Goal: Communication & Community: Share content

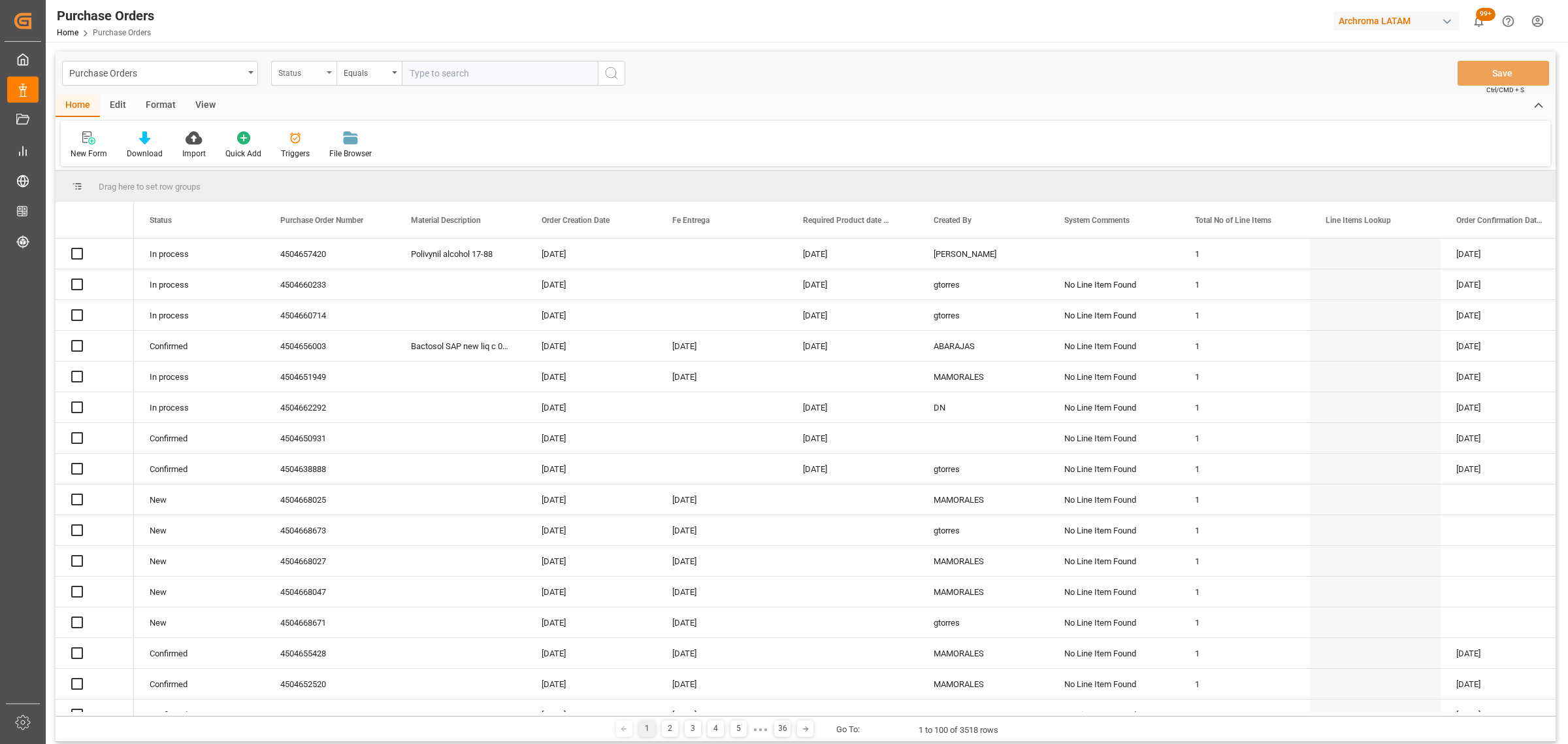
click at [311, 82] on div "Status" at bounding box center [303, 73] width 65 height 25
click at [317, 70] on div "Status" at bounding box center [300, 71] width 44 height 15
click at [289, 77] on div "Status" at bounding box center [300, 71] width 44 height 15
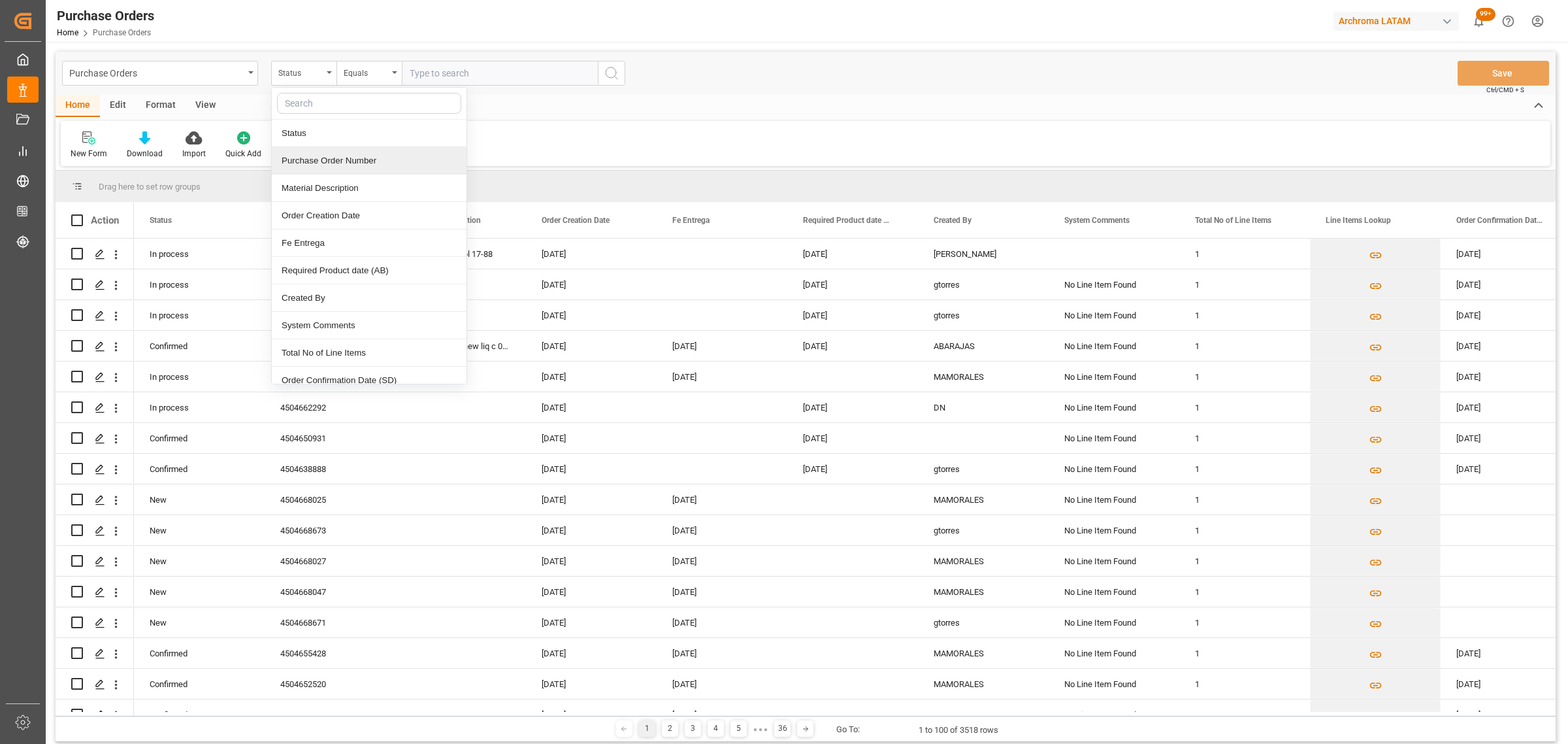
click at [320, 154] on div "Purchase Order Number" at bounding box center [369, 161] width 195 height 27
click at [374, 75] on div "Equals" at bounding box center [365, 71] width 44 height 15
click at [393, 157] on div "Fuzzy search" at bounding box center [434, 161] width 195 height 27
click at [469, 73] on input "text" at bounding box center [499, 73] width 196 height 25
paste input "4504651407"
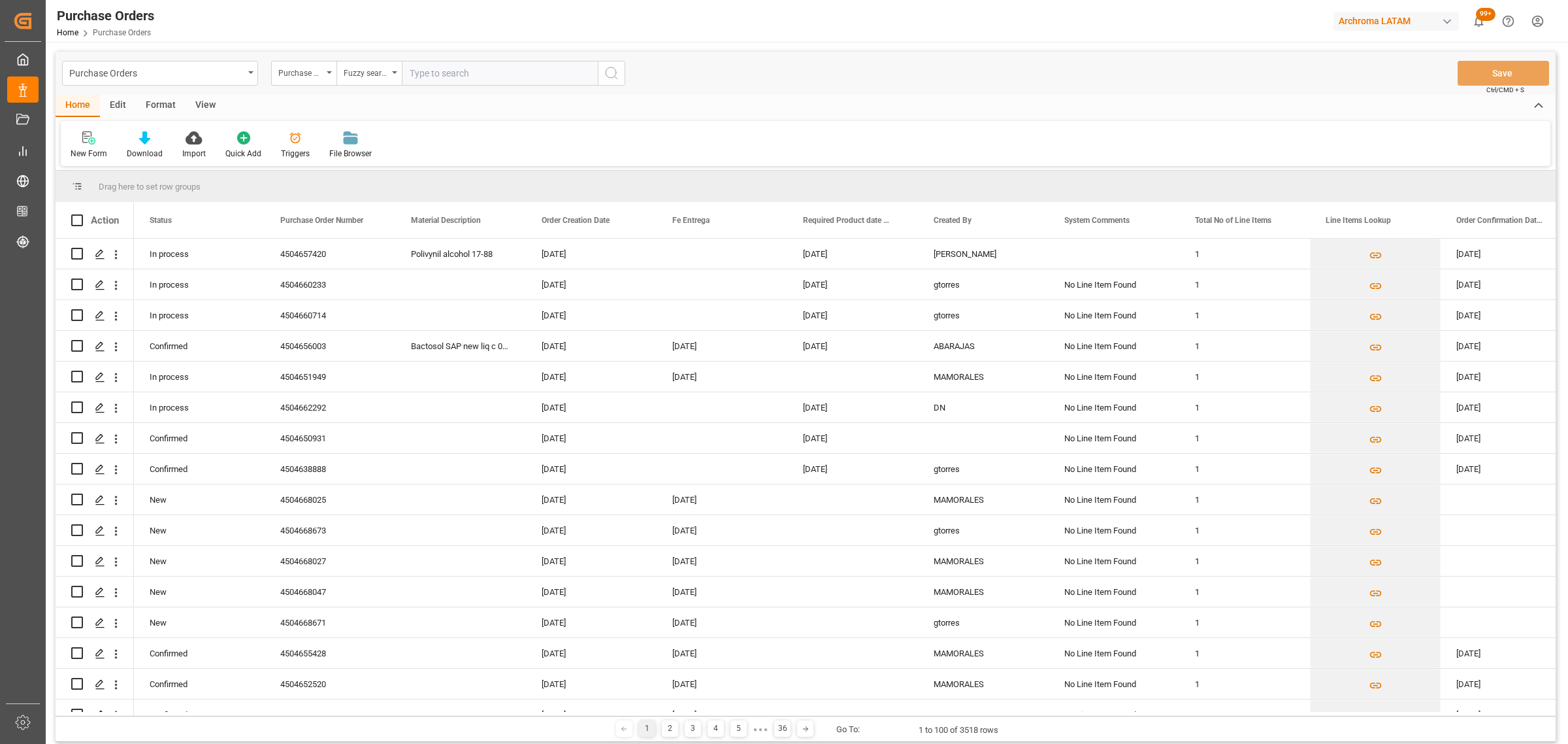
type input "4504651407"
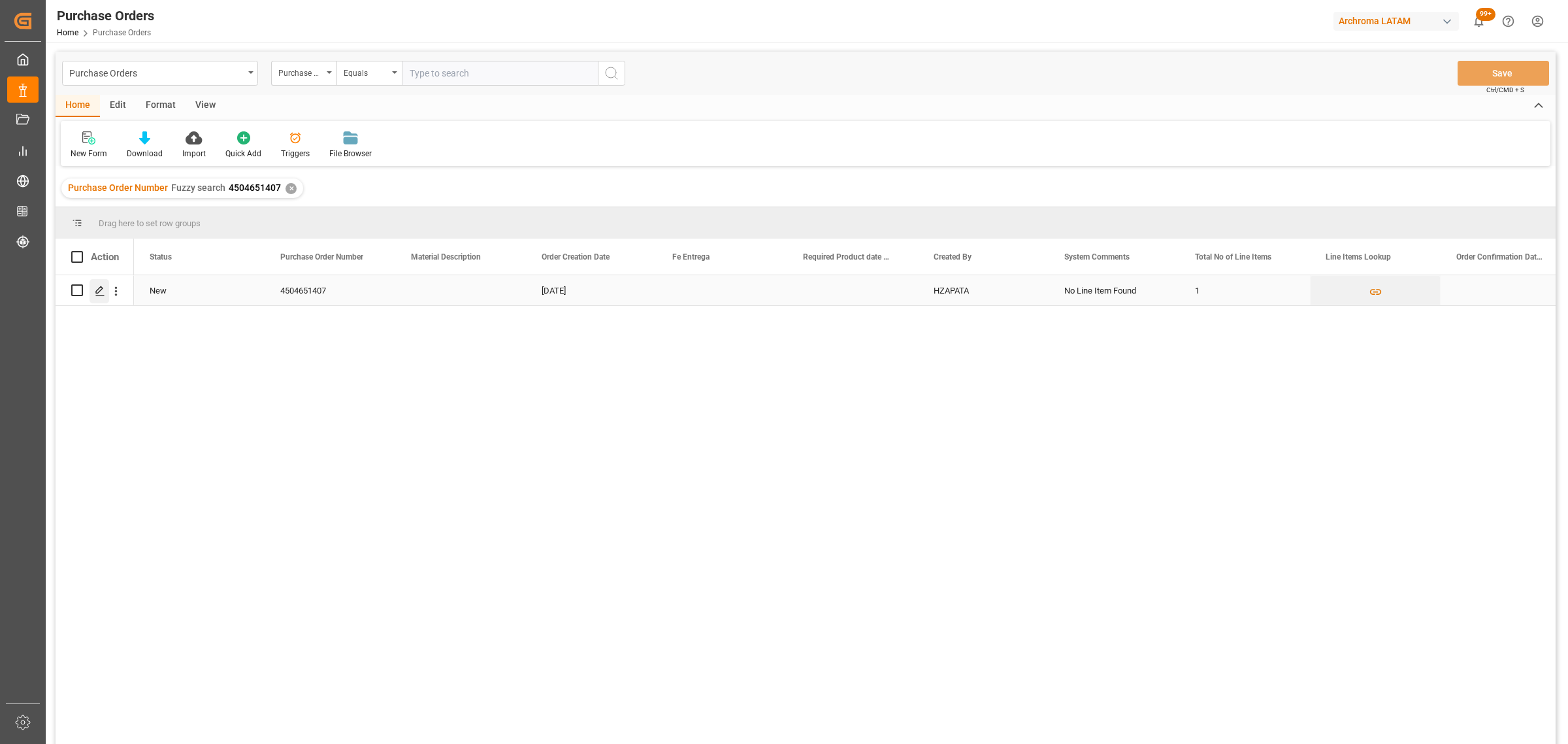
click at [100, 292] on icon "Press SPACE to select this row." at bounding box center [99, 290] width 11 height 11
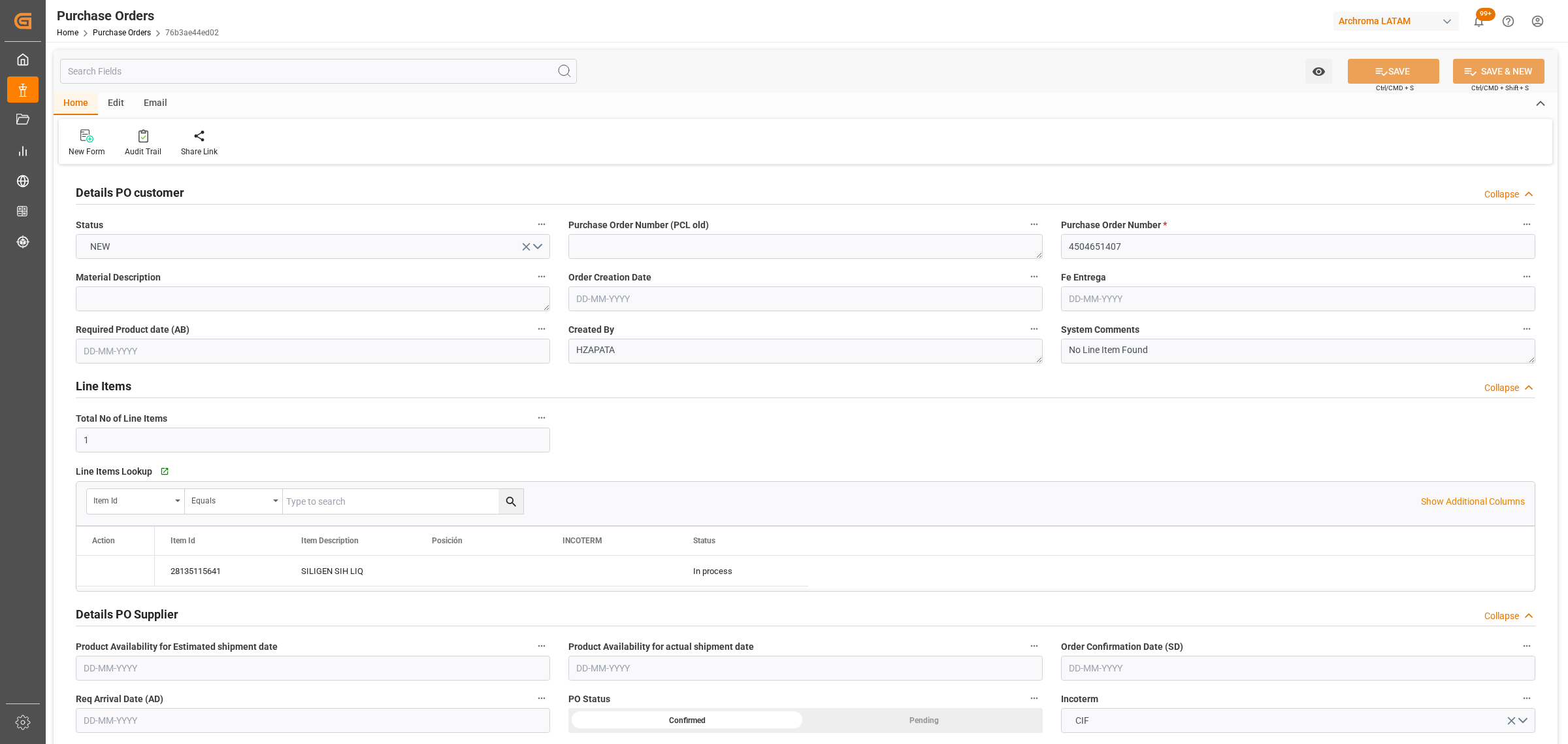
type input "[DATE]"
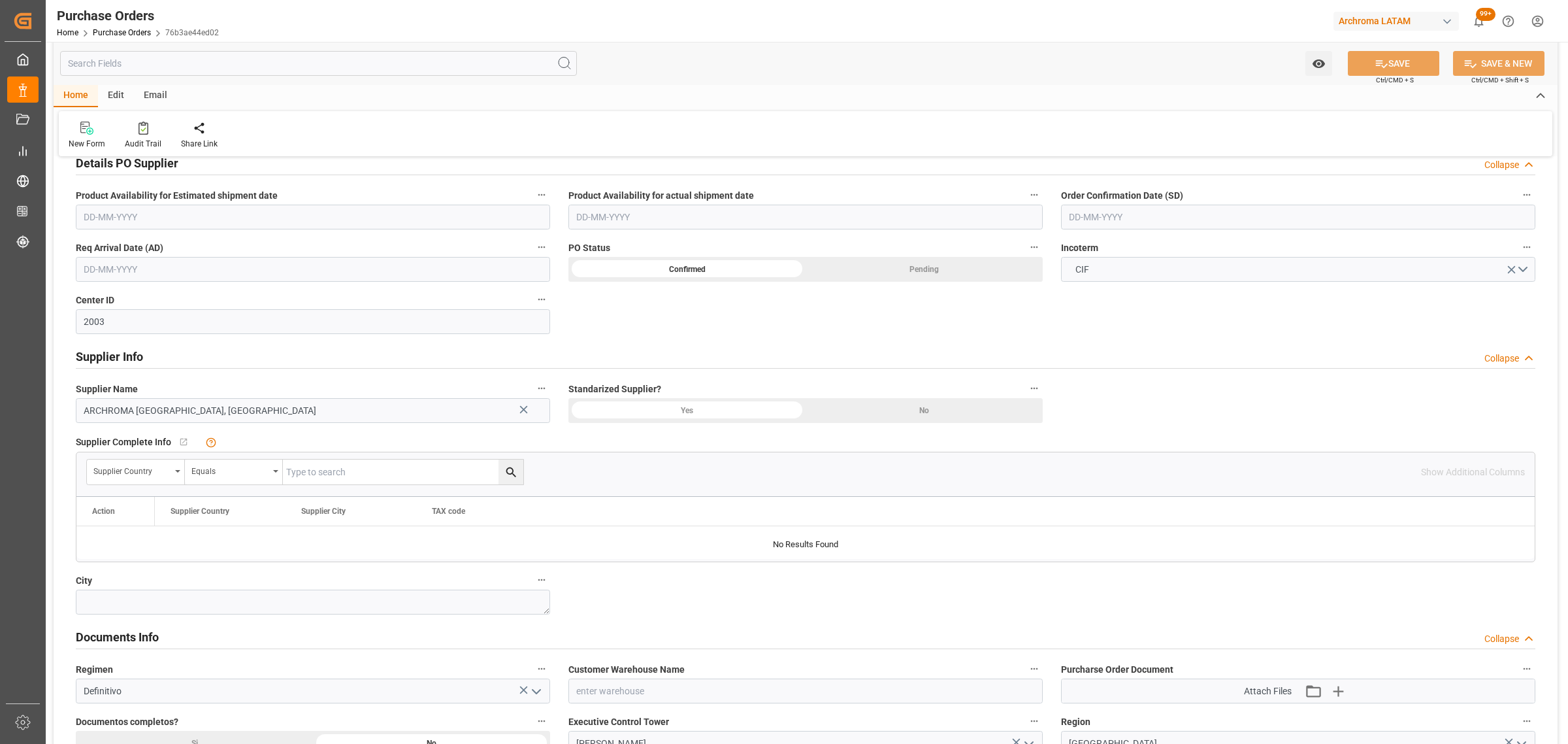
scroll to position [572, 0]
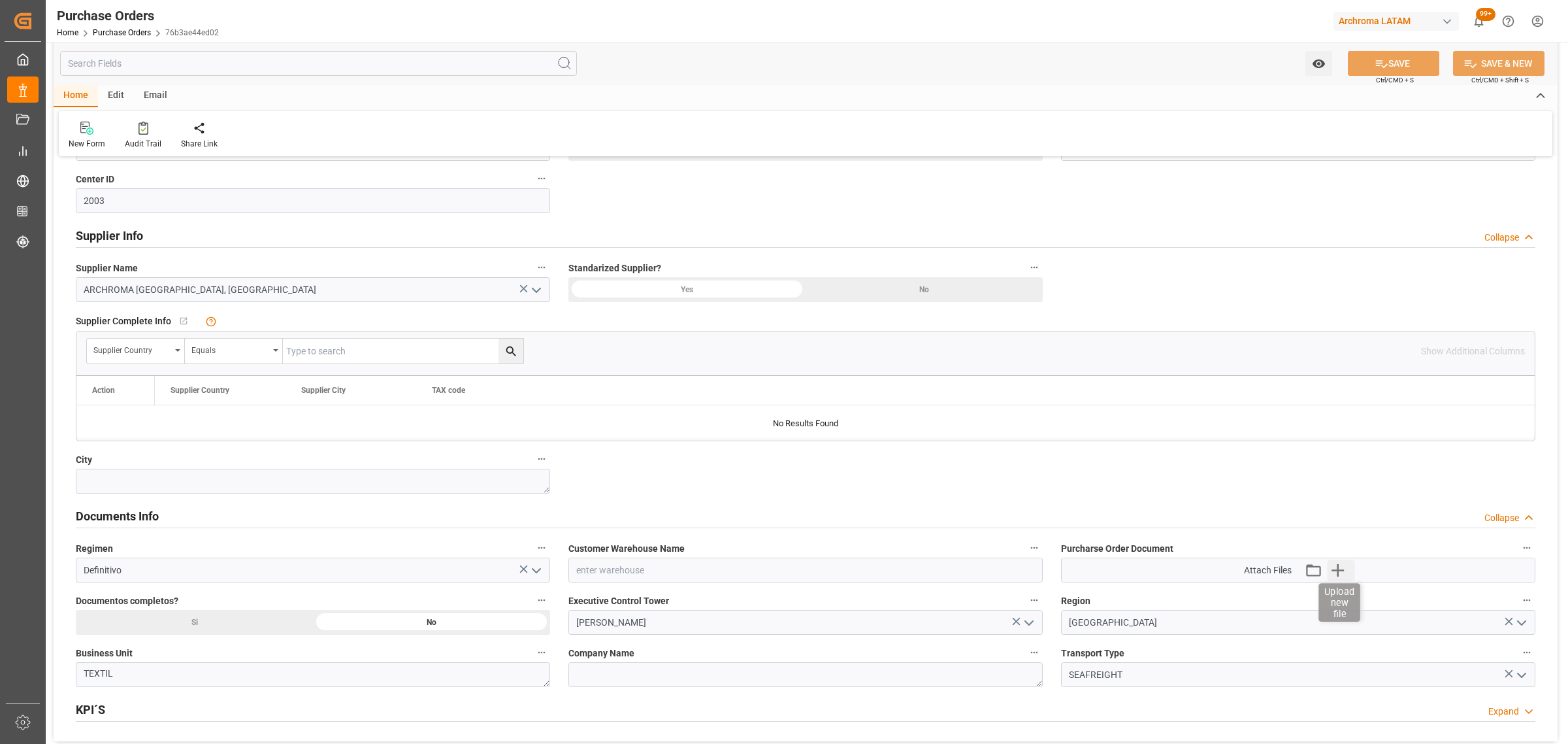
click at [1347, 573] on icon "button" at bounding box center [1338, 570] width 21 height 21
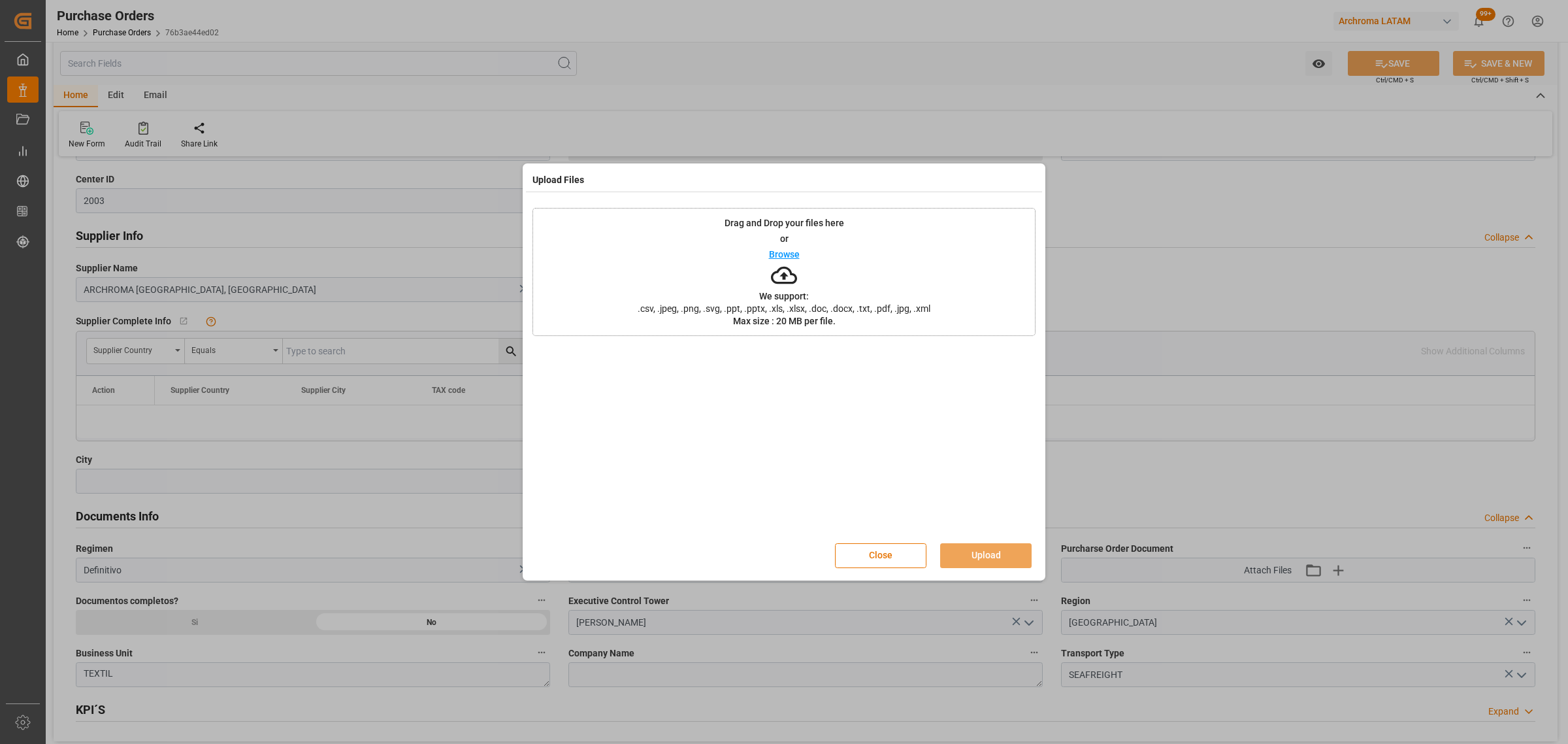
click at [769, 255] on p "Browse" at bounding box center [784, 254] width 31 height 9
click at [987, 564] on button "Upload" at bounding box center [985, 556] width 91 height 25
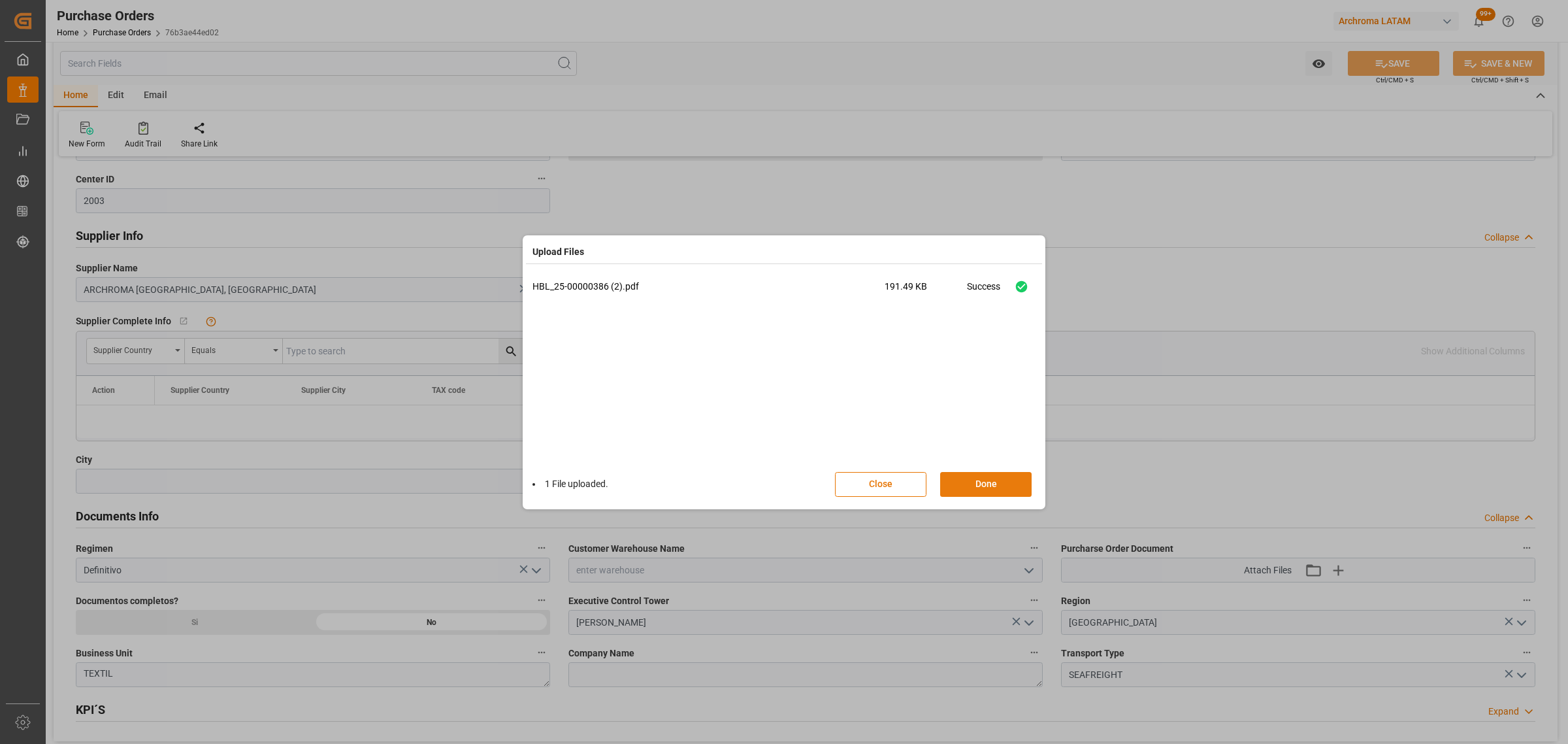
click at [1007, 480] on button "Done" at bounding box center [985, 484] width 91 height 25
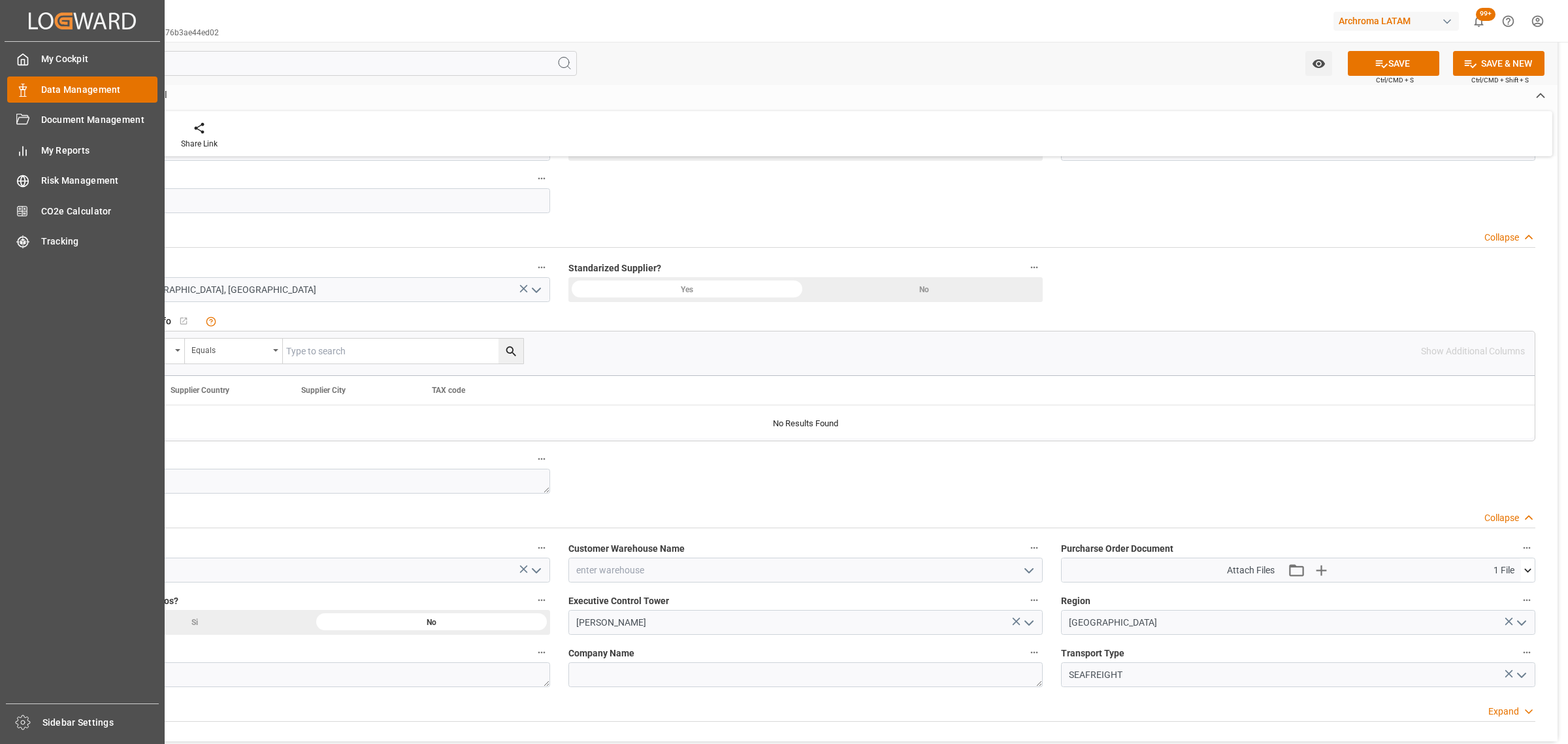
click at [41, 91] on span "Data Management" at bounding box center [99, 90] width 117 height 14
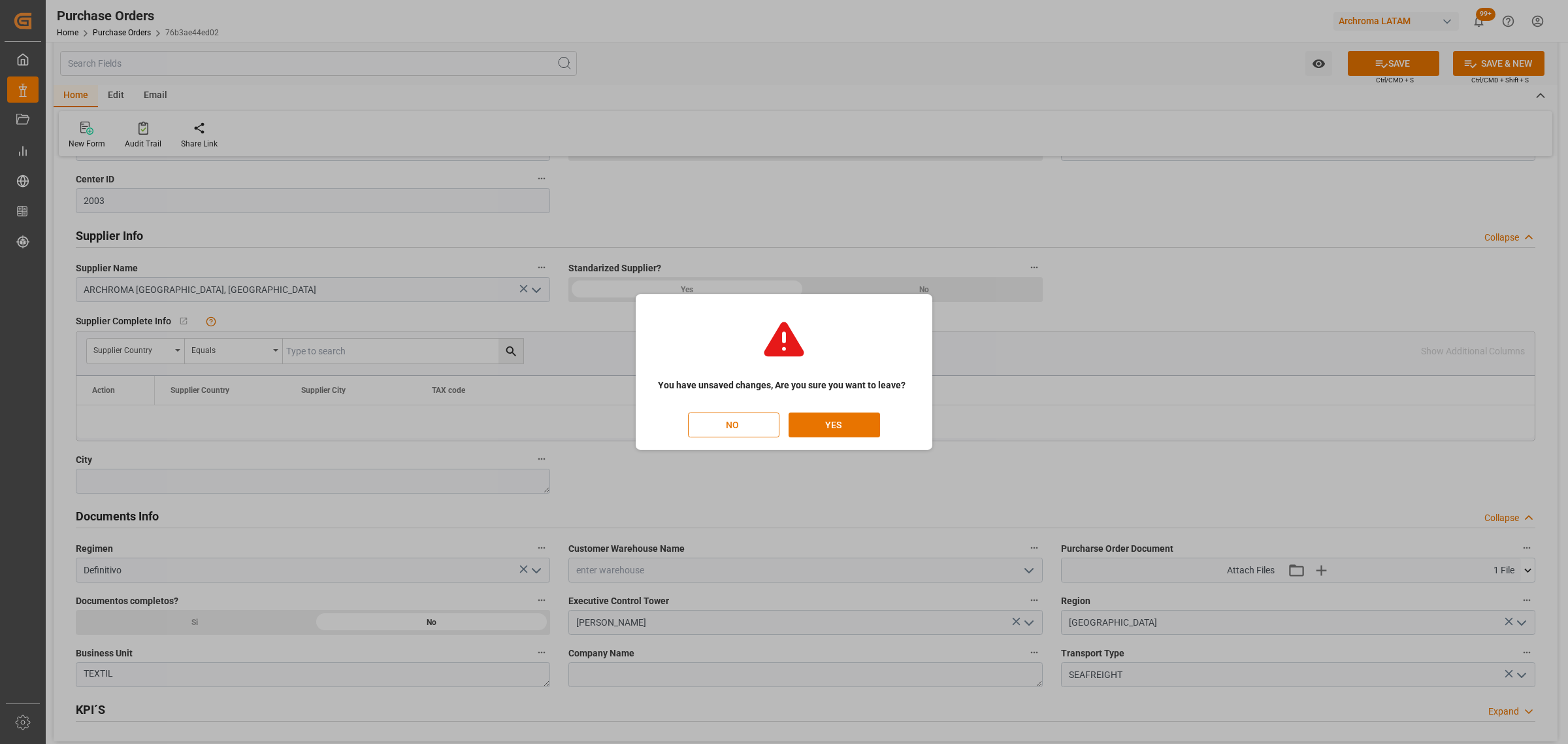
click at [755, 433] on button "NO" at bounding box center [733, 425] width 91 height 25
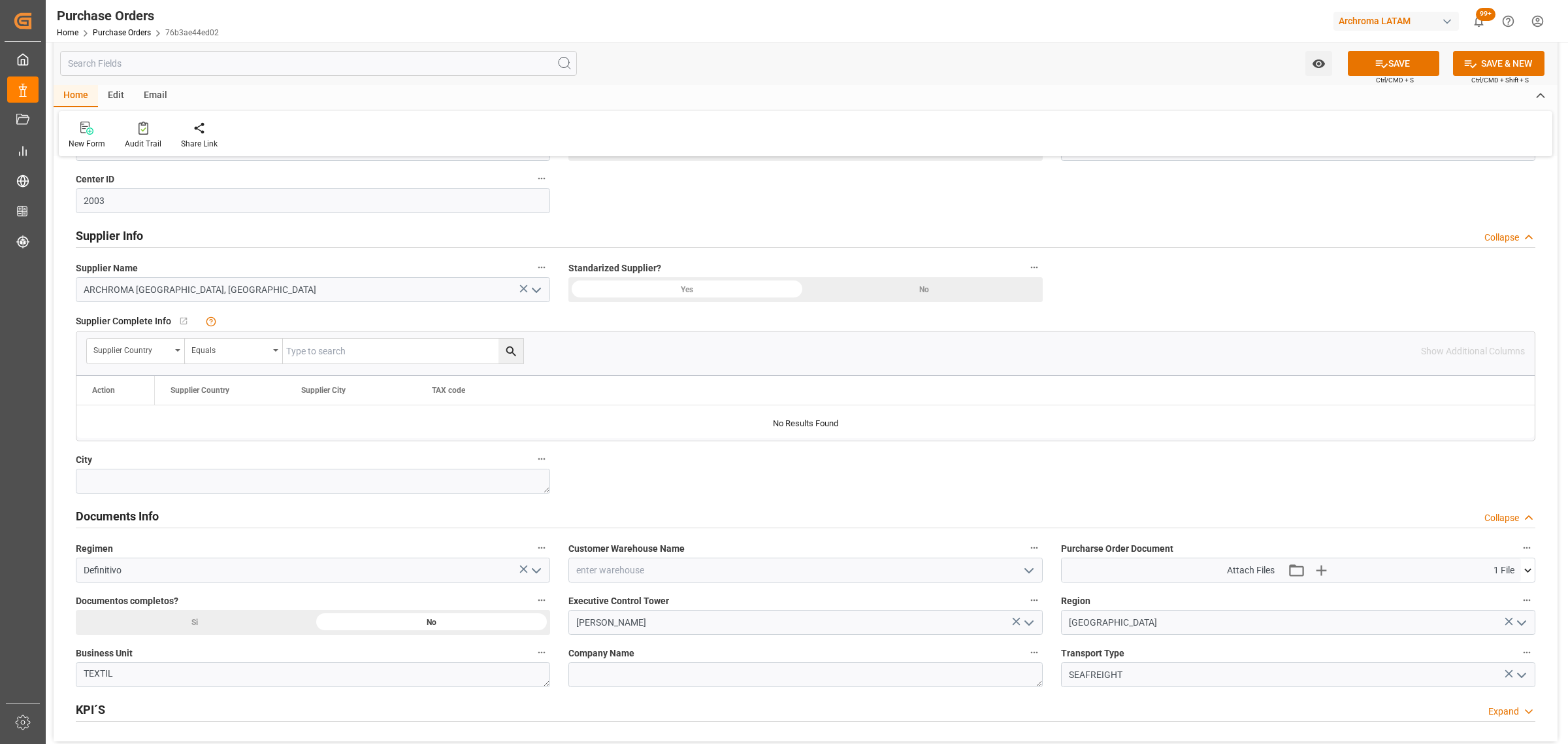
click at [1379, 49] on div "Watch Option SAVE Ctrl/CMD + S SAVE & NEW Ctrl/CMD + Shift + S" at bounding box center [805, 63] width 1504 height 43
click at [1372, 51] on button "SAVE" at bounding box center [1393, 63] width 91 height 25
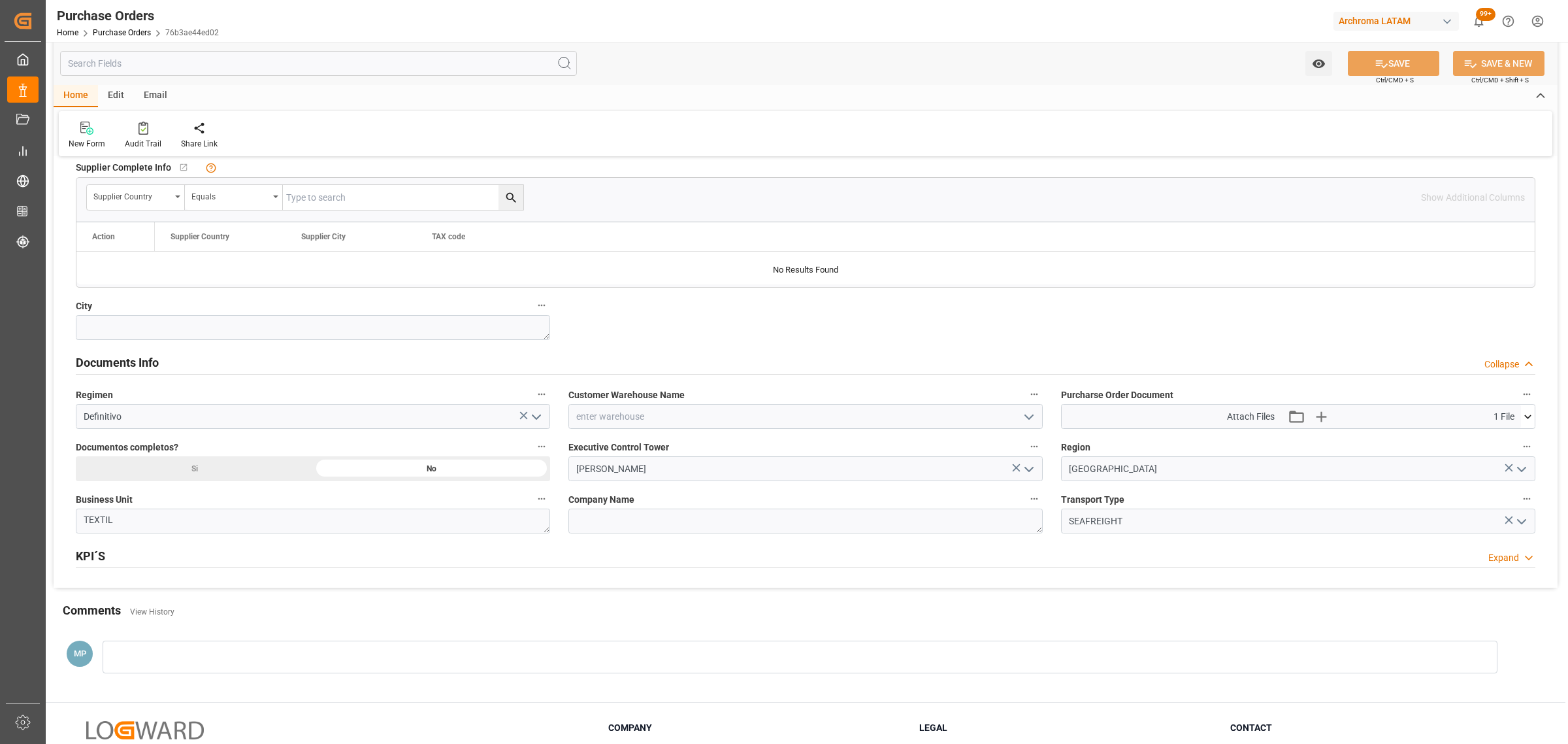
scroll to position [834, 0]
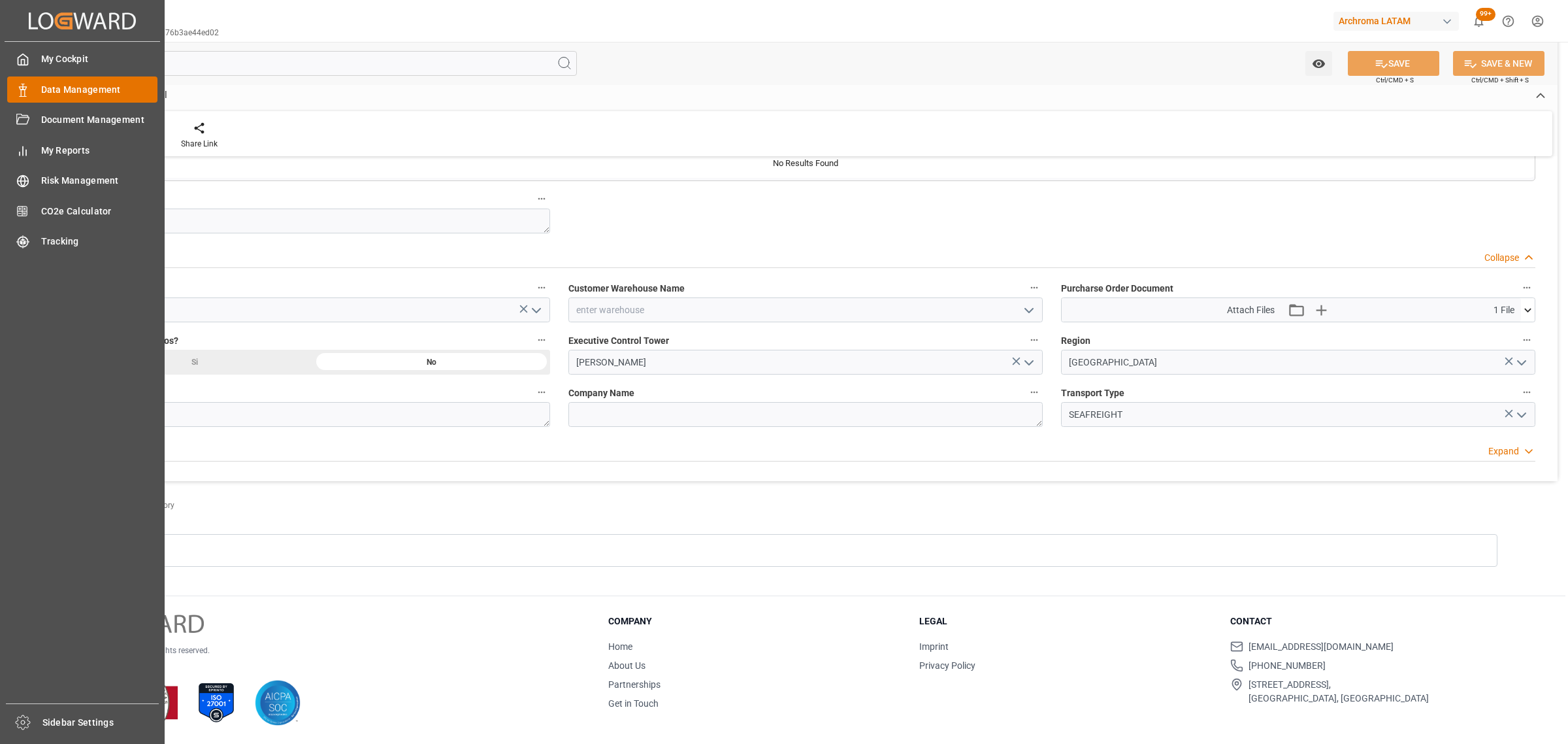
click at [24, 86] on icon at bounding box center [23, 90] width 13 height 13
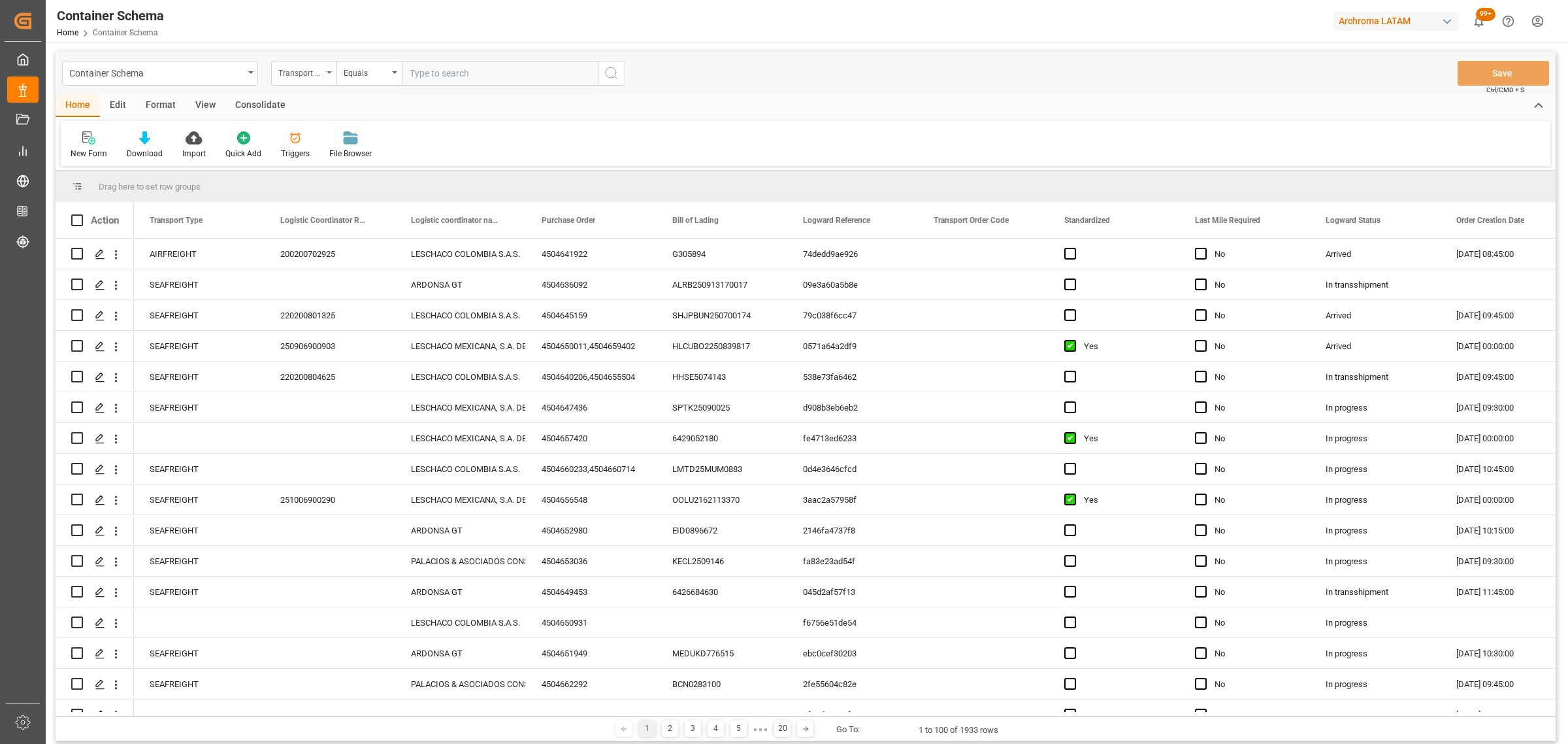
click at [325, 66] on div "Transport Type" at bounding box center [303, 73] width 65 height 25
click at [342, 219] on div "Purchase Order" at bounding box center [369, 216] width 195 height 27
click at [374, 80] on div "Equals" at bounding box center [369, 73] width 65 height 25
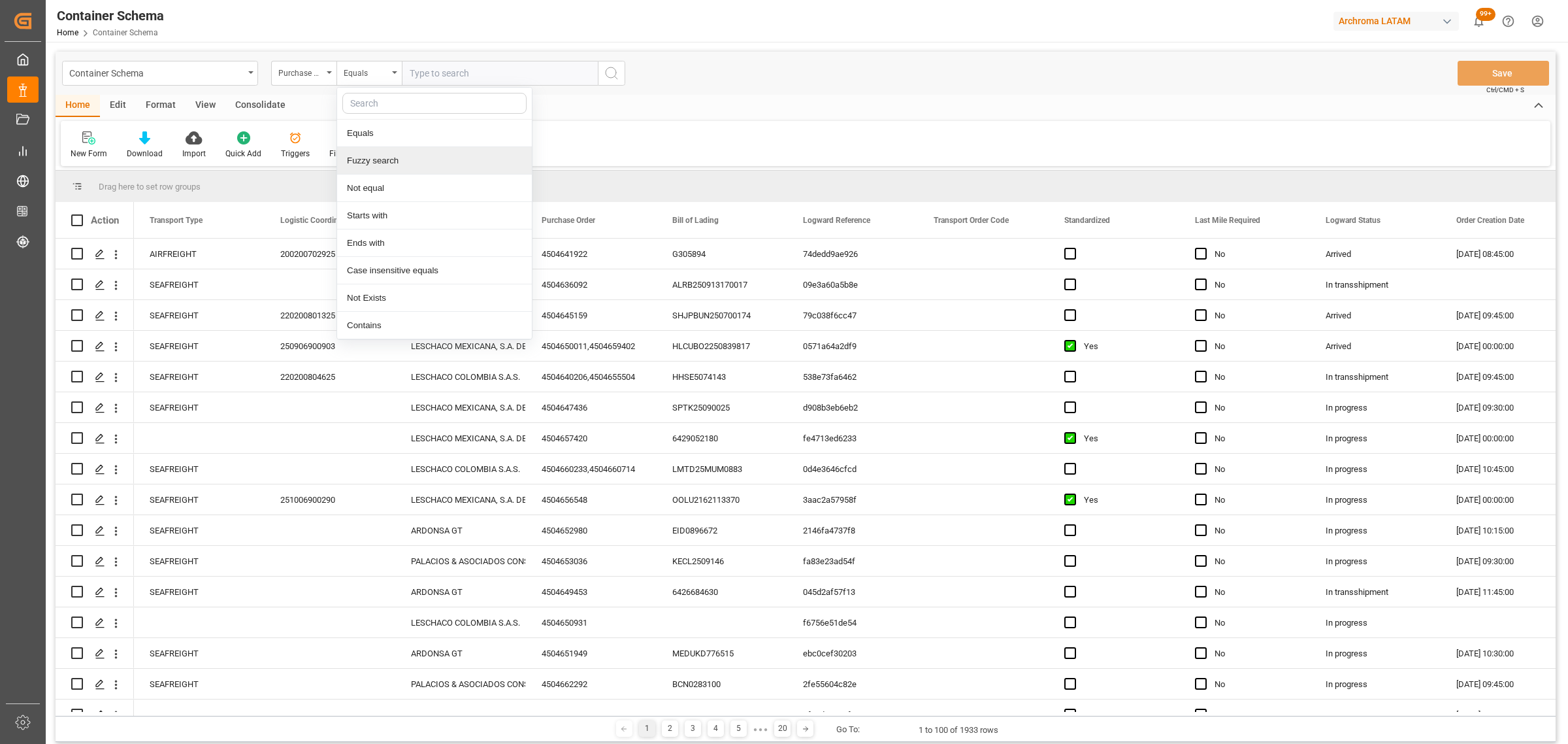
click at [384, 161] on div "Fuzzy search" at bounding box center [434, 161] width 195 height 27
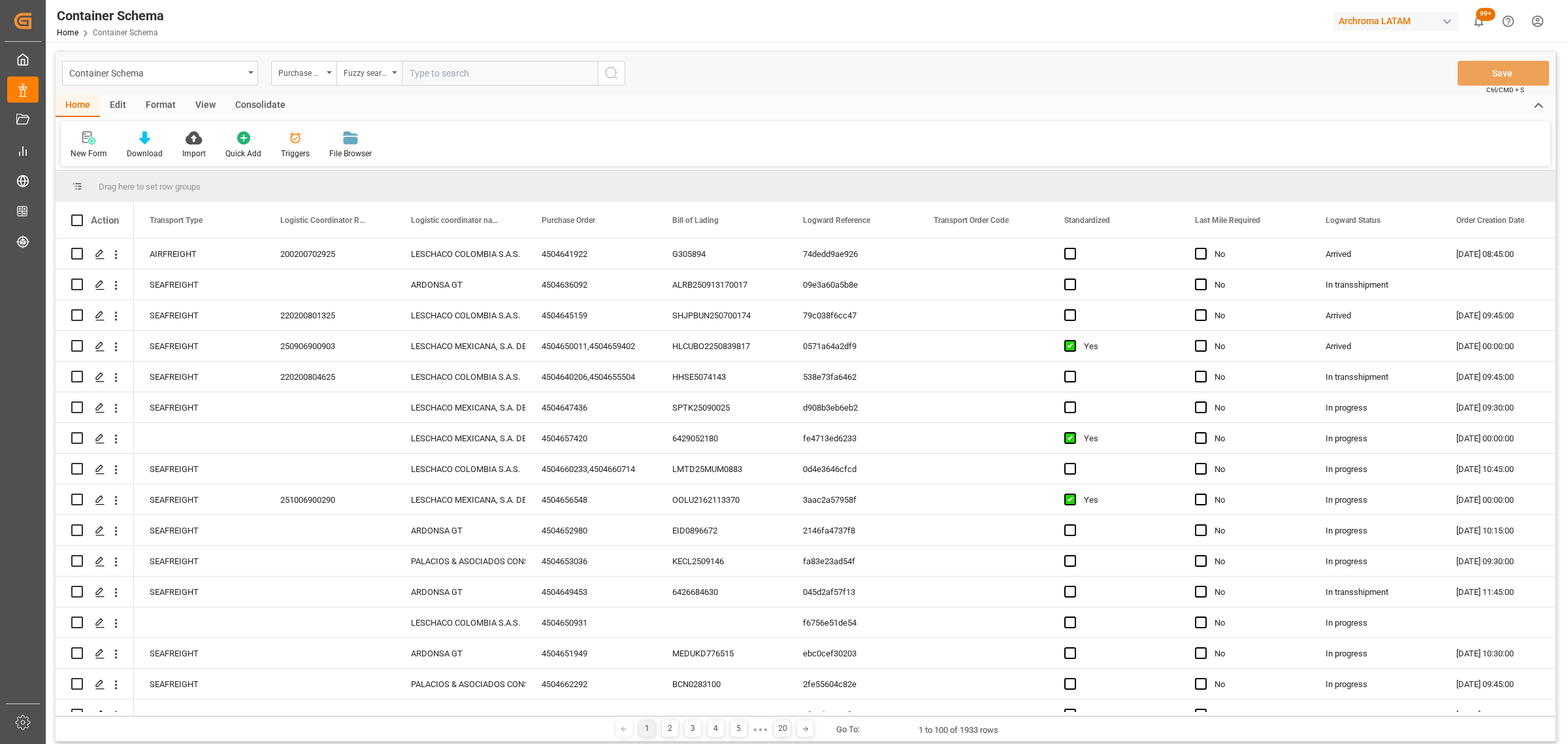
click at [436, 73] on input "text" at bounding box center [499, 73] width 196 height 25
paste input "4504648926"
type input "4504648926"
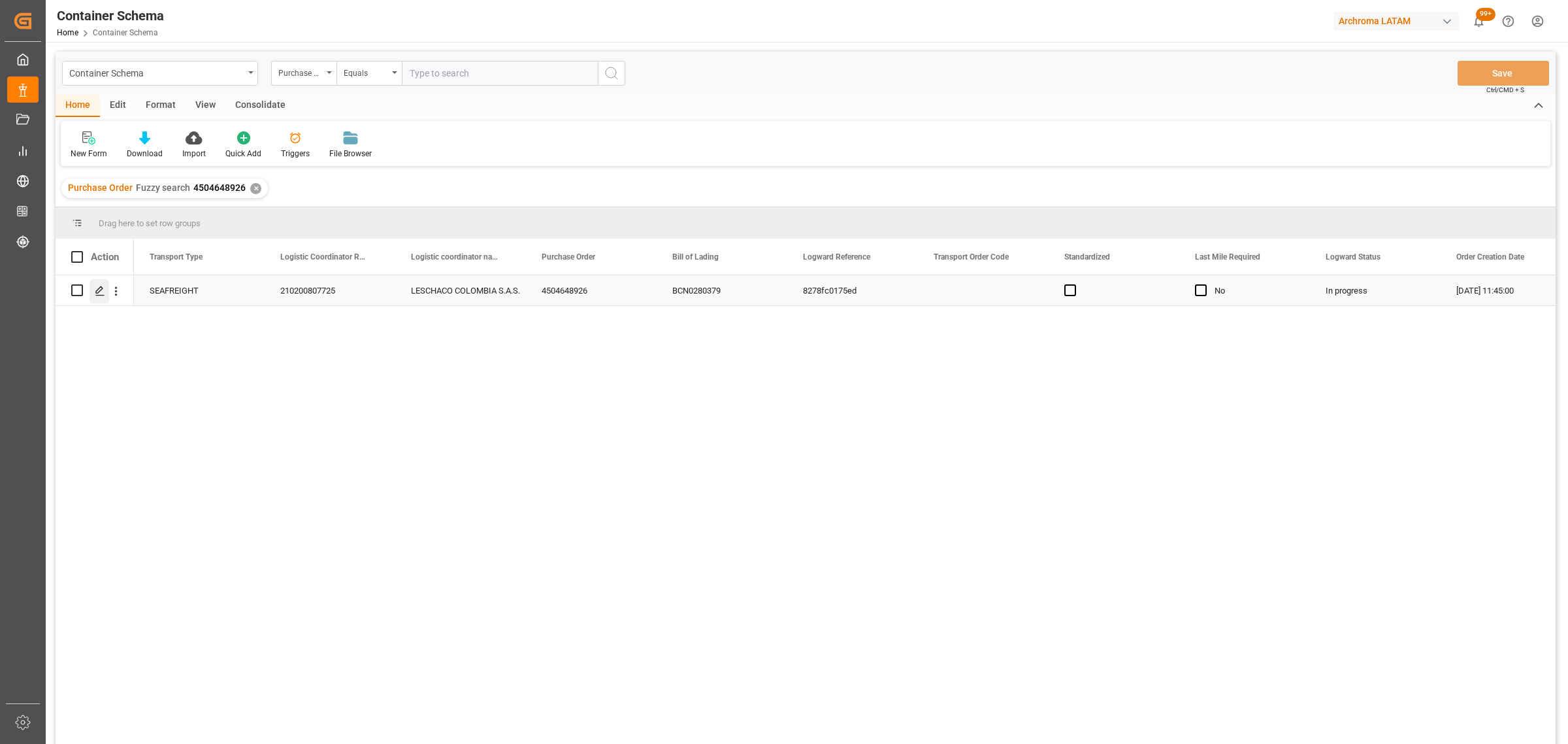
click at [97, 295] on icon "Press SPACE to select this row." at bounding box center [99, 290] width 11 height 11
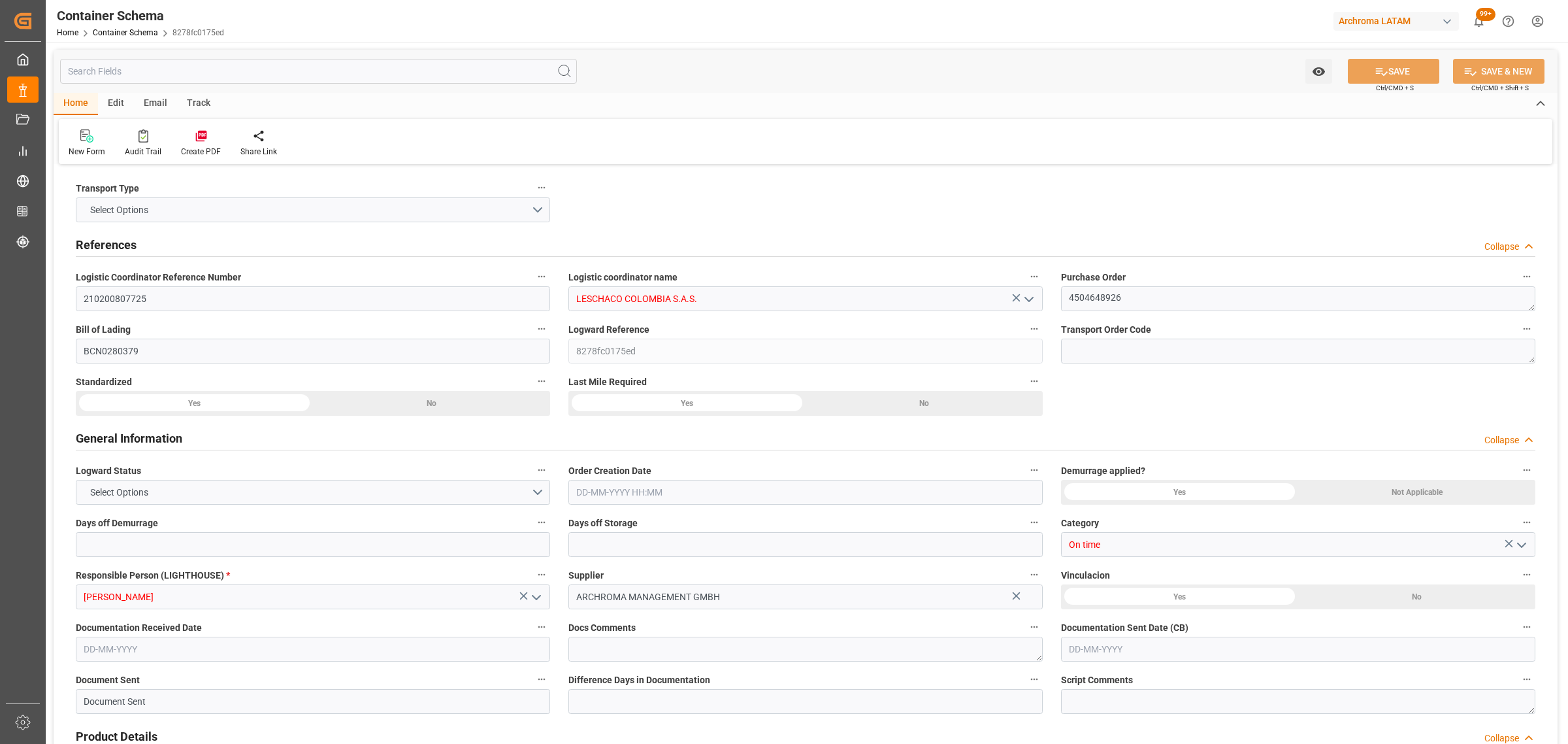
type input "0"
type input "3"
type input "1"
type input "2"
type input "650"
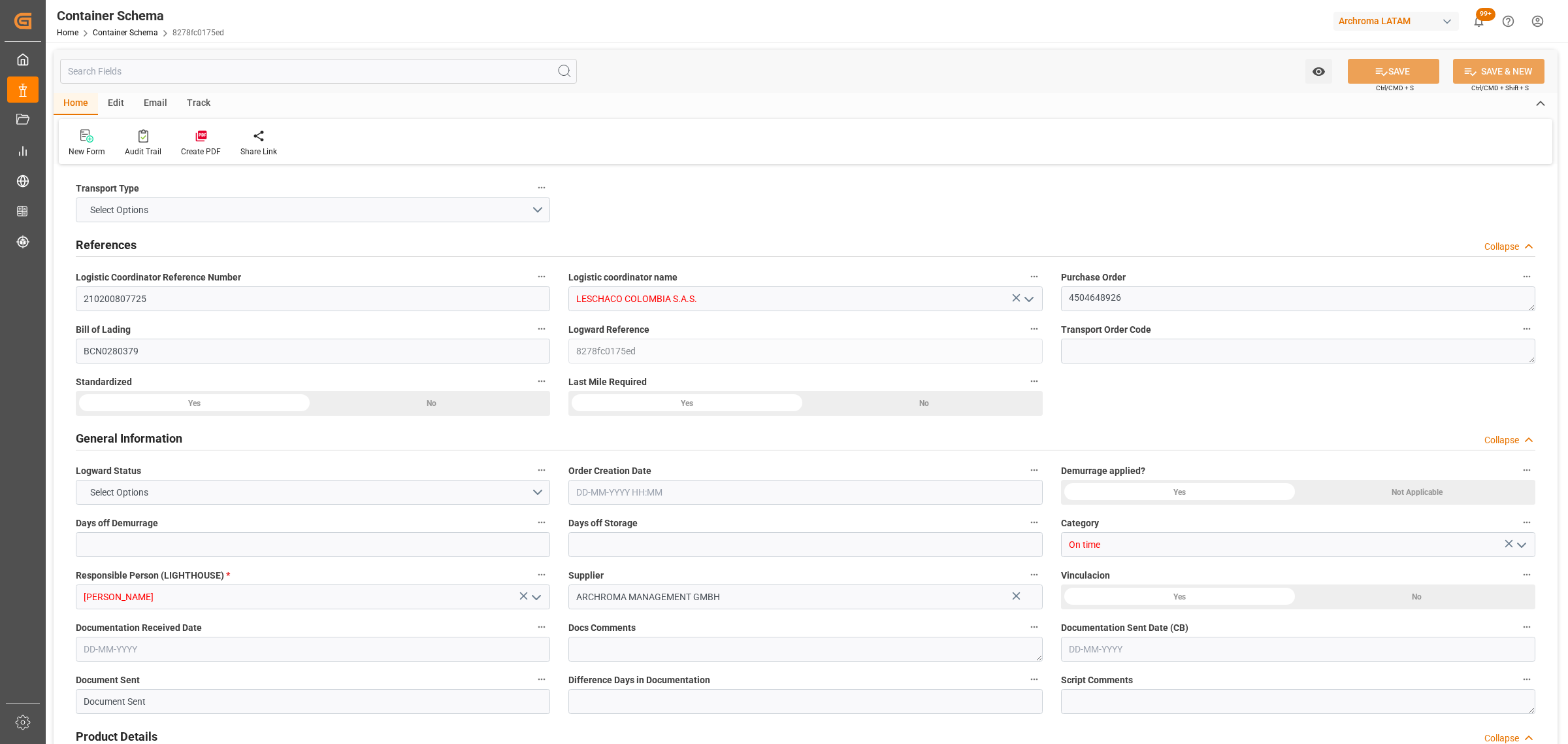
type input "707.2"
type input "ESBCN"
type input "COCTG"
type input "9952828"
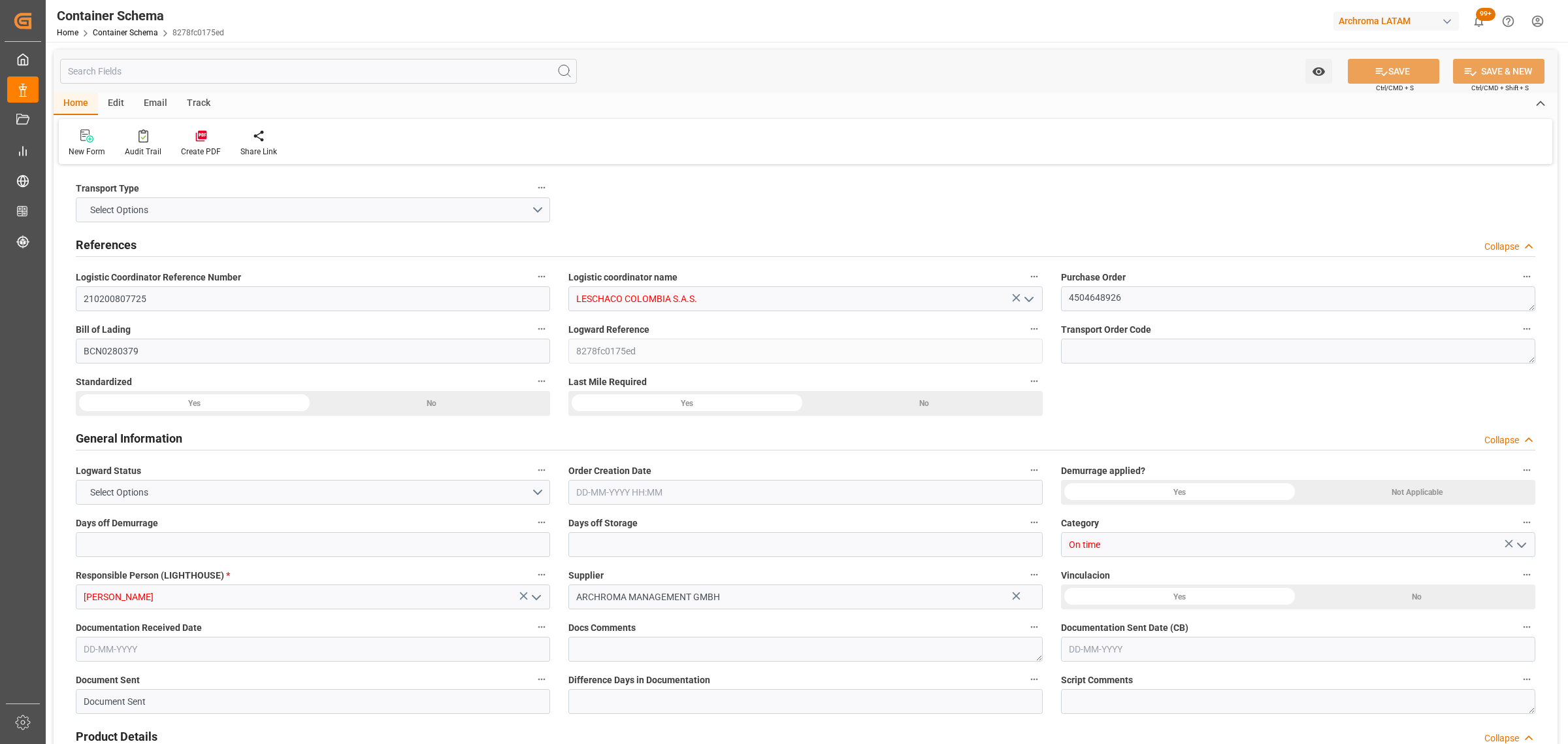
type input "9952828"
type input "[DATE] 11:45"
type input "[DATE]"
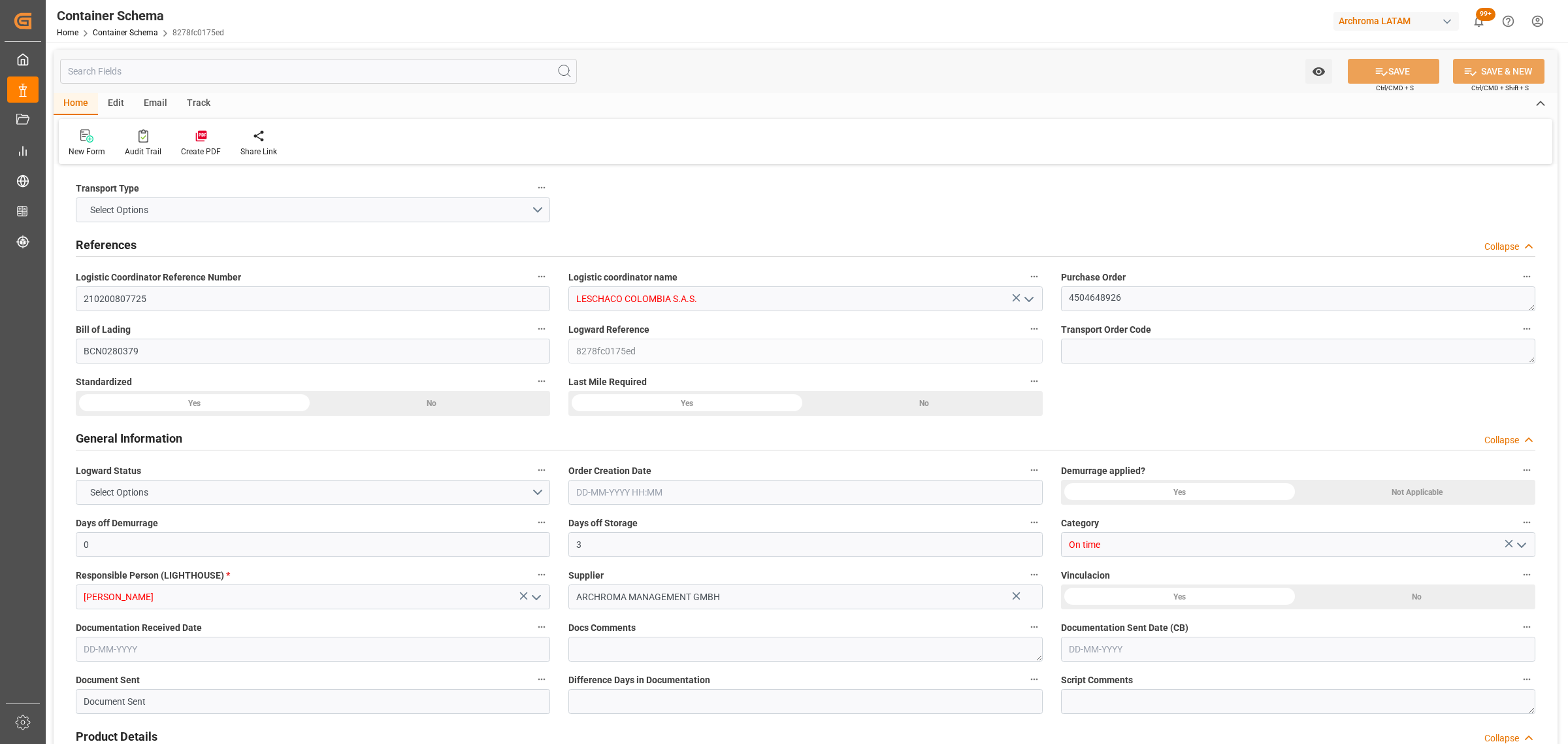
type input "[DATE] 00:00"
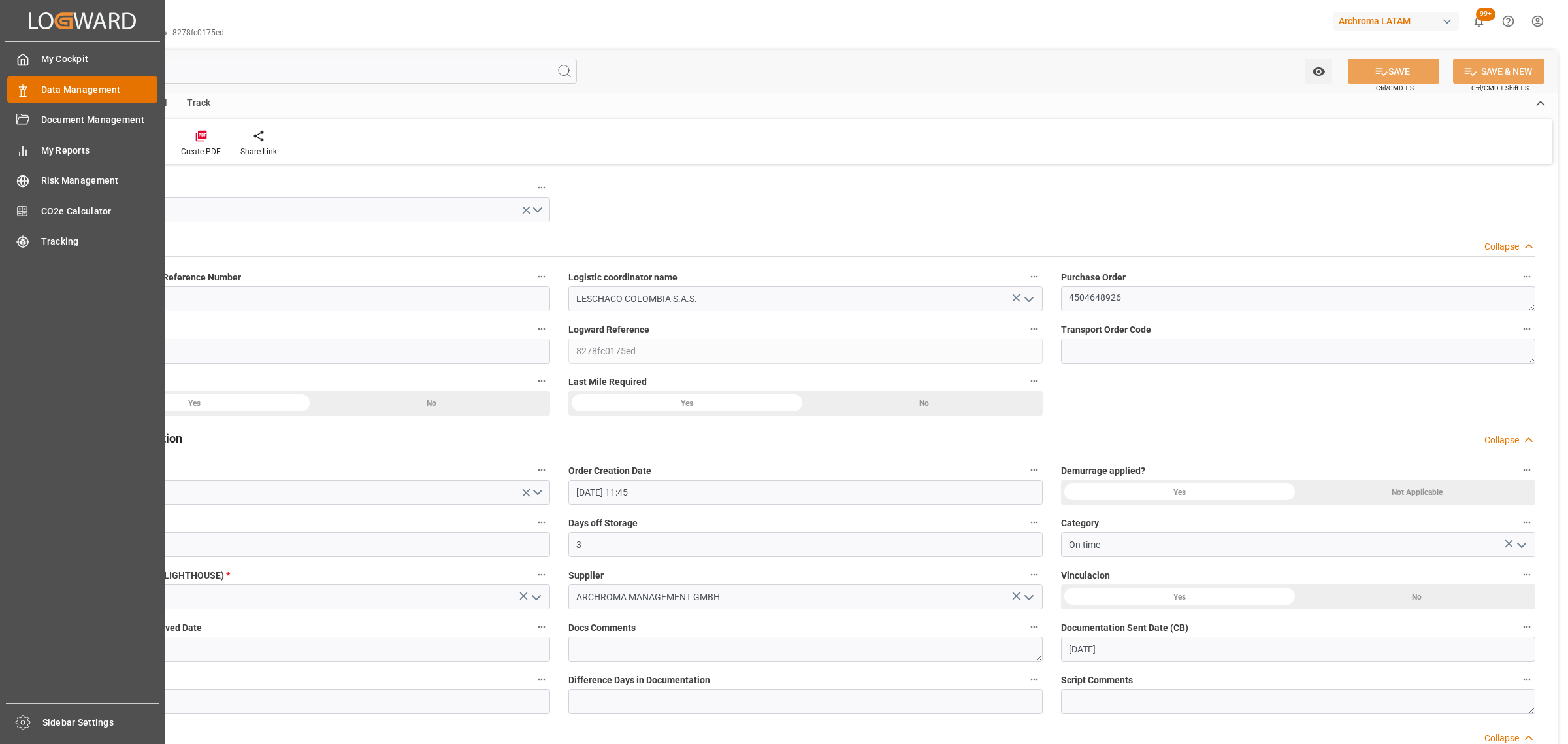
click at [53, 83] on span "Data Management" at bounding box center [99, 90] width 117 height 14
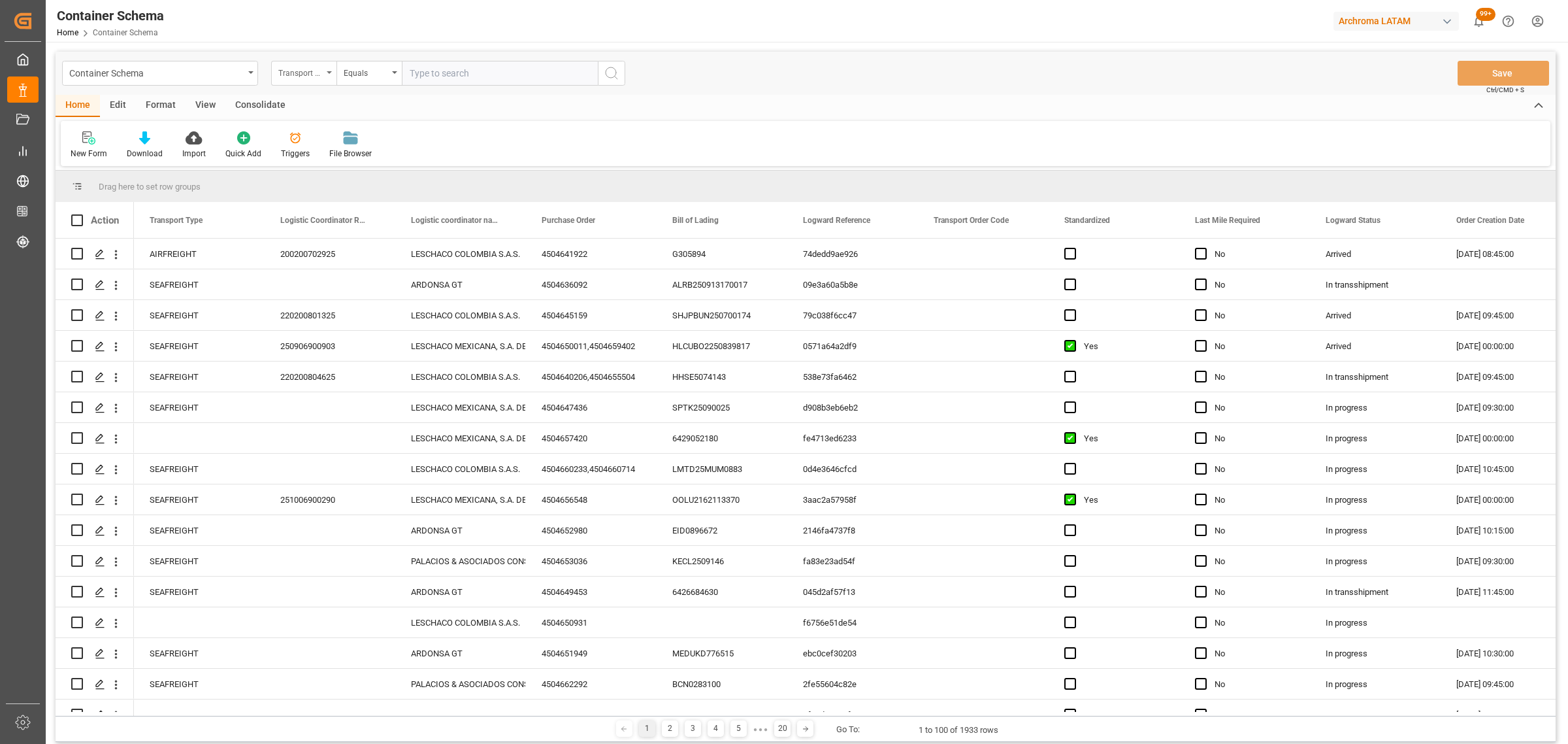
click at [307, 75] on div "Transport Type" at bounding box center [300, 71] width 44 height 15
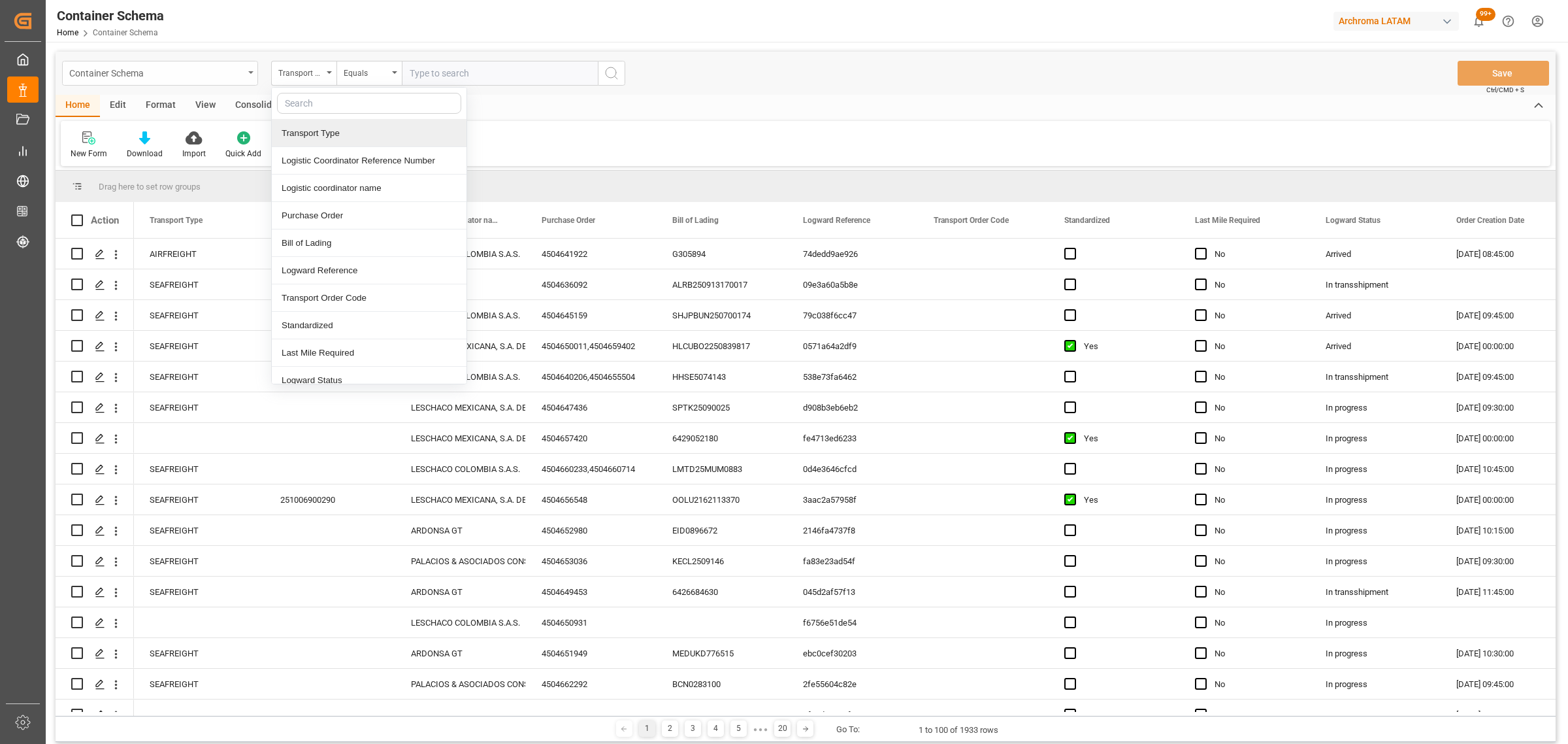
click at [229, 77] on div "Container Schema" at bounding box center [157, 72] width 175 height 16
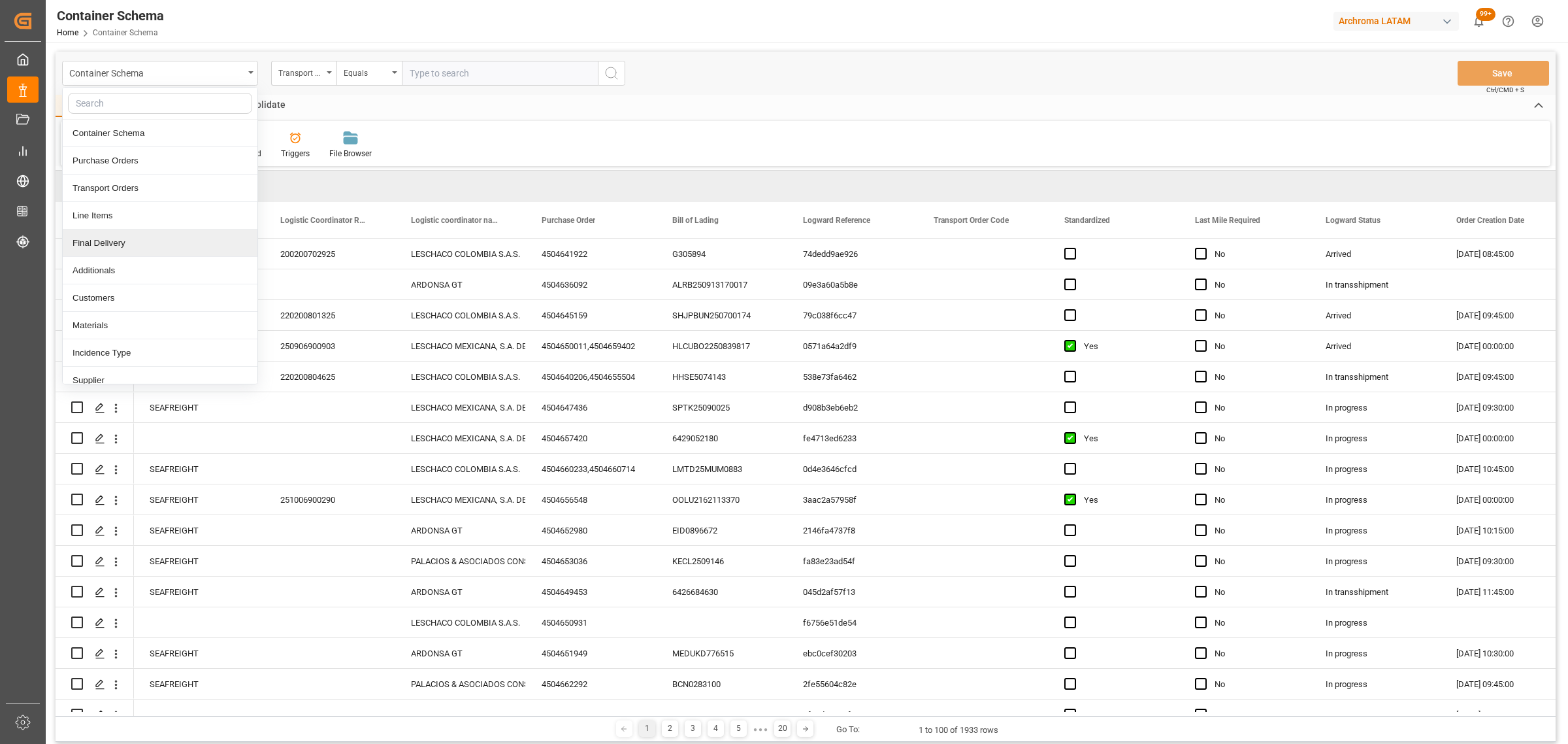
drag, startPoint x: 116, startPoint y: 247, endPoint x: 151, endPoint y: 234, distance: 37.3
click at [118, 247] on div "Final Delivery" at bounding box center [160, 243] width 195 height 27
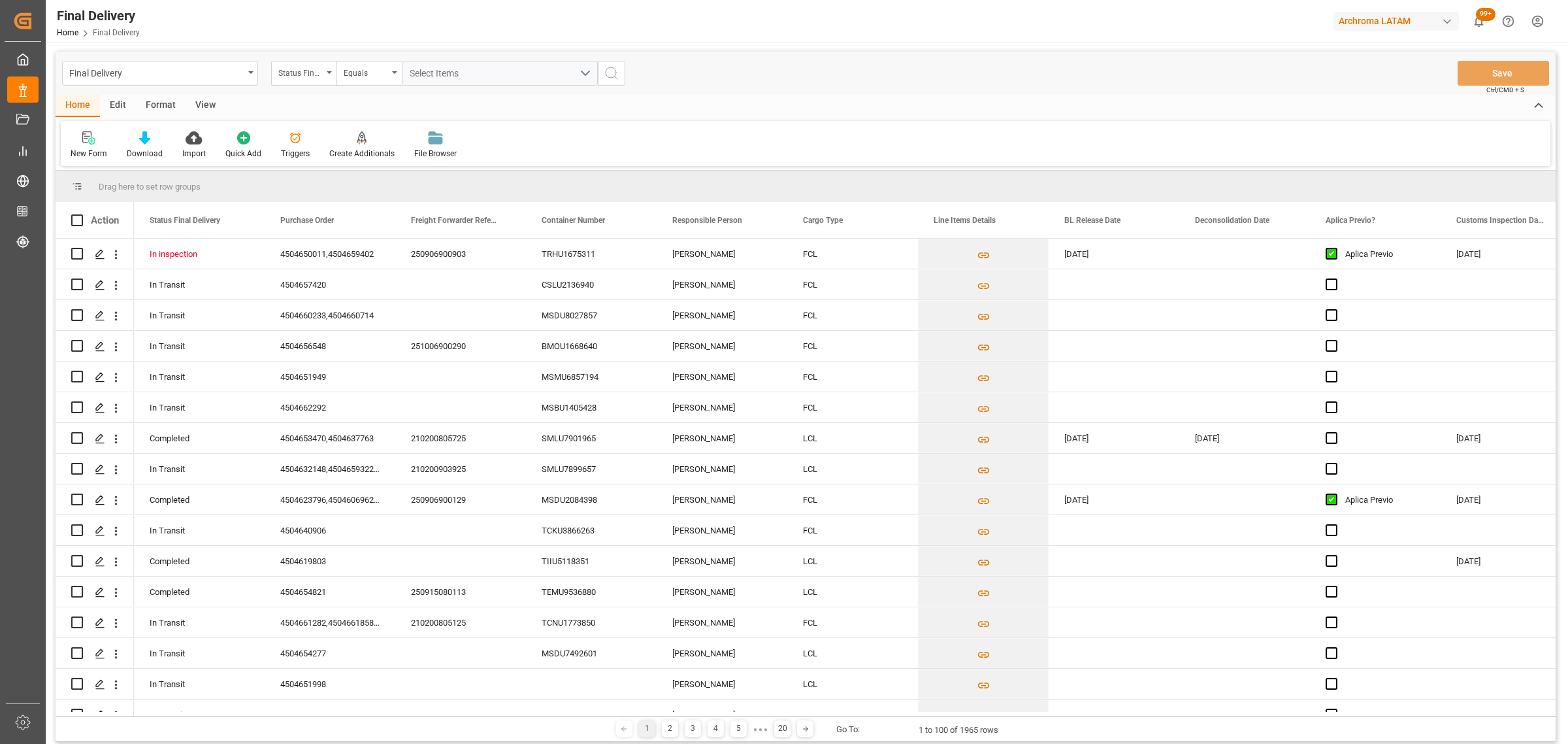
click at [320, 75] on div "Status Final Delivery" at bounding box center [300, 71] width 44 height 15
drag, startPoint x: 327, startPoint y: 161, endPoint x: 330, endPoint y: 137, distance: 24.2
click at [327, 160] on div "Purchase Order" at bounding box center [369, 161] width 195 height 27
click at [355, 66] on div "Equals" at bounding box center [365, 71] width 44 height 15
click at [387, 159] on div "Fuzzy search" at bounding box center [434, 161] width 195 height 27
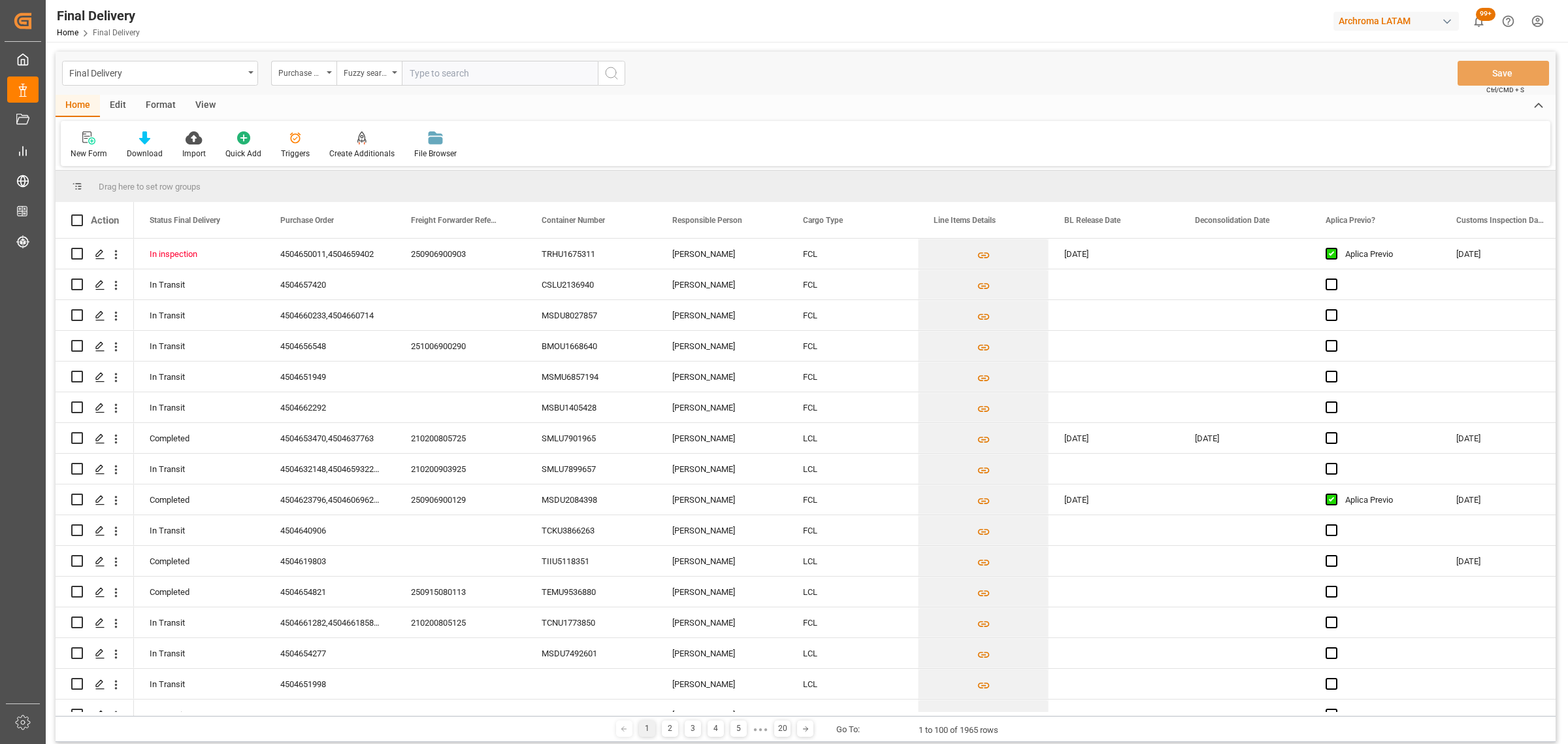
click at [452, 73] on input "text" at bounding box center [499, 73] width 196 height 25
paste input "4504648926"
type input "4504648926"
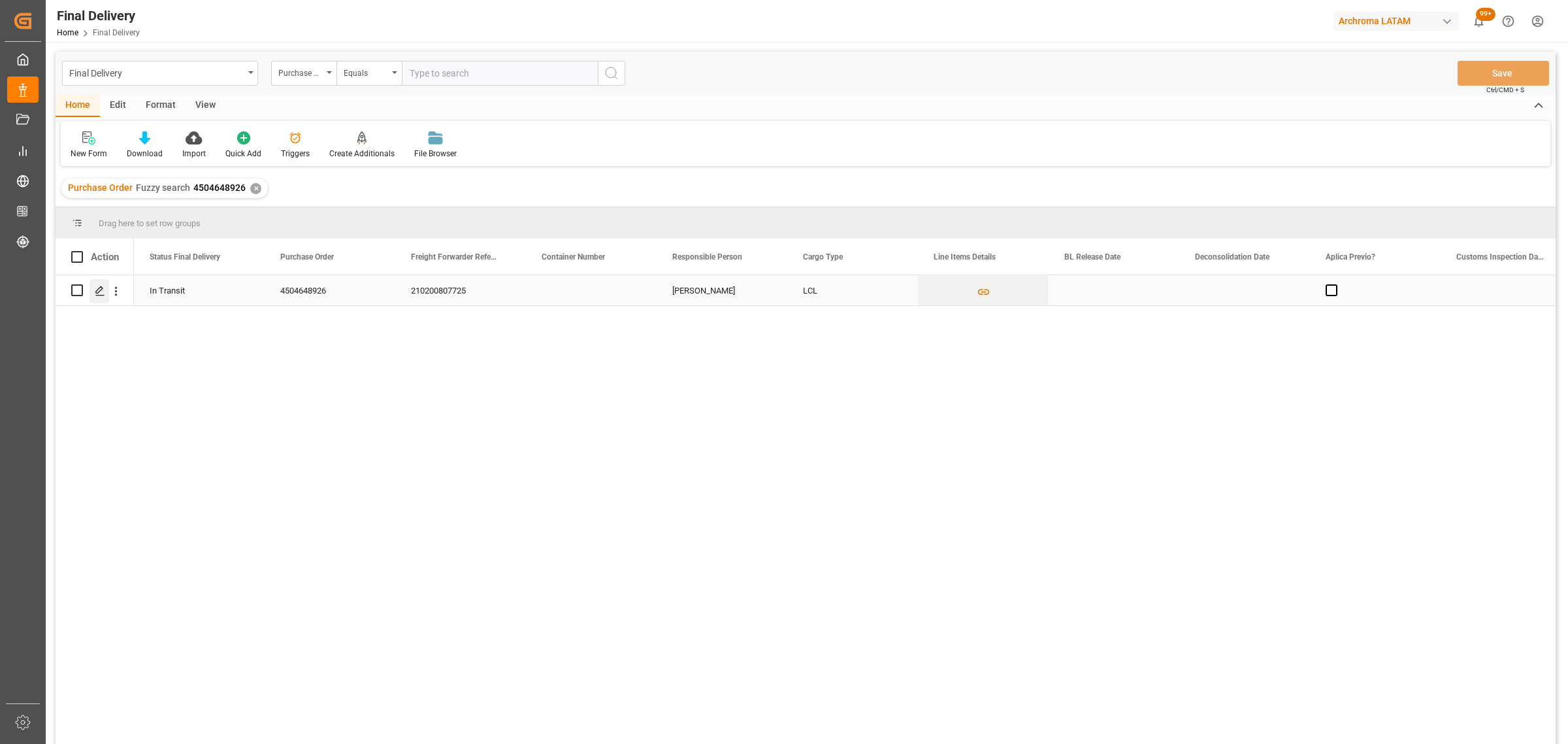
click at [90, 283] on div "Press SPACE to select this row." at bounding box center [99, 291] width 19 height 24
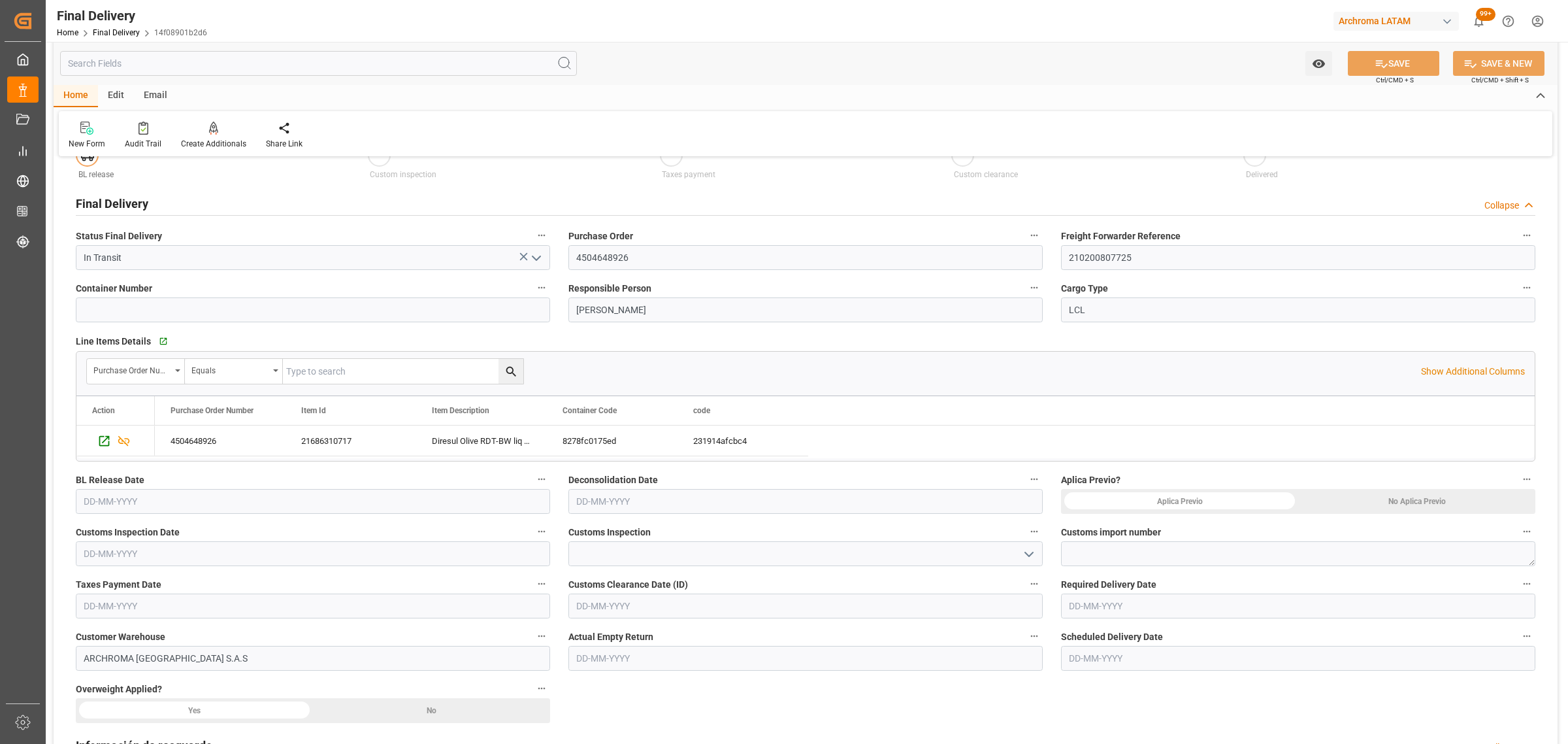
scroll to position [163, 0]
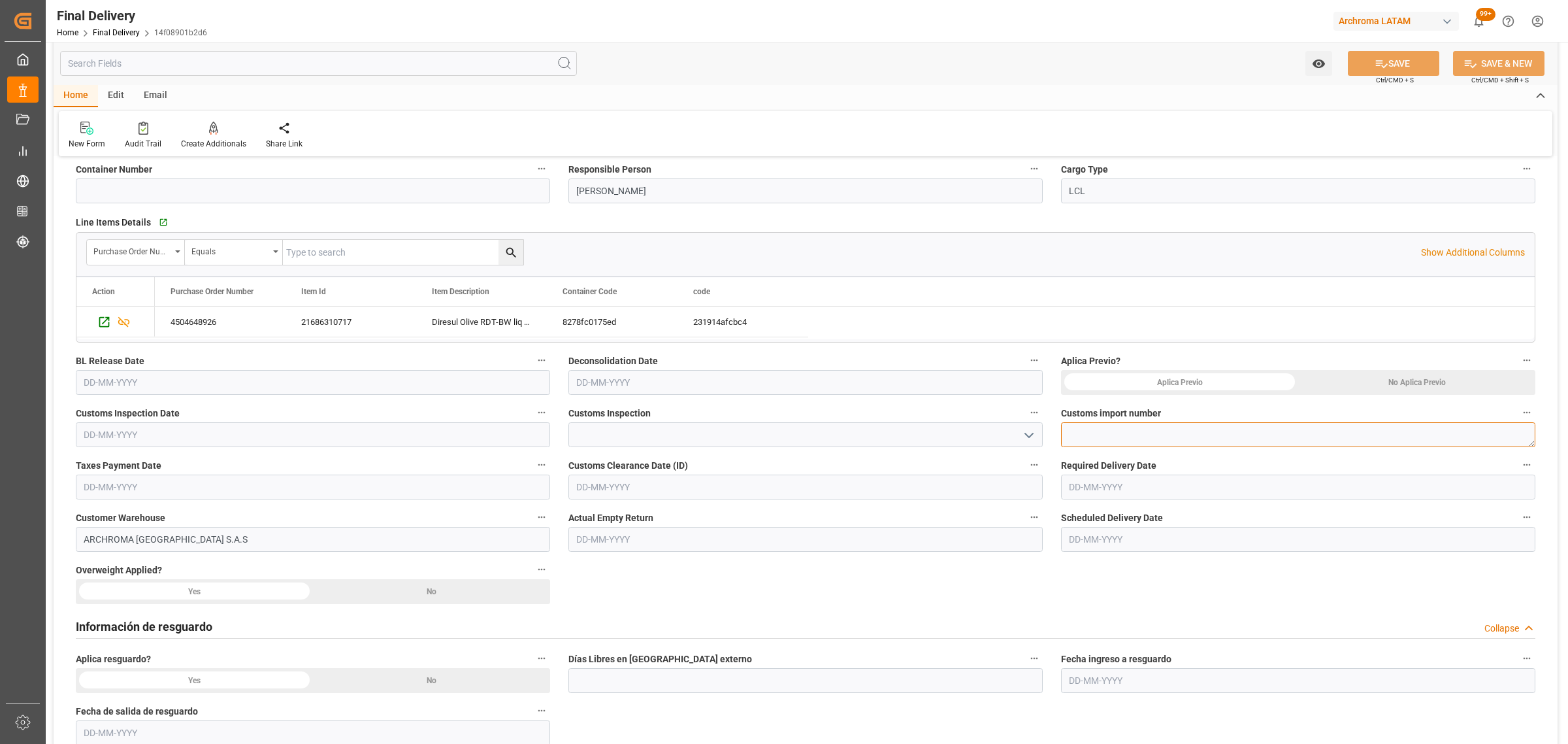
click at [1090, 435] on textarea at bounding box center [1298, 434] width 474 height 25
paste textarea "4820250301926584"
type textarea "4820250301926584"
click at [1406, 63] on button "SAVE" at bounding box center [1393, 63] width 91 height 25
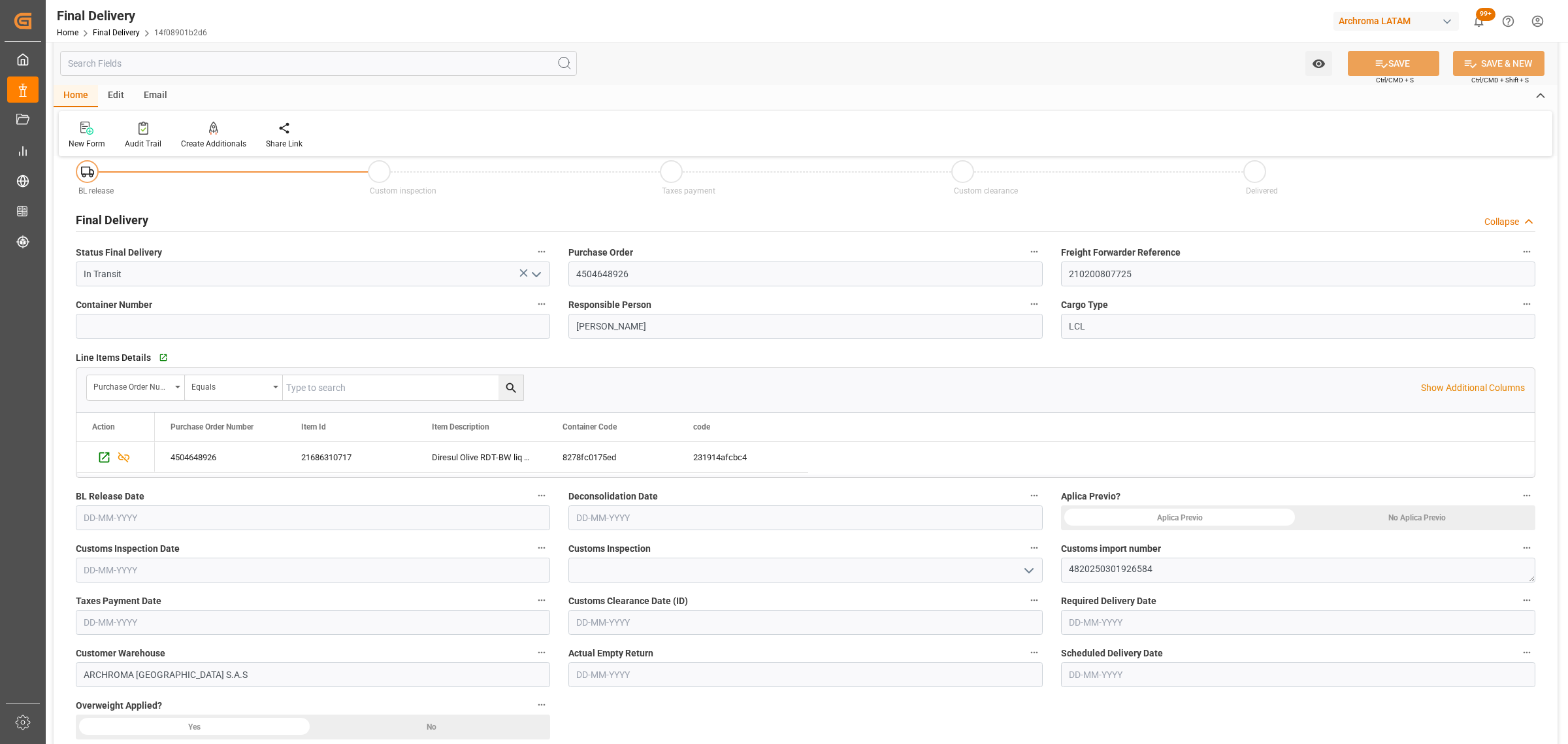
scroll to position [0, 0]
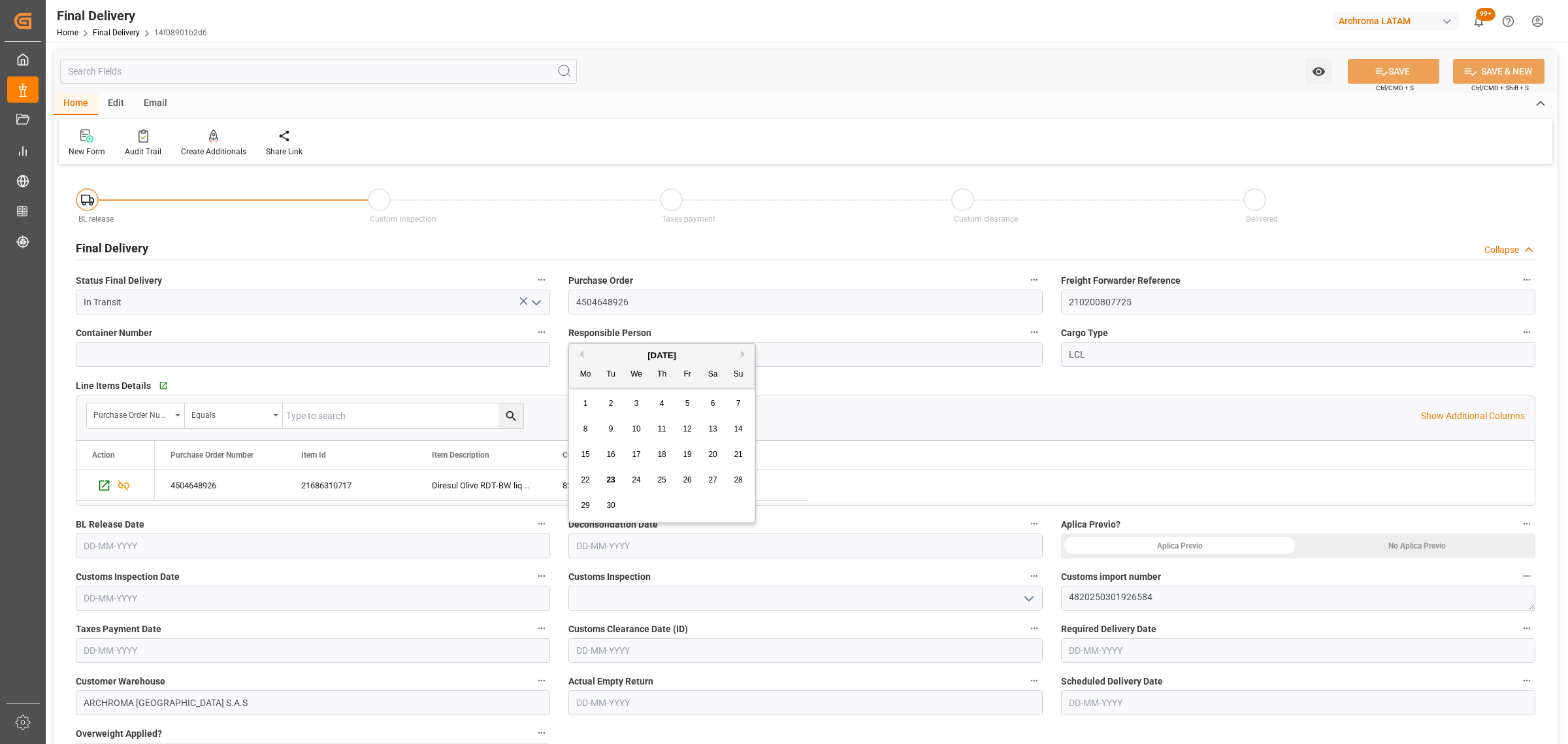
click at [583, 546] on input "text" at bounding box center [805, 546] width 474 height 25
click at [587, 476] on span "22" at bounding box center [585, 480] width 9 height 9
type input "[DATE]"
drag, startPoint x: 309, startPoint y: 547, endPoint x: 267, endPoint y: 552, distance: 42.3
click at [309, 547] on input "text" at bounding box center [313, 546] width 474 height 25
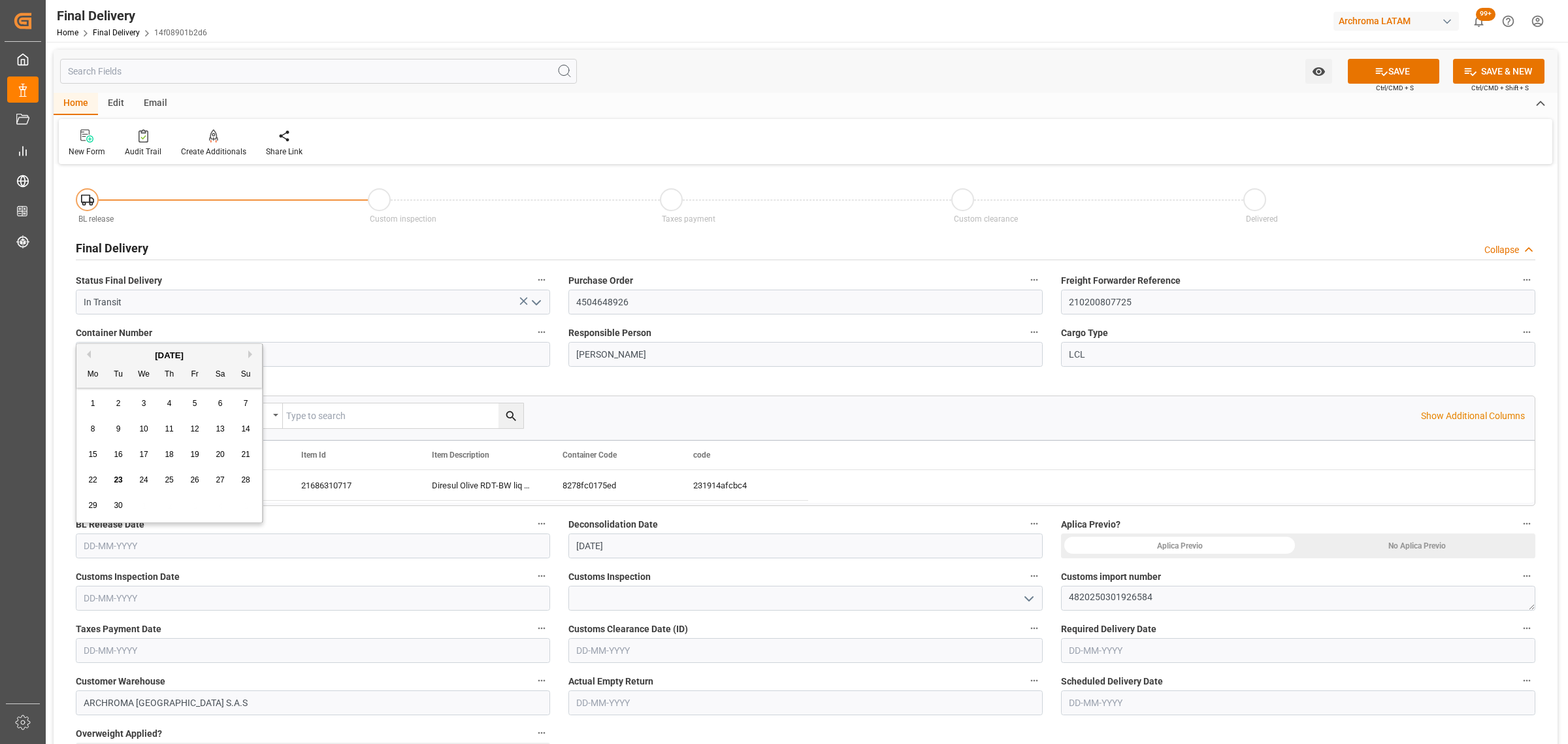
click at [93, 489] on div "22 23 24 25 26 27 28" at bounding box center [169, 480] width 179 height 26
click at [93, 484] on span "22" at bounding box center [92, 480] width 9 height 9
type input "[DATE]"
click at [1397, 66] on button "SAVE" at bounding box center [1393, 71] width 91 height 25
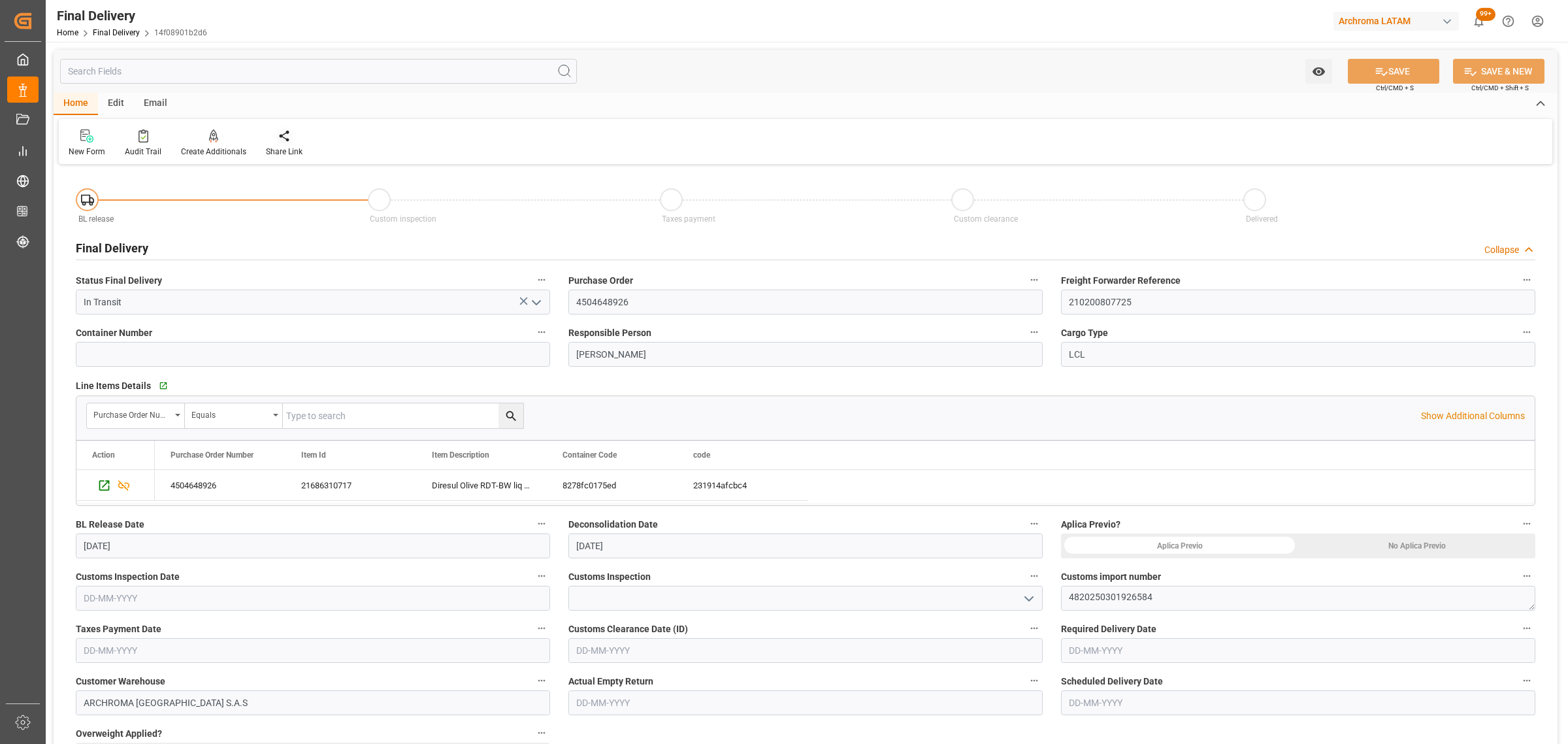
click at [282, 131] on icon at bounding box center [285, 136] width 13 height 13
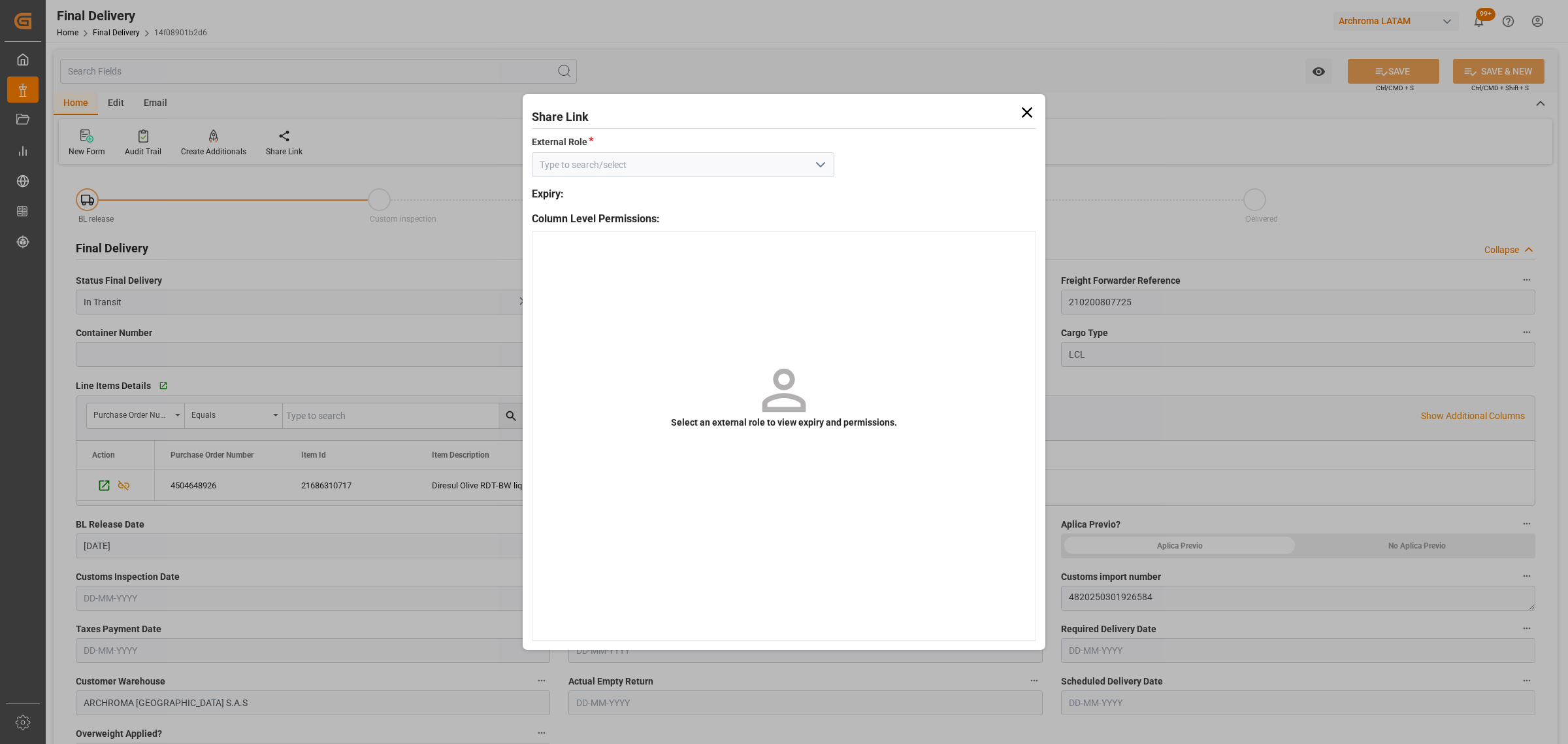
click at [824, 169] on icon "open menu" at bounding box center [820, 164] width 15 height 15
click at [696, 185] on div "External - finalDelivery" at bounding box center [683, 193] width 301 height 29
type input "External - finalDelivery"
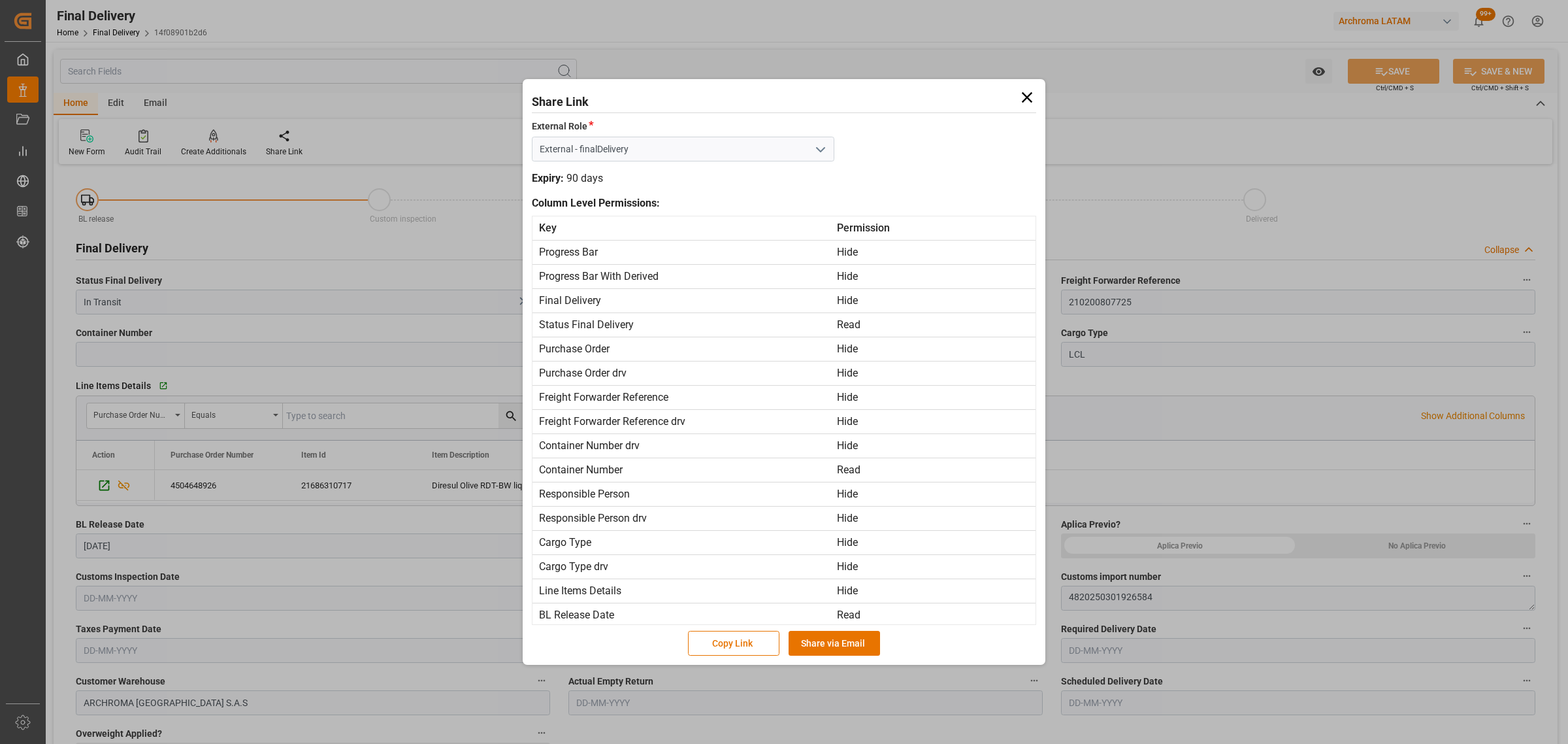
click at [820, 632] on button "Share via Email" at bounding box center [834, 643] width 91 height 25
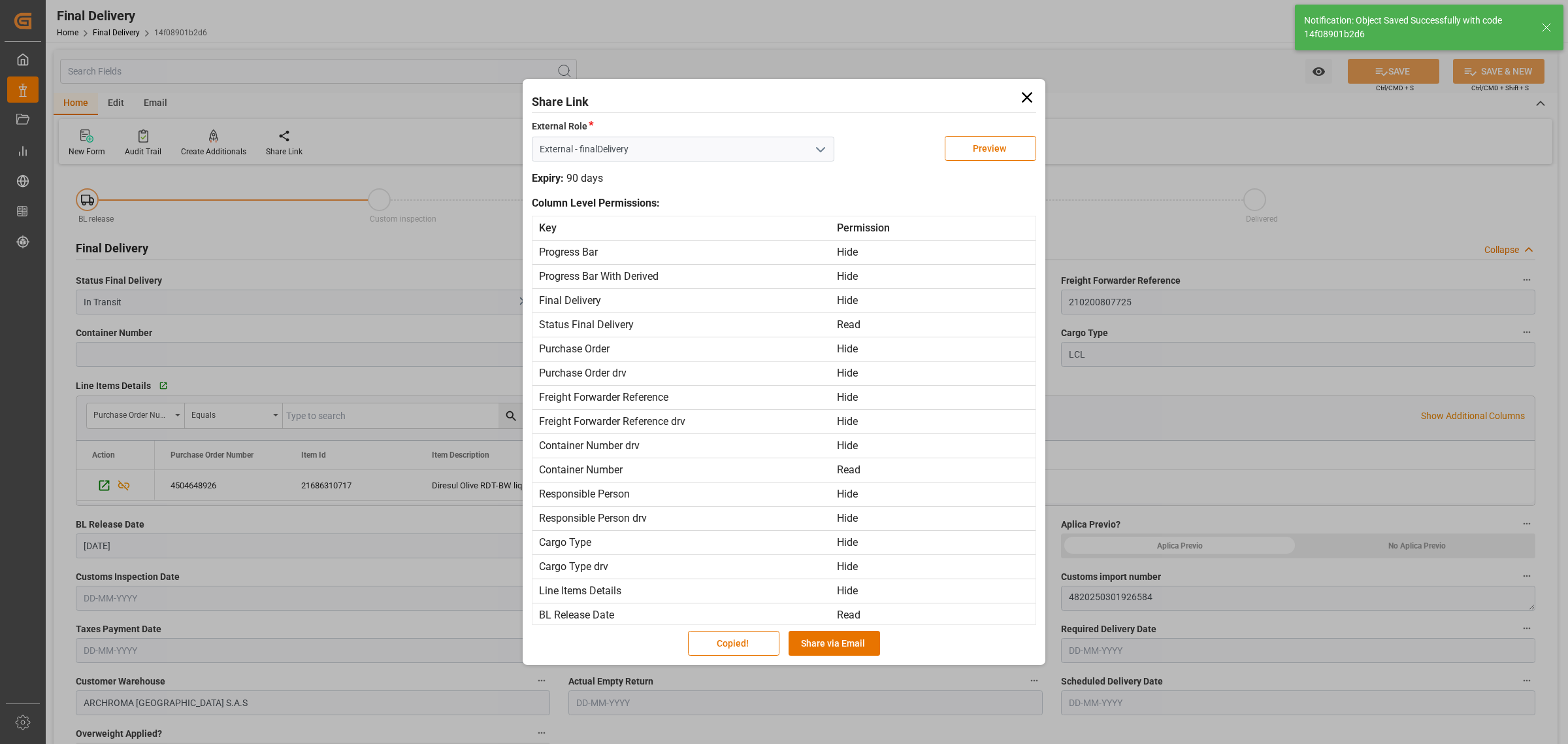
type textarea "1"
type input "BL Release"
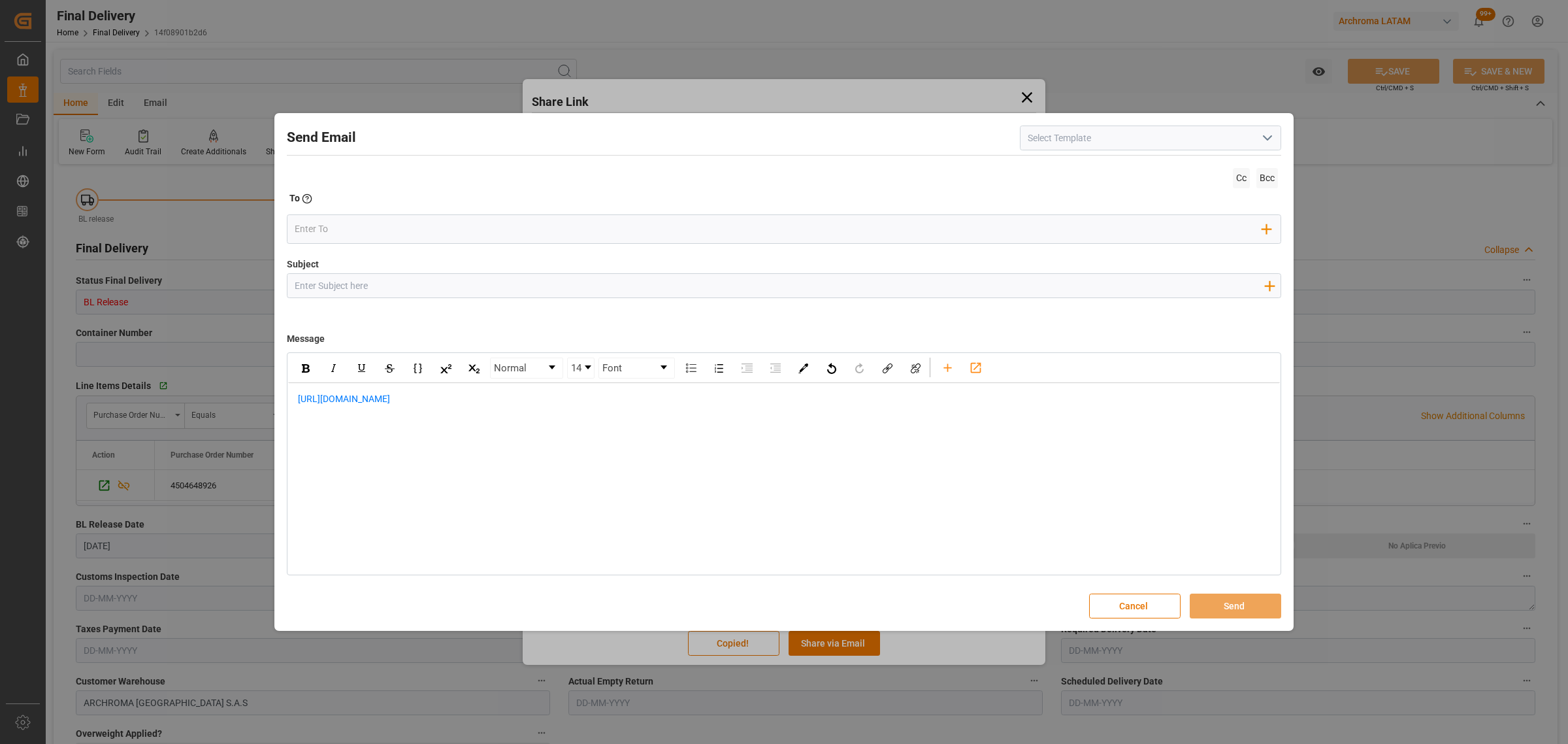
click at [408, 285] on input "Subject" at bounding box center [779, 285] width 984 height 23
click at [485, 286] on input "Subject" at bounding box center [779, 285] width 984 height 23
paste input "PO 4504648926 // TE // LOGWARD STATUS/ ARCHROMA MANAGEMENT GMBH // ARCHROMA [GE…"
type input "PO 4504648926 // TE // LOGWARD STATUS/ ARCHROMA MANAGEMENT GMBH // ARCHROMA [GE…"
drag, startPoint x: 295, startPoint y: 404, endPoint x: 317, endPoint y: 403, distance: 22.0
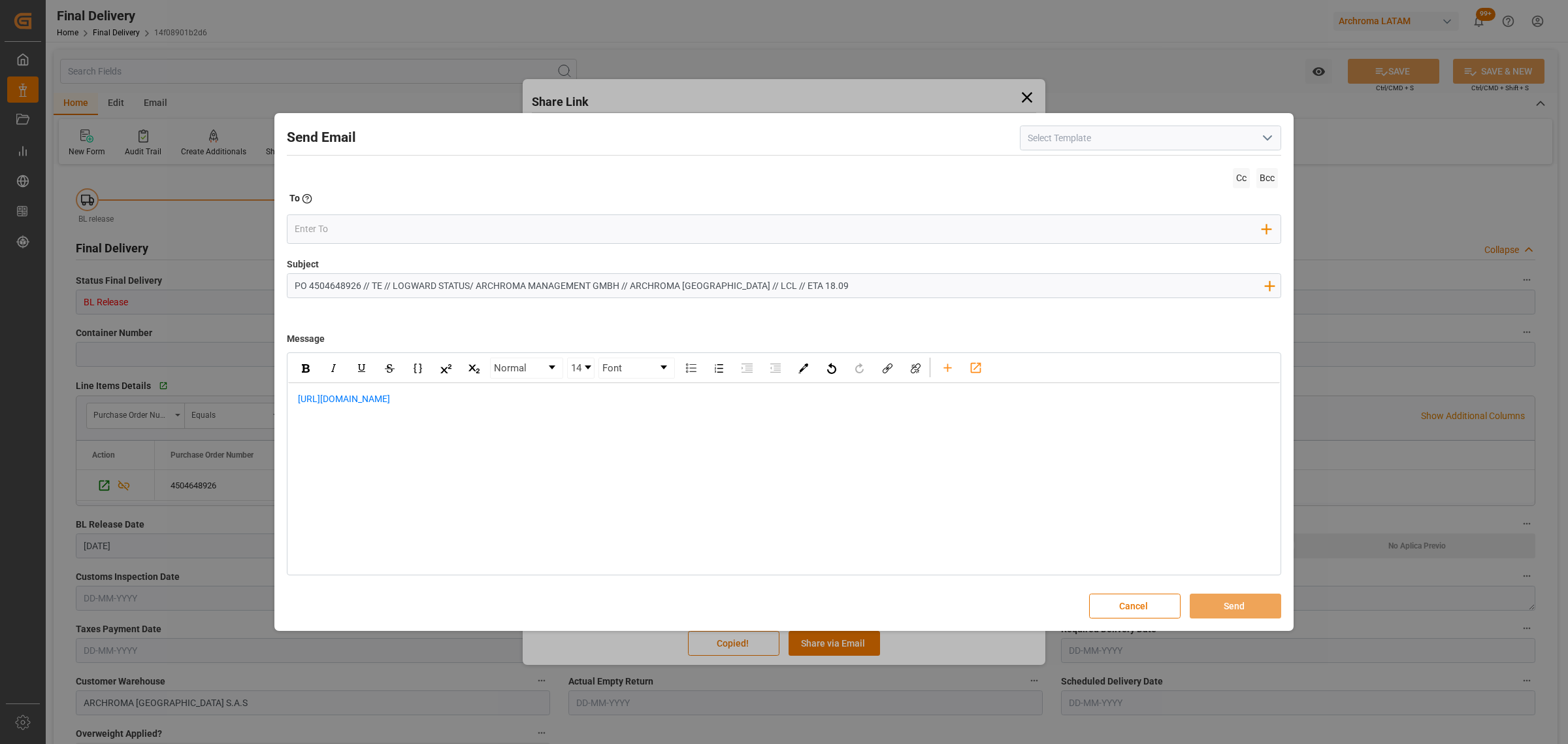
click at [295, 403] on div "[URL][DOMAIN_NAME]" at bounding box center [783, 406] width 992 height 46
click at [357, 397] on div "rdw-editor" at bounding box center [785, 399] width 973 height 14
click at [530, 455] on div "[URL][DOMAIN_NAME]" at bounding box center [785, 461] width 973 height 27
click at [394, 466] on div "rdw-editor" at bounding box center [785, 467] width 973 height 14
click at [347, 221] on input "email" at bounding box center [779, 229] width 968 height 19
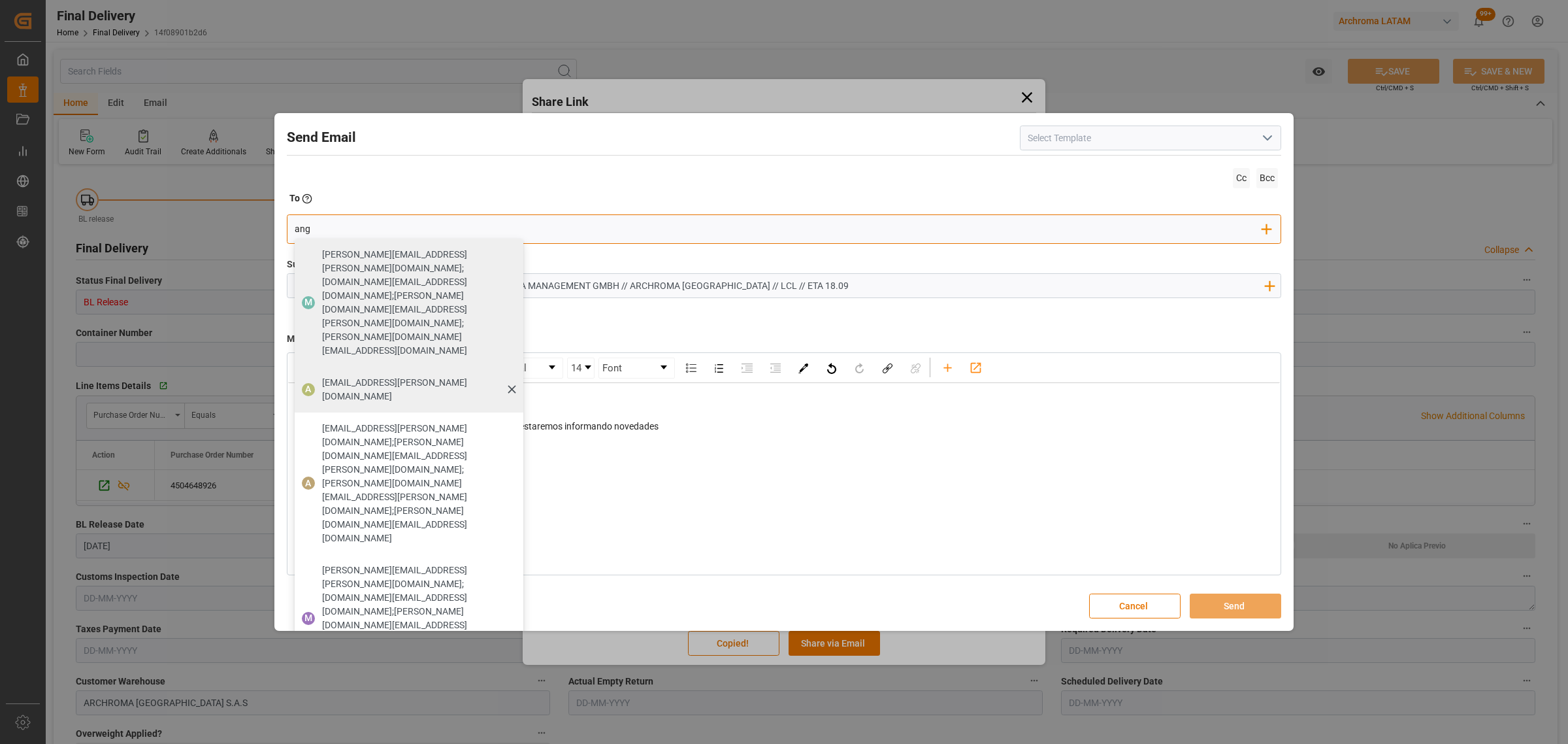
type input "angie"
click at [394, 376] on span "[EMAIL_ADDRESS][PERSON_NAME][DOMAIN_NAME]" at bounding box center [419, 390] width 192 height 27
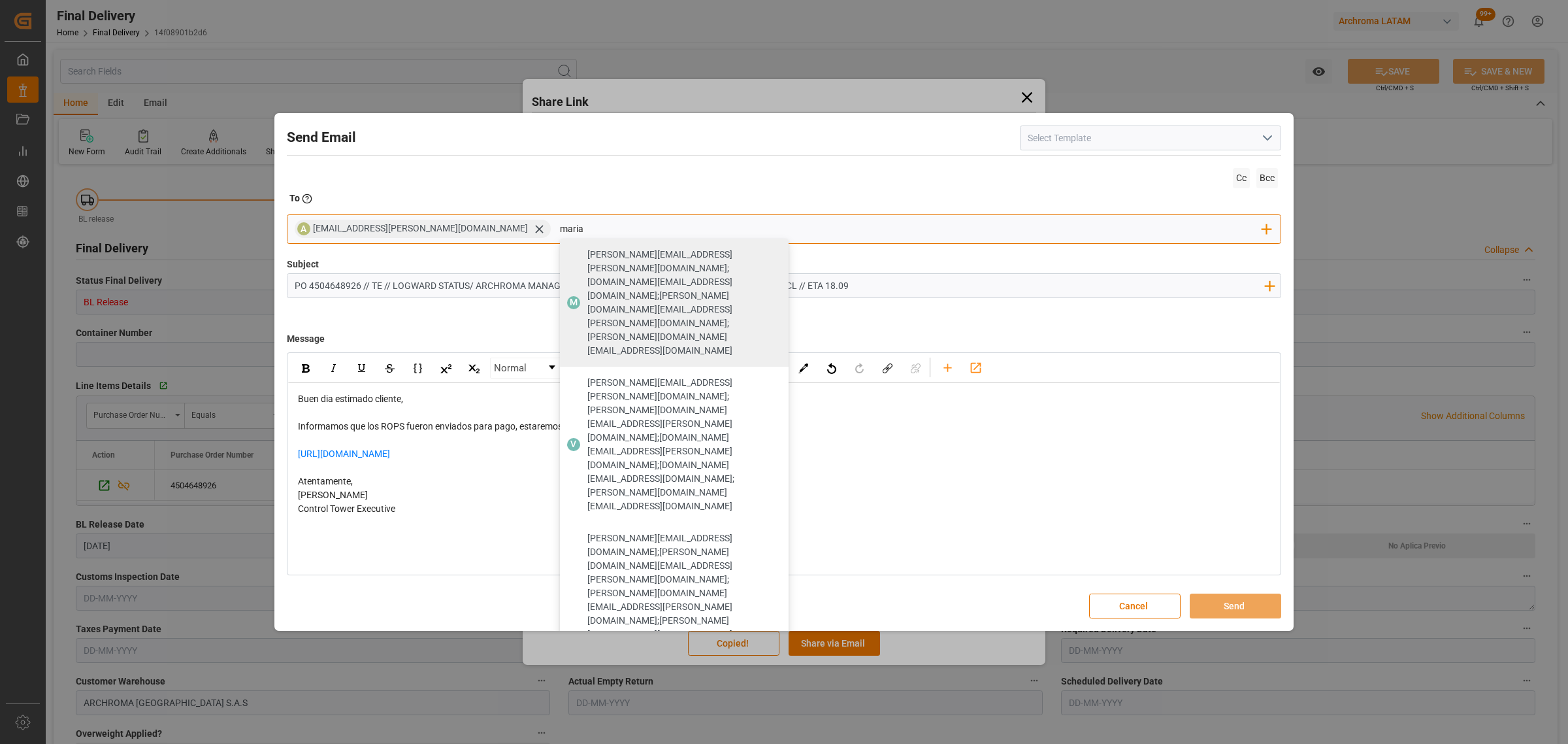
type input "maria"
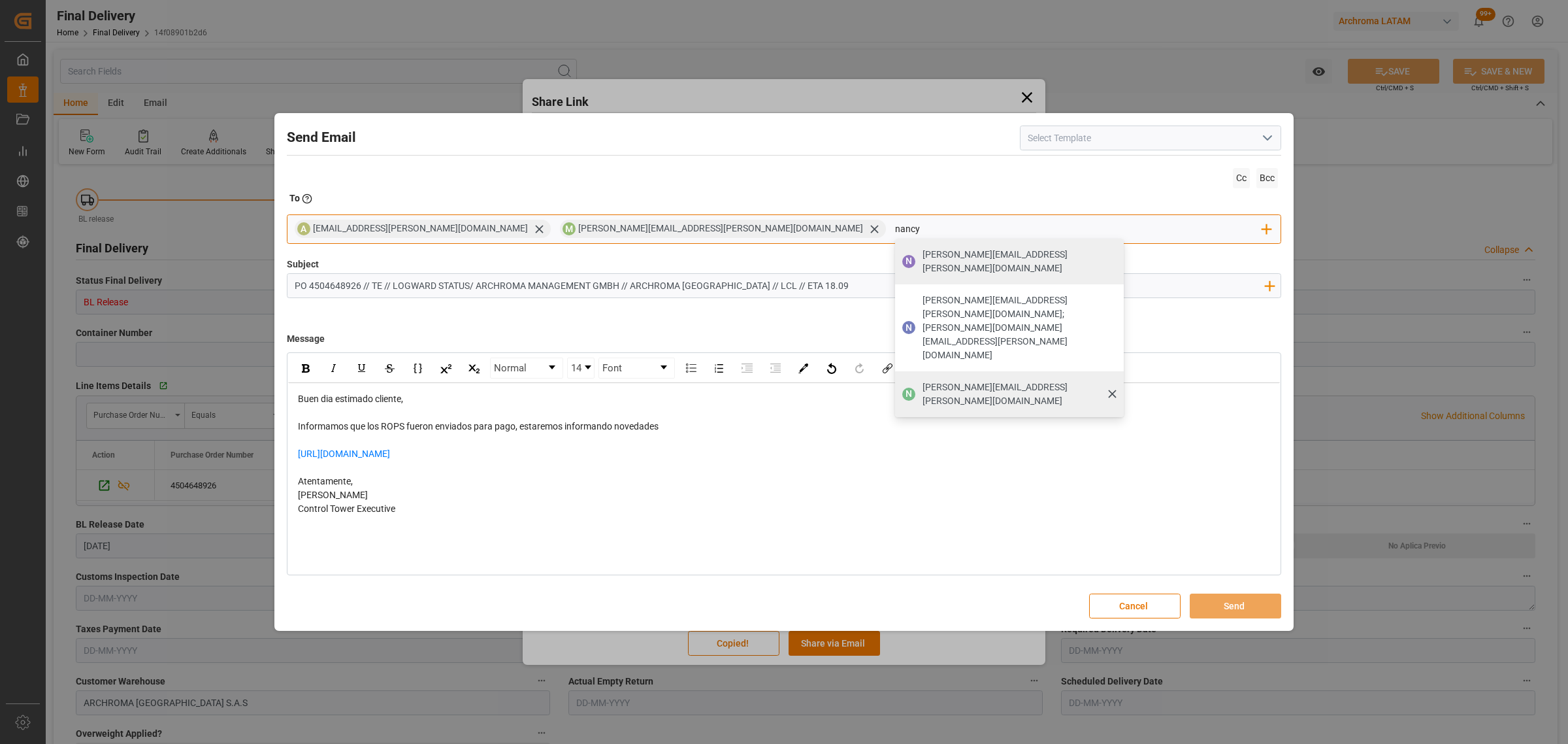
type input "nancy"
click at [918, 376] on div "[PERSON_NAME][EMAIL_ADDRESS][PERSON_NAME][DOMAIN_NAME]" at bounding box center [1018, 394] width 201 height 36
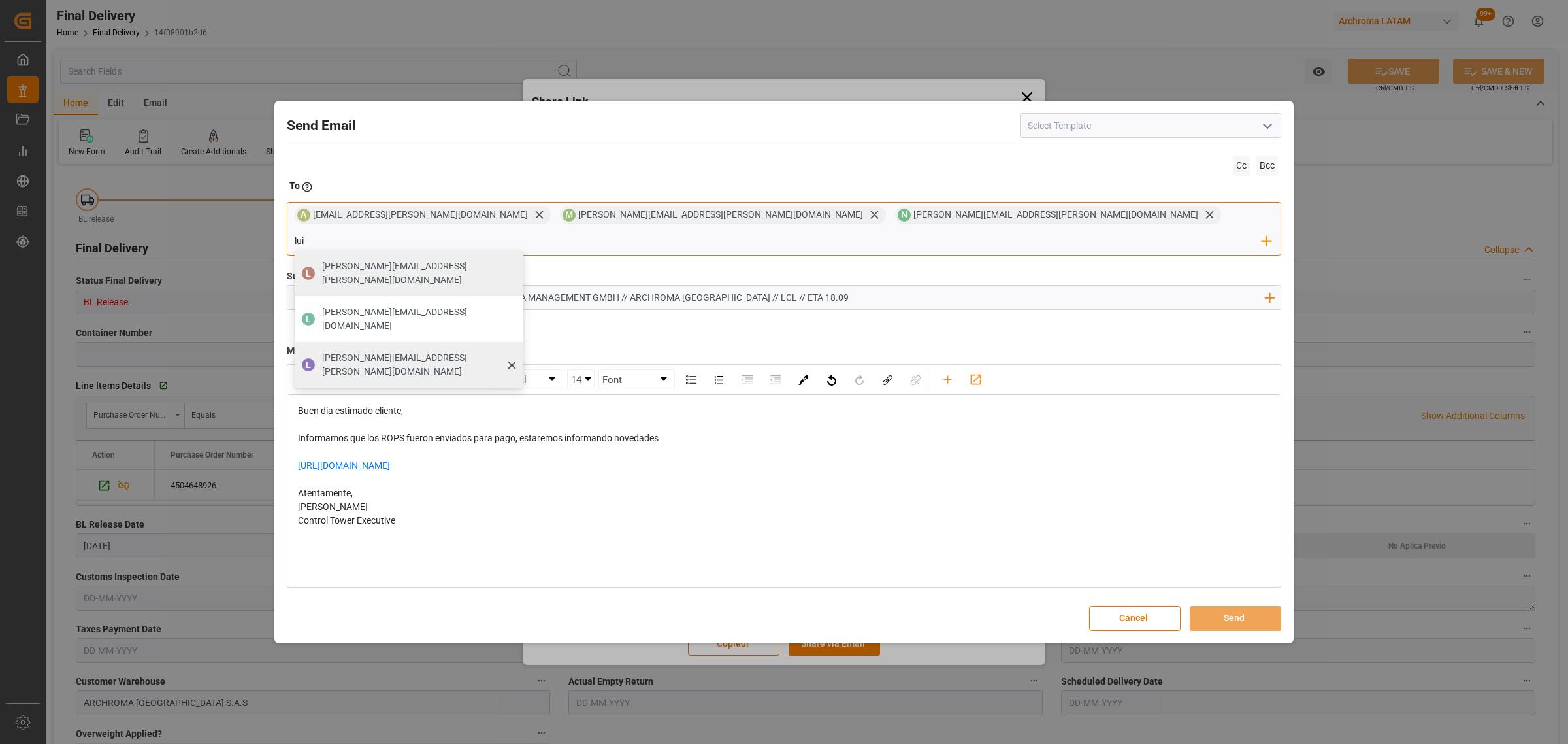
type input "lui"
click at [514, 351] on span "[PERSON_NAME][EMAIL_ADDRESS][PERSON_NAME][DOMAIN_NAME]" at bounding box center [419, 365] width 192 height 27
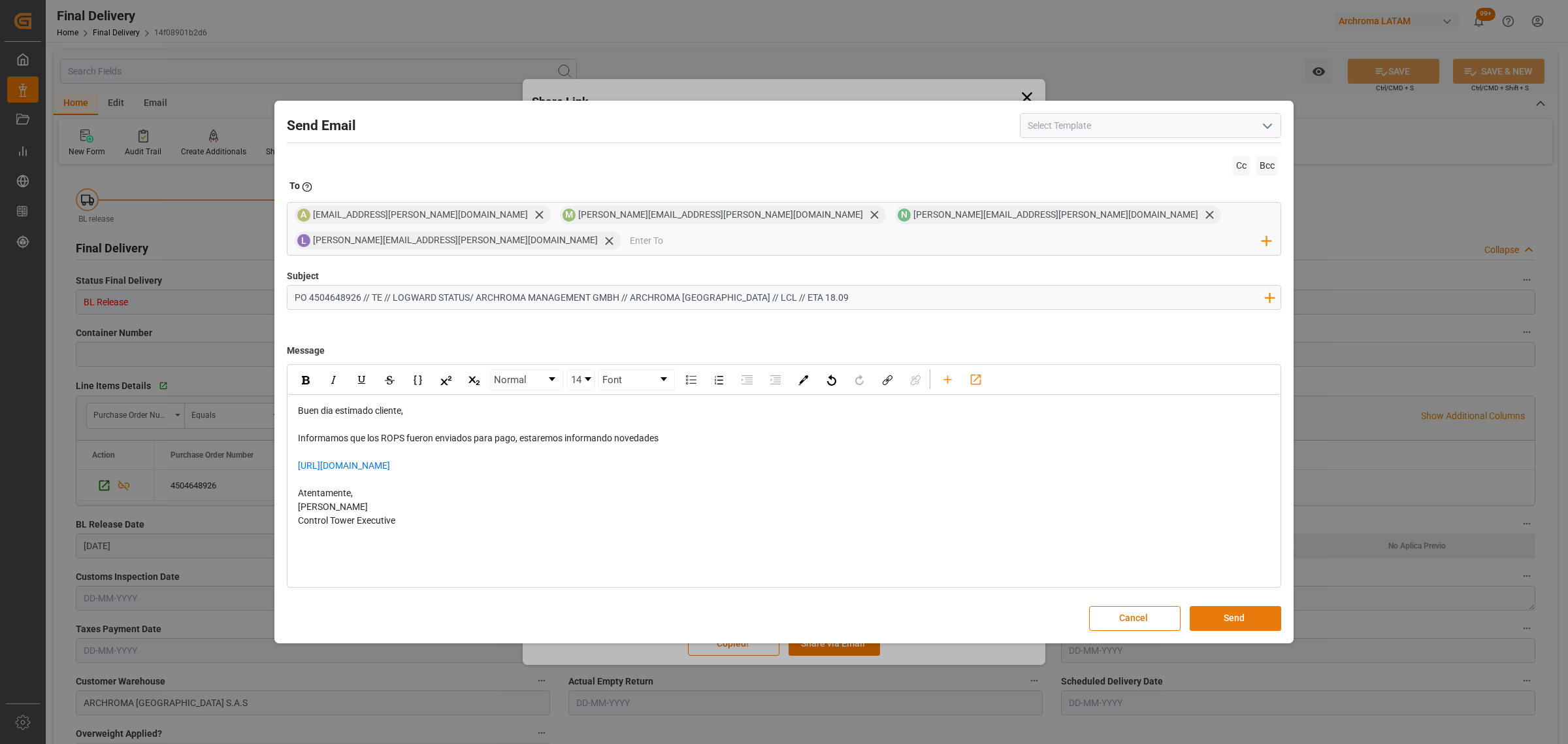
click at [1233, 610] on button "Send" at bounding box center [1235, 618] width 91 height 25
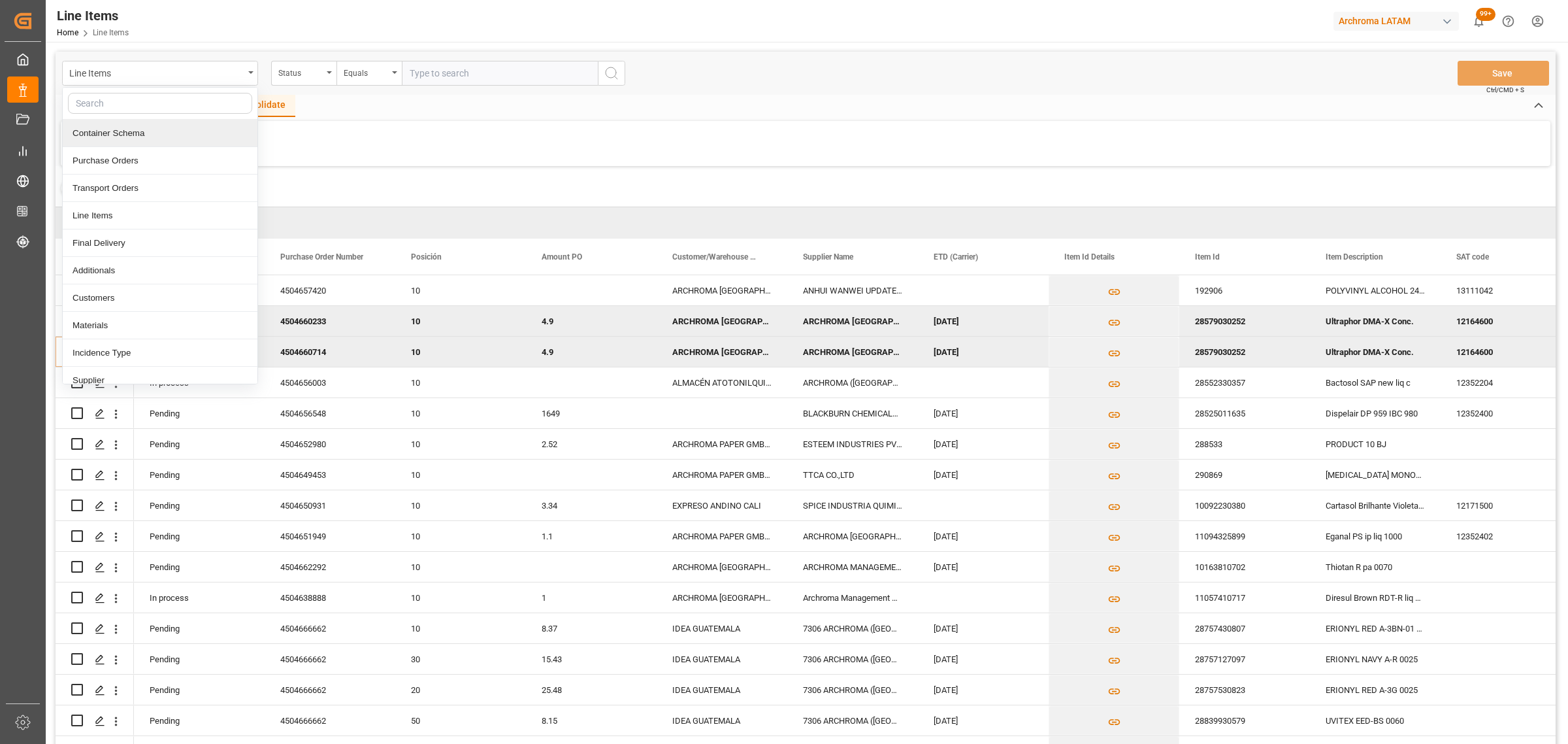
click at [157, 128] on div "Container Schema" at bounding box center [160, 133] width 195 height 27
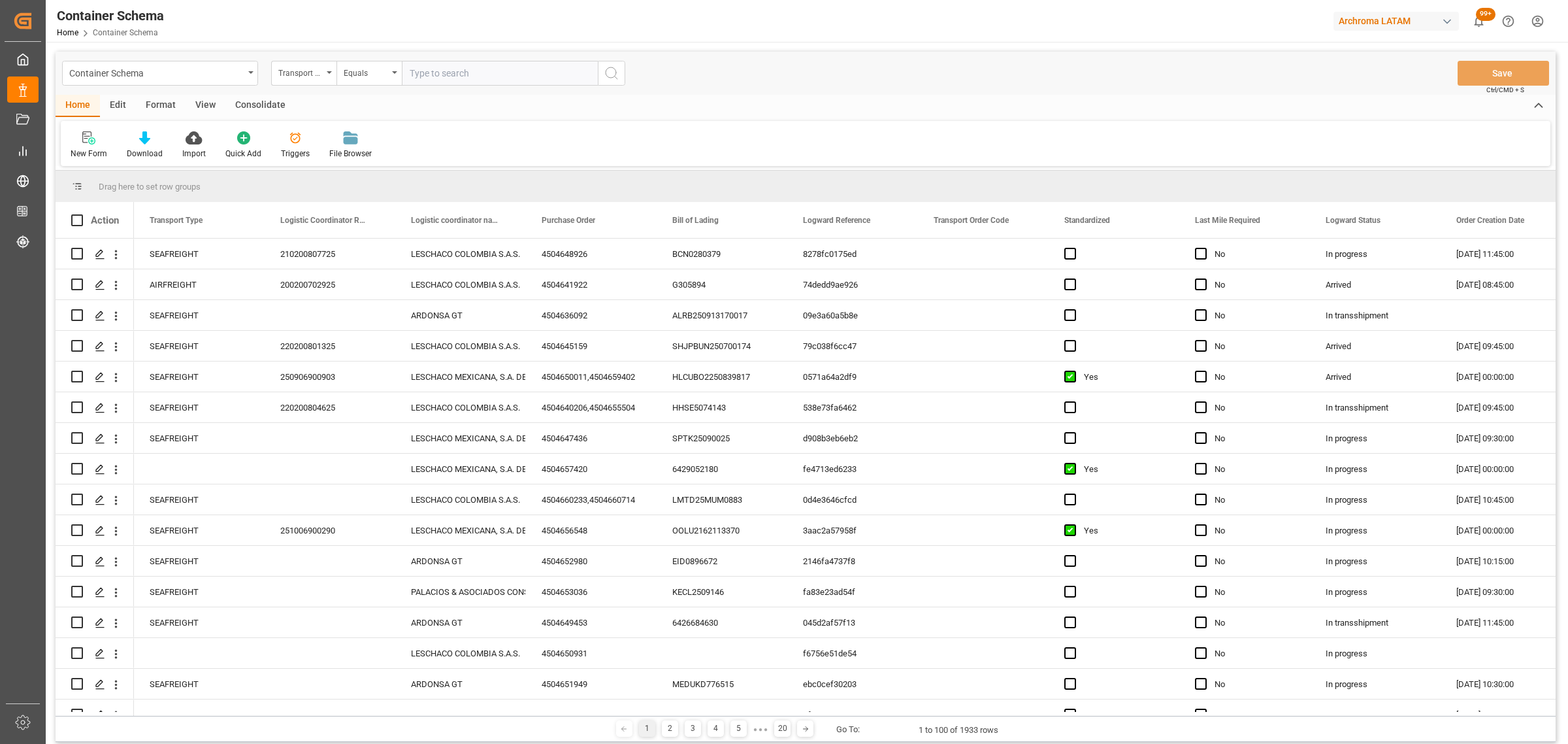
drag, startPoint x: 314, startPoint y: 57, endPoint x: 318, endPoint y: 73, distance: 16.5
click at [314, 57] on div "Container Schema Transport Type Equals Save Ctrl/CMD + S" at bounding box center [806, 73] width 1500 height 43
click at [318, 74] on div "Transport Type" at bounding box center [300, 71] width 44 height 15
click at [327, 208] on div "Purchase Order" at bounding box center [369, 216] width 195 height 27
click at [354, 87] on div "Container Schema Purchase Order Equals Save Ctrl/CMD + S" at bounding box center [806, 73] width 1500 height 43
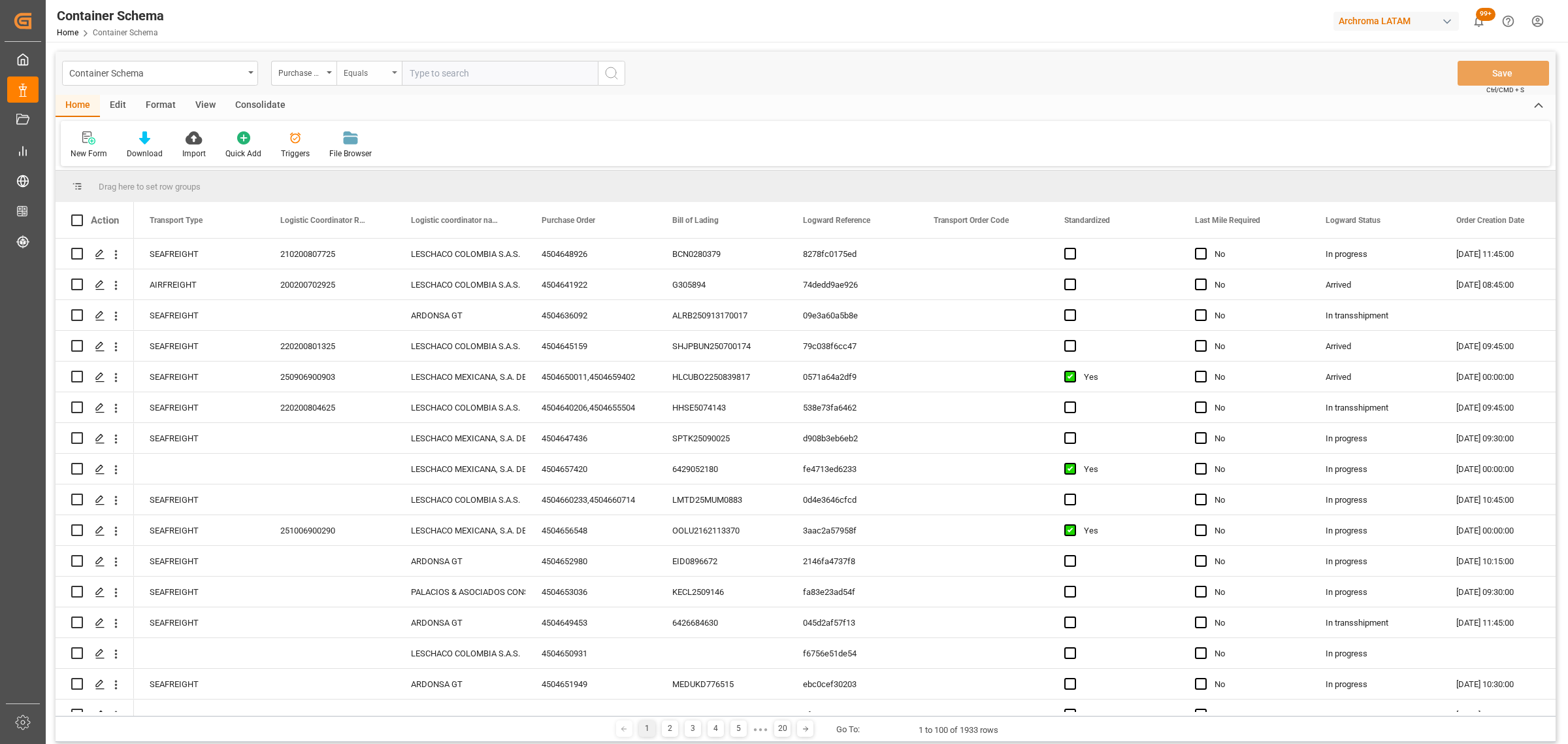
click at [360, 80] on div "Equals" at bounding box center [369, 73] width 65 height 25
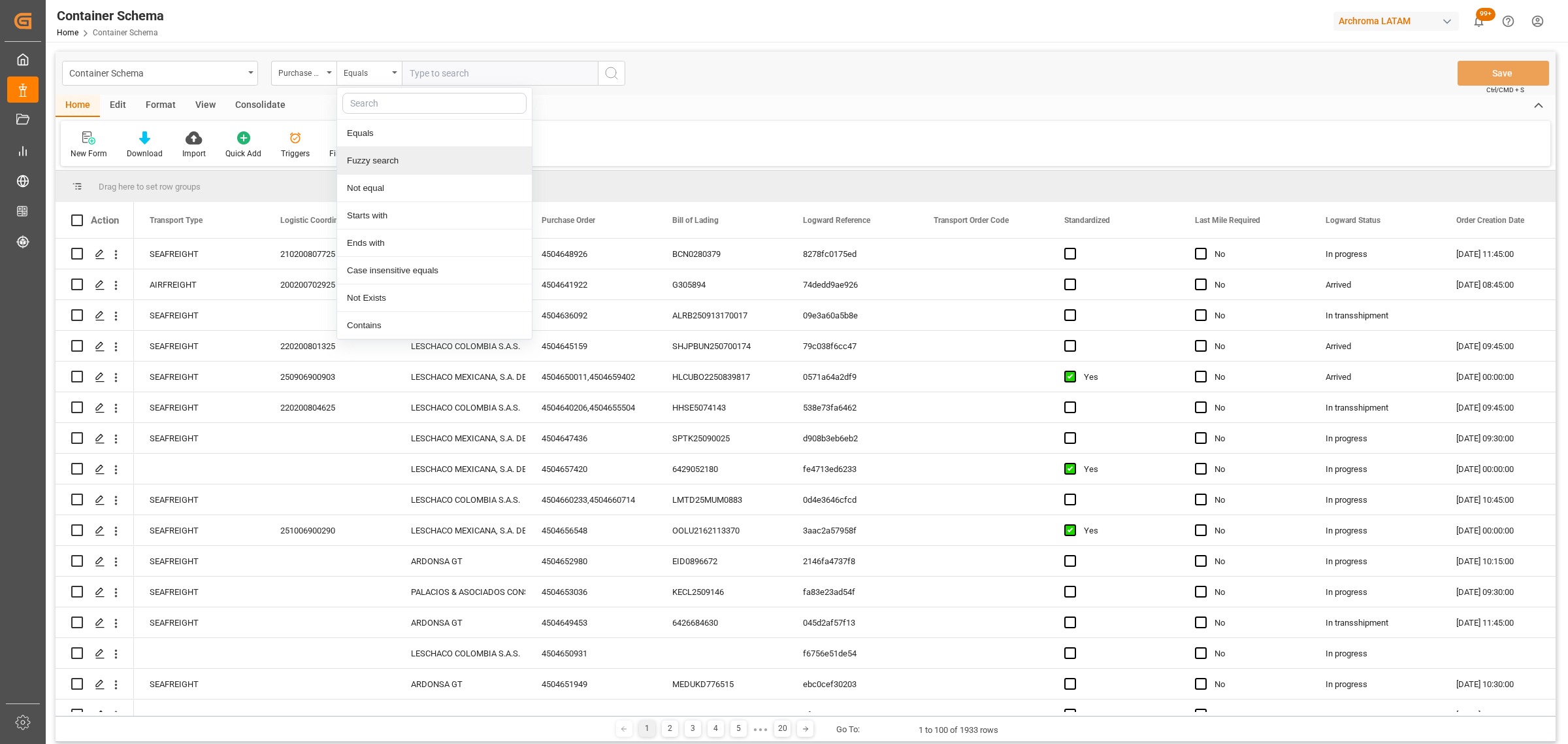
click at [403, 147] on div "Fuzzy search" at bounding box center [434, 161] width 195 height 27
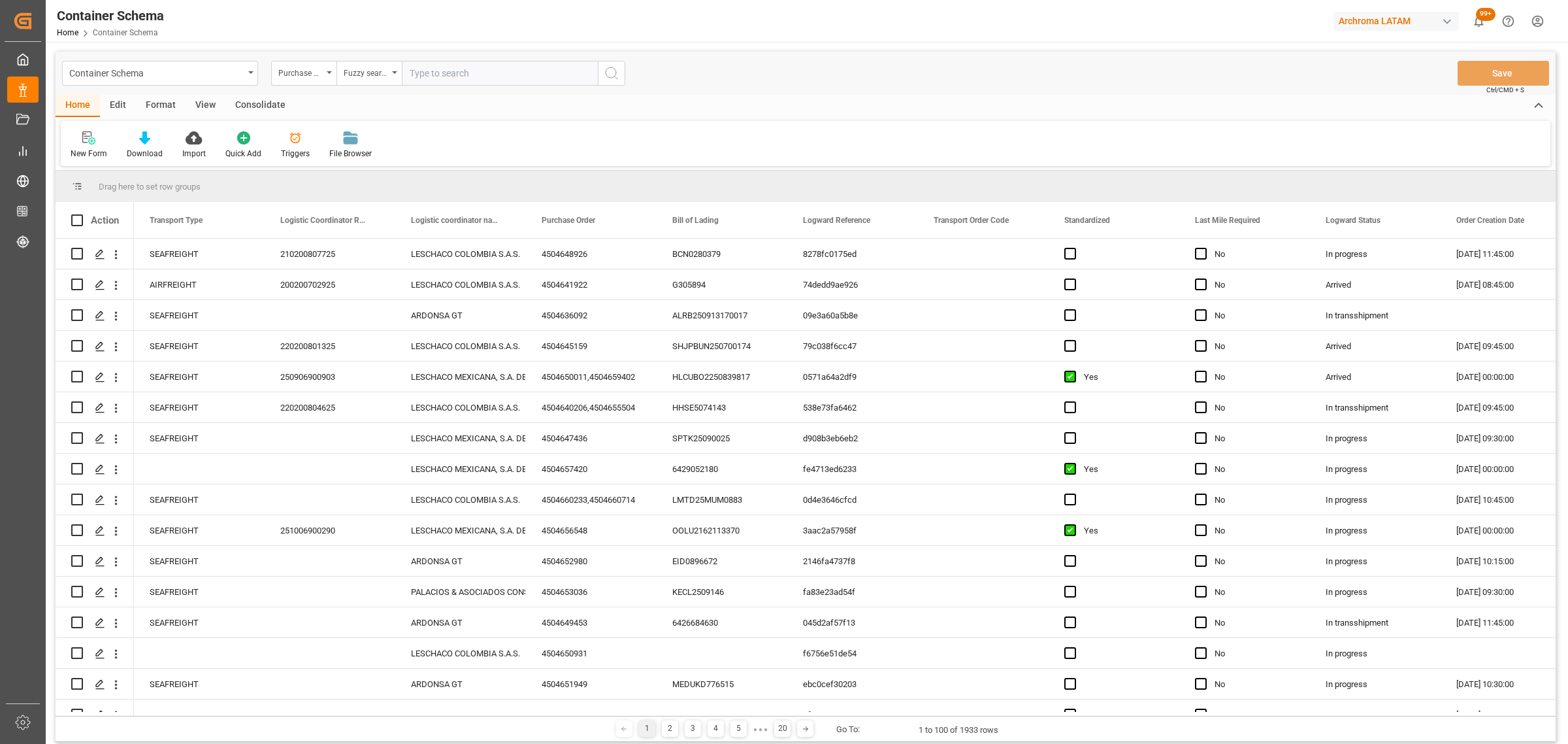
click at [462, 70] on input "text" at bounding box center [499, 73] width 196 height 25
paste input "4504664202"
type input "4504664202"
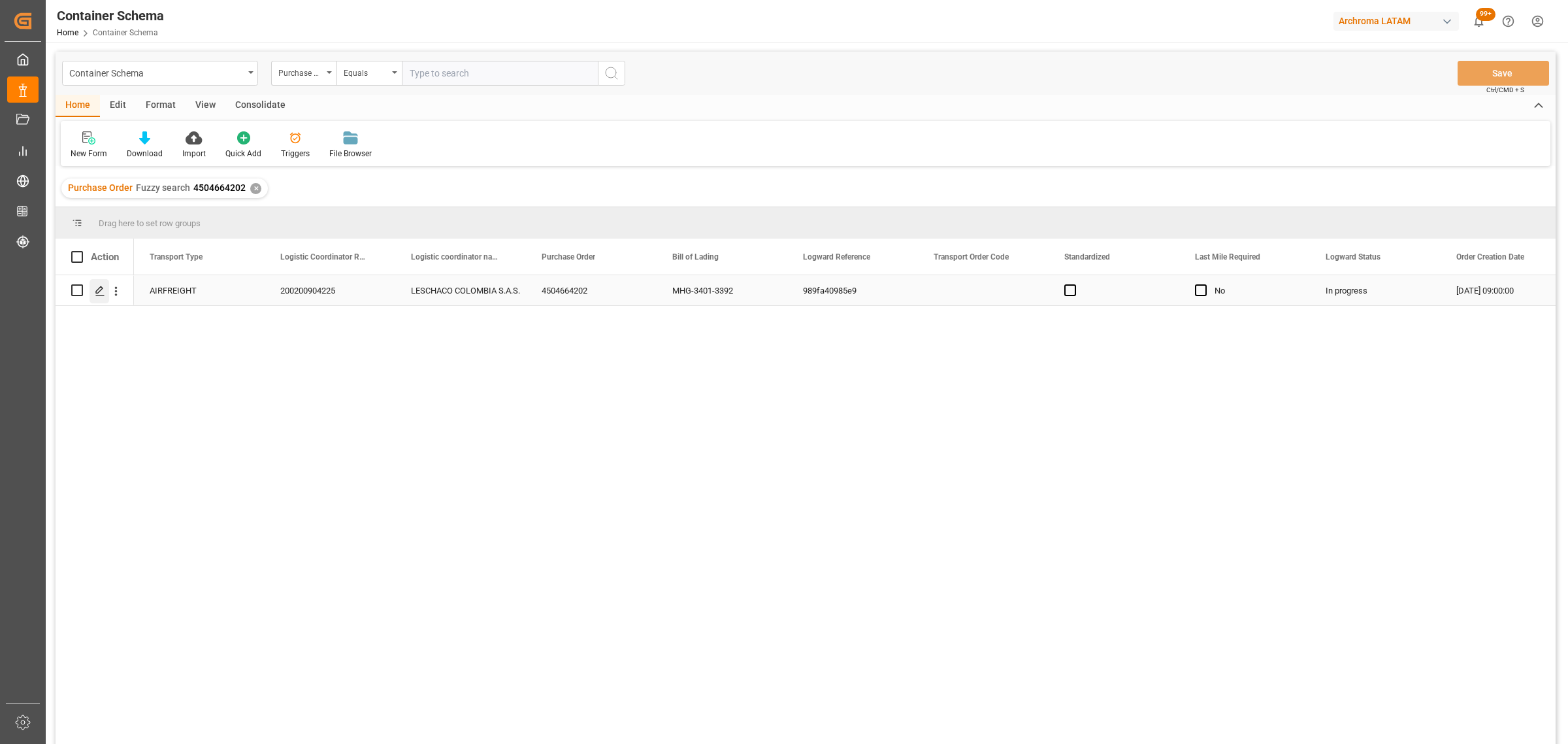
click at [100, 292] on icon "Press SPACE to select this row." at bounding box center [99, 290] width 11 height 11
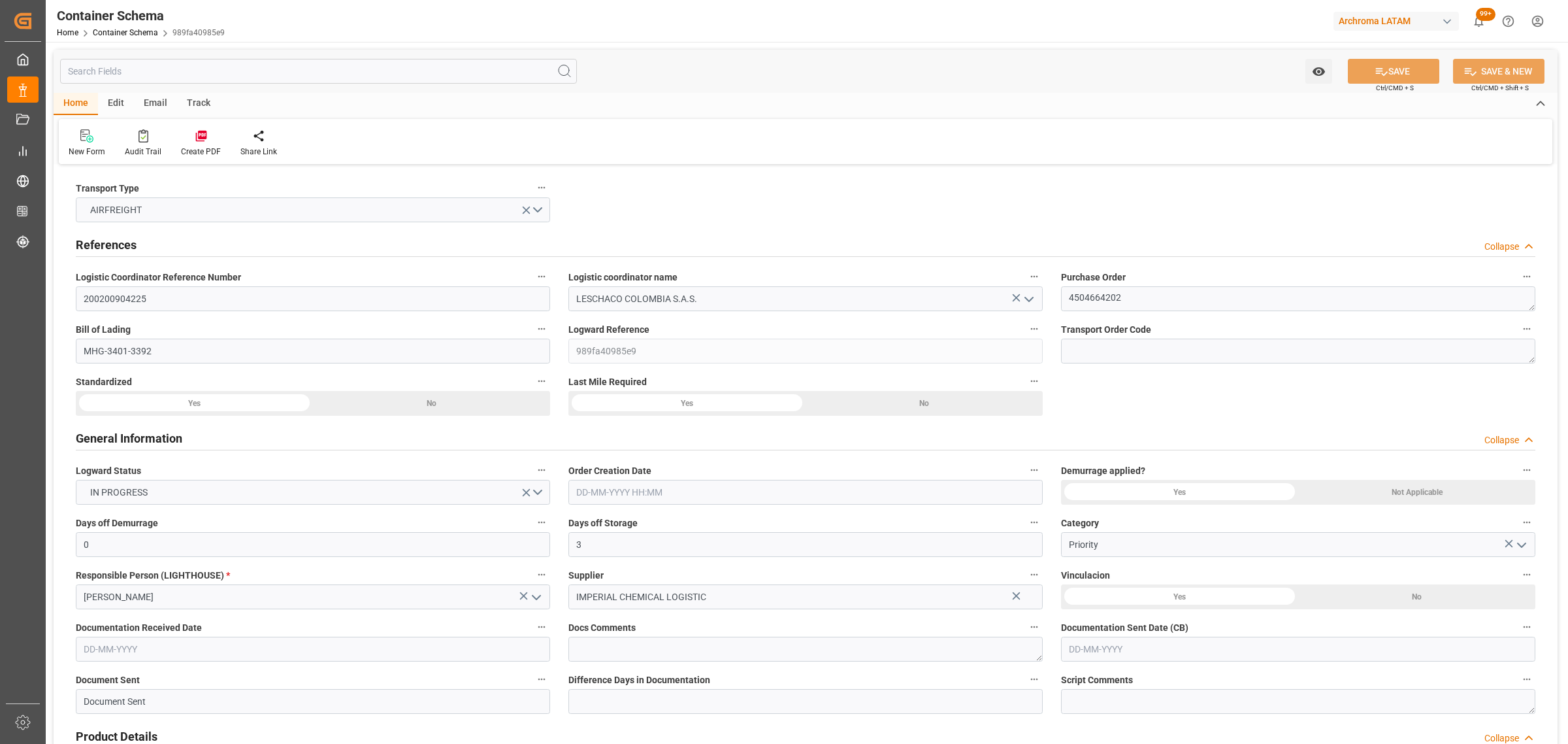
type input "0"
type input "3"
type input "1"
type input "3"
type input "75"
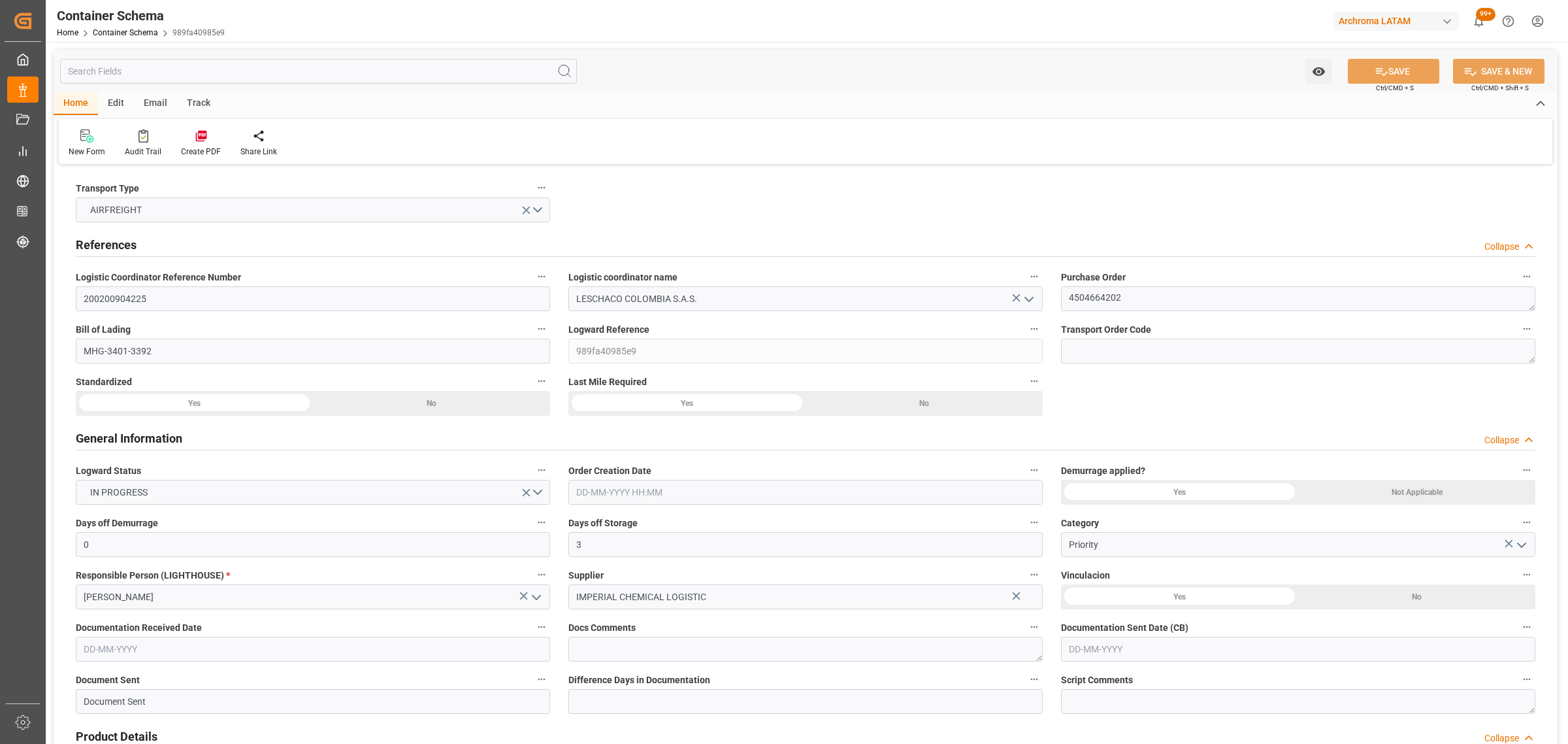
type input "80.1"
type input "DENFW"
type input "COBOG"
type input "19-09-2025 09:00"
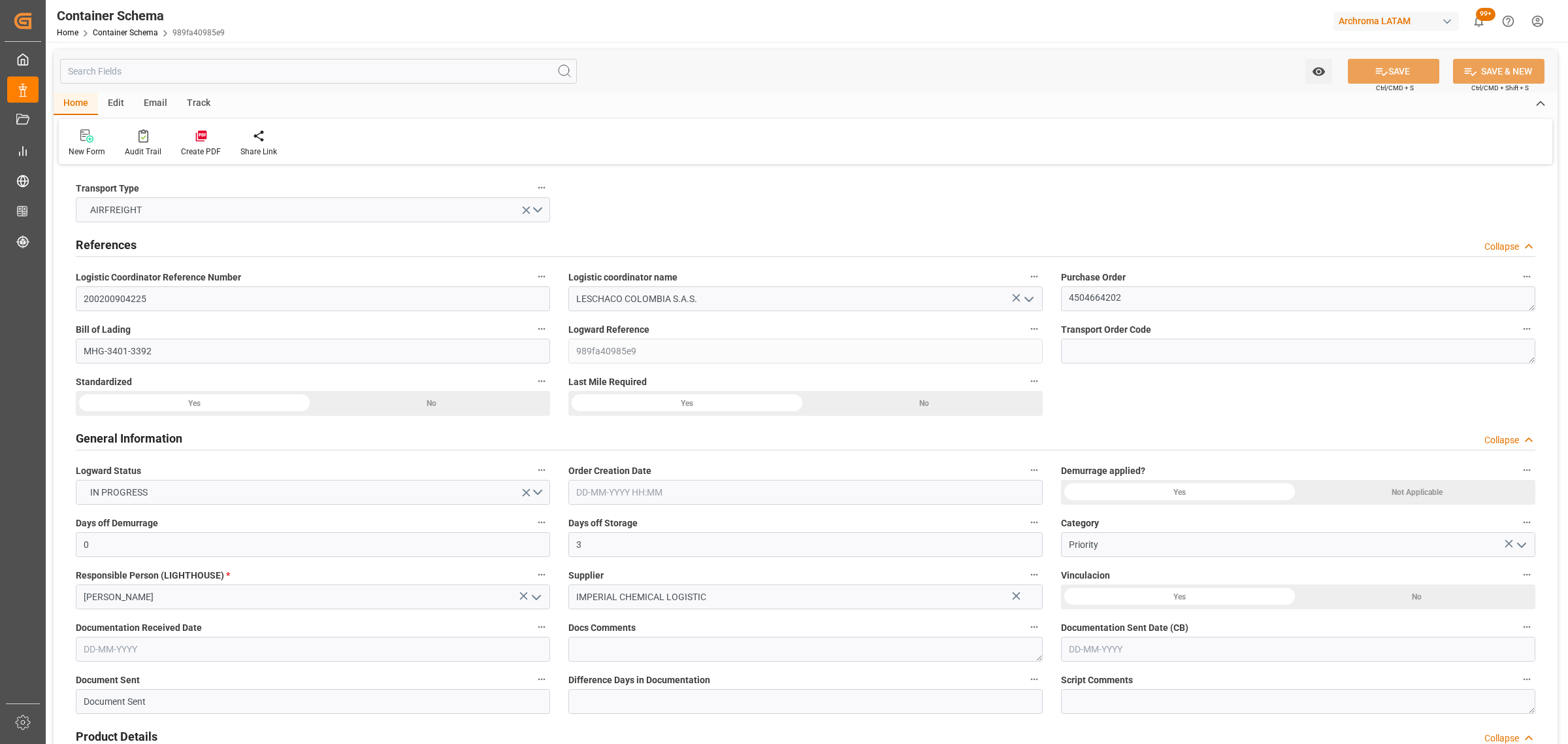
type input "[DATE]"
type input "20-09-2025 00:00"
type input "23-09-2025 00:00"
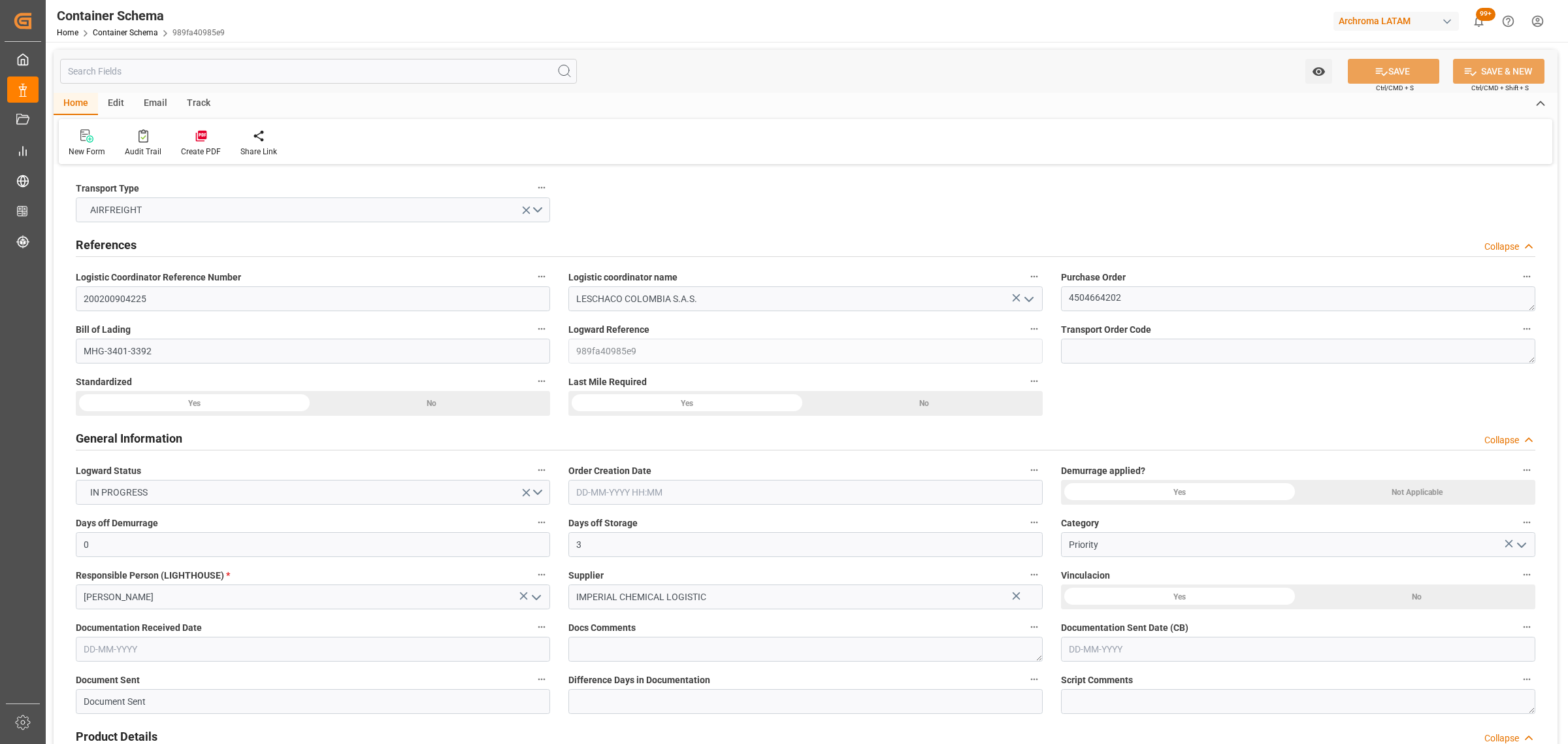
type input "22-09-2025 00:00"
click at [155, 104] on div "Email" at bounding box center [155, 104] width 43 height 22
click at [90, 146] on div "Send Email" at bounding box center [88, 151] width 40 height 12
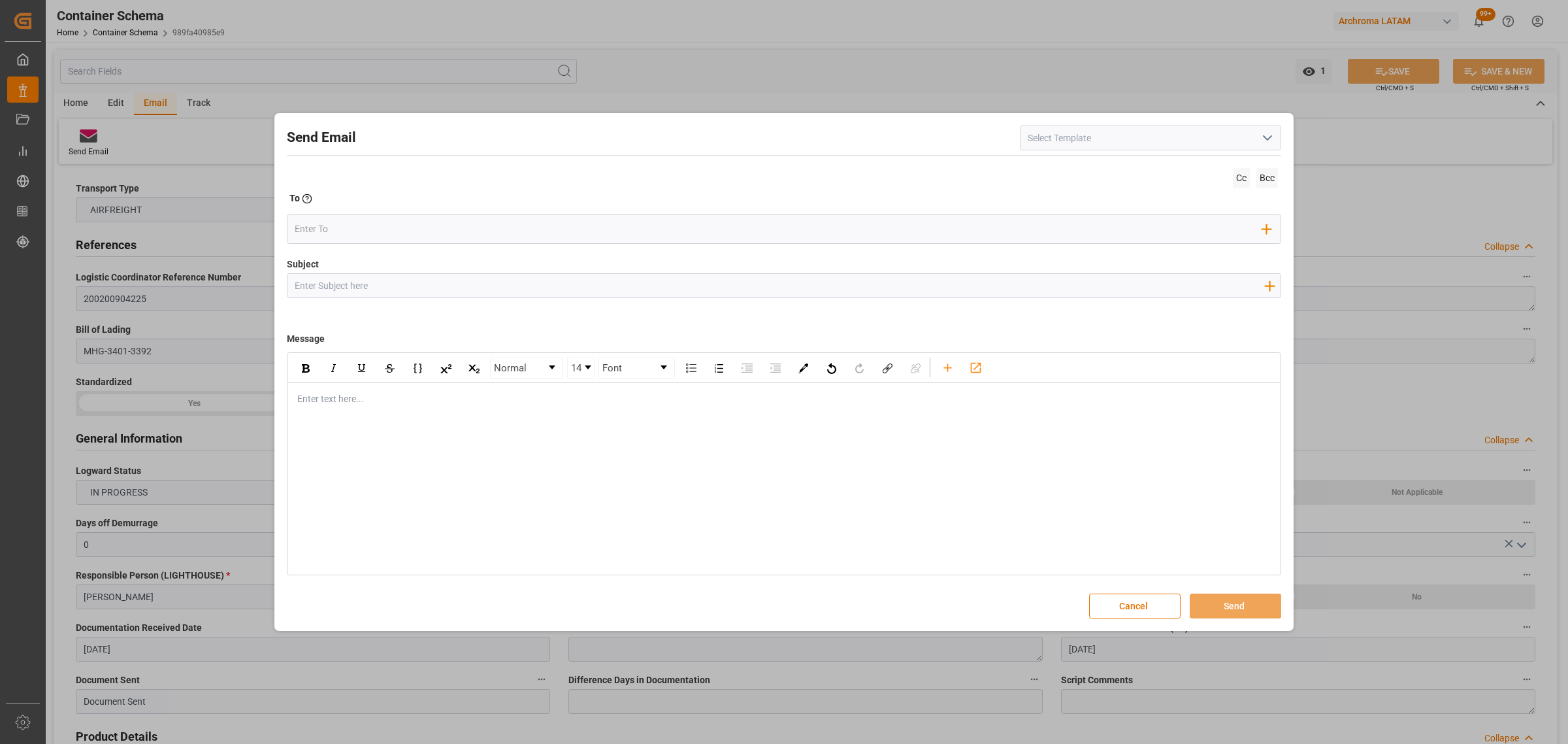
click at [95, 150] on div "Send Email Cc Bcc To Enter the TO Email address Add Field to To Subject Add fie…" at bounding box center [784, 372] width 1568 height 744
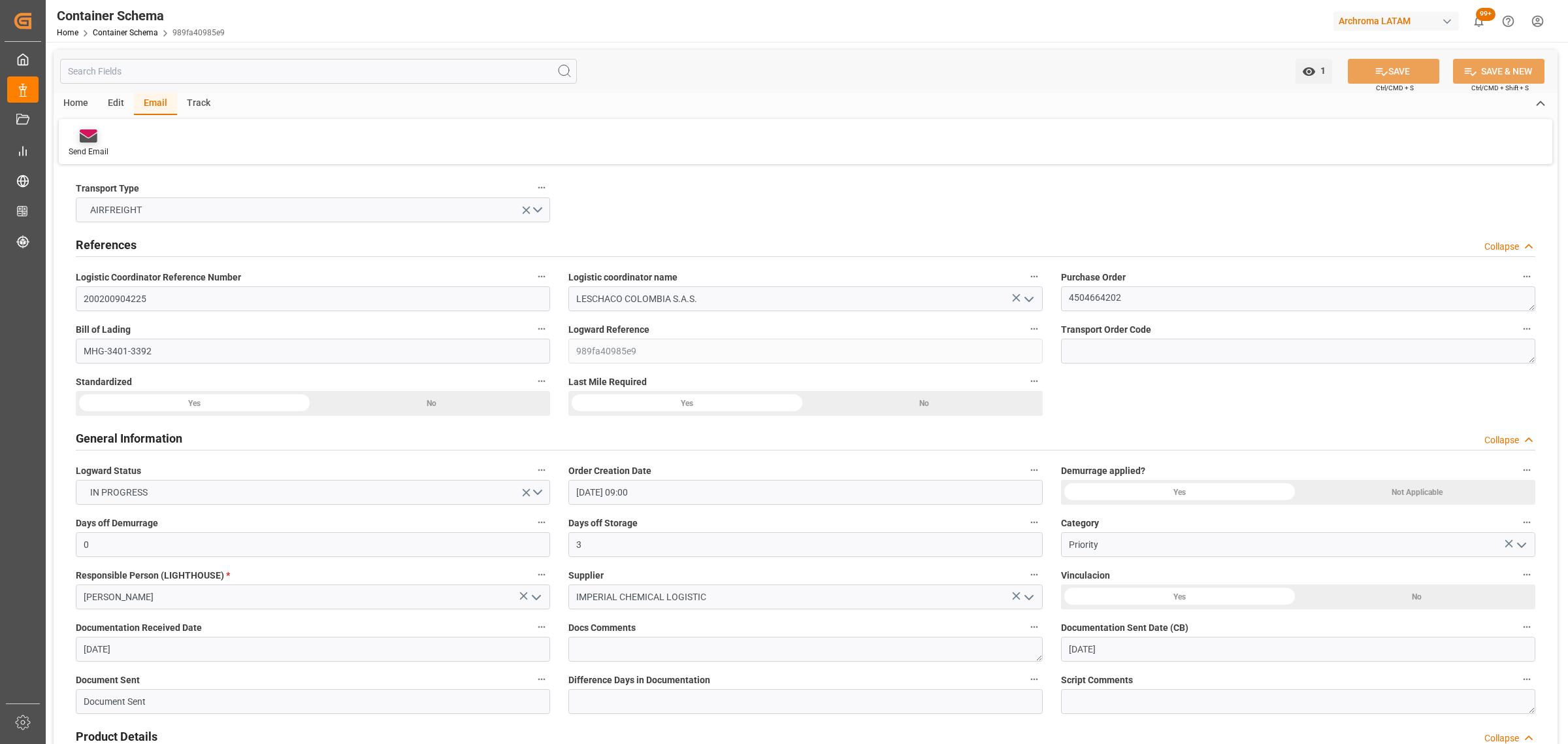
click at [106, 149] on div "Send Email" at bounding box center [88, 151] width 40 height 12
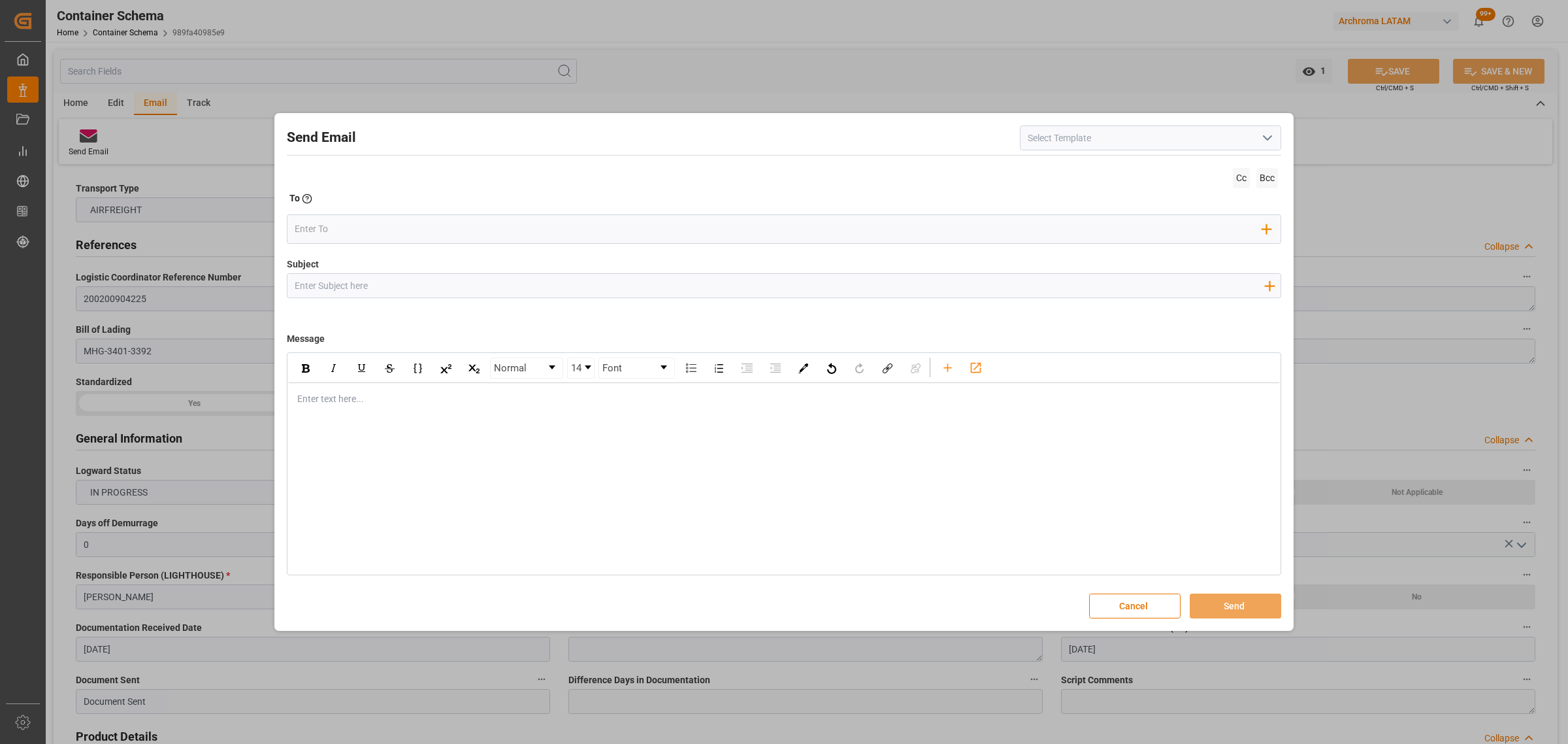
click at [1264, 142] on icon "open menu" at bounding box center [1267, 137] width 15 height 15
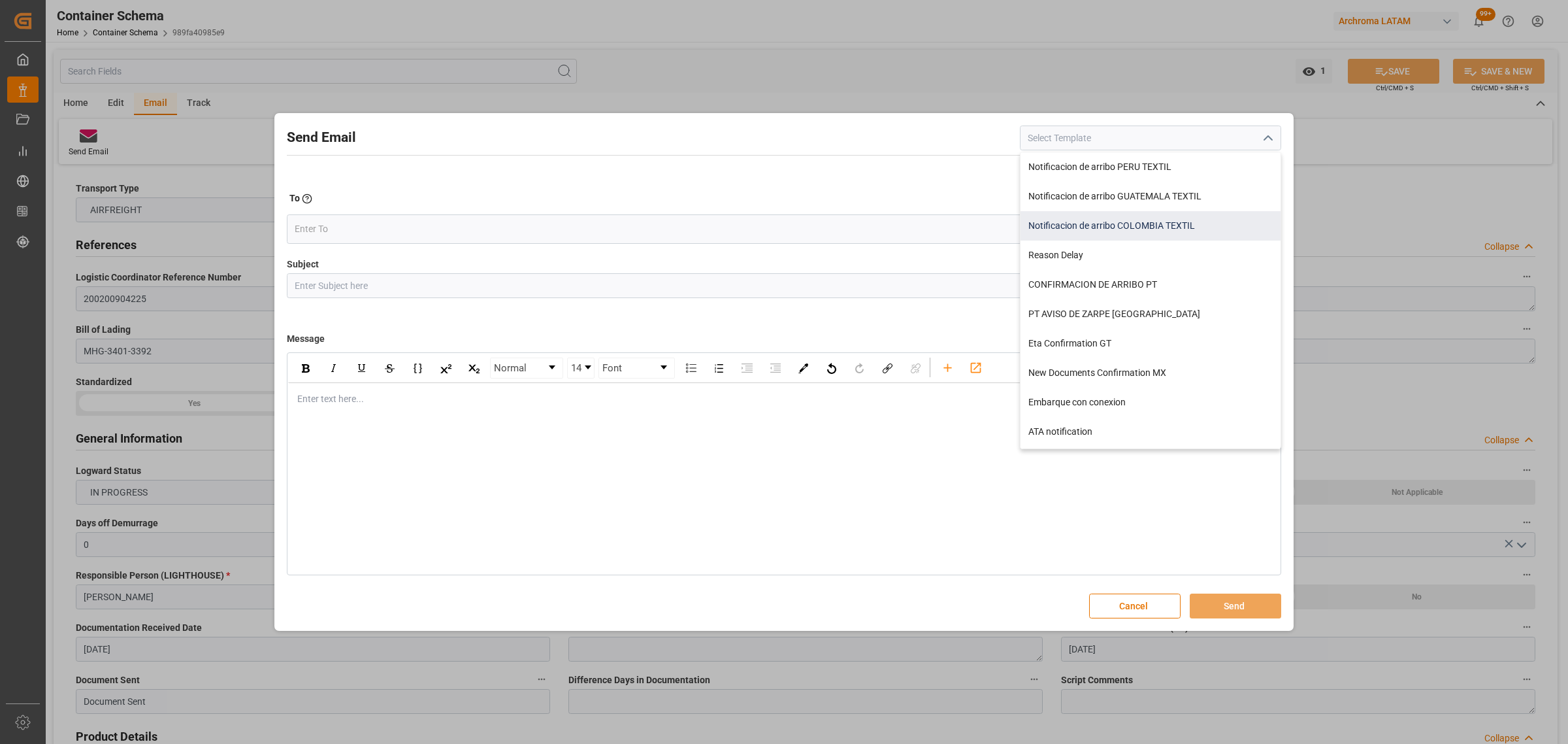
click at [1155, 223] on div "Notificacion de arribo COLOMBIA TEXTIL" at bounding box center [1151, 226] width 260 height 29
type input "Notificacion de arribo COLOMBIA TEXTIL"
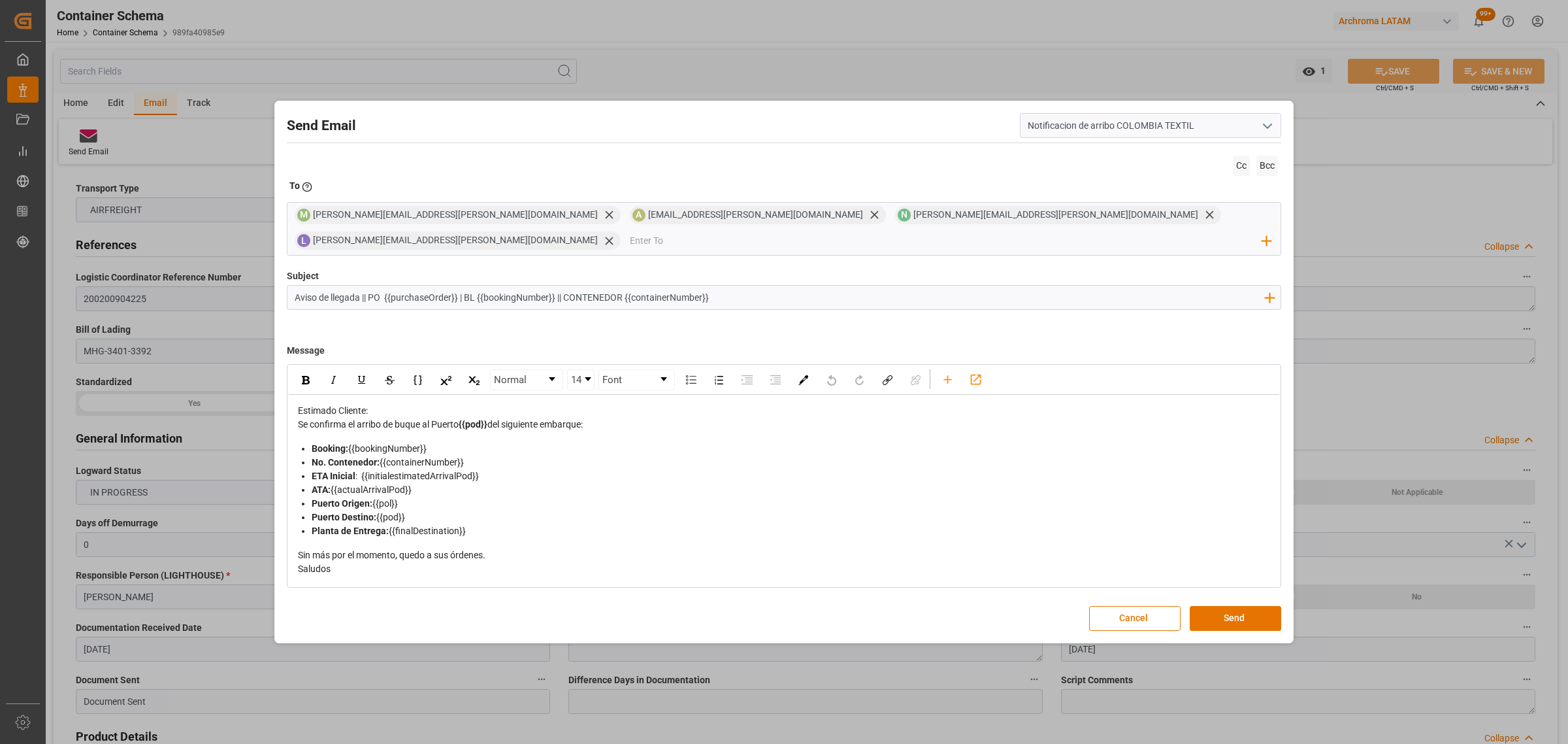
drag, startPoint x: 721, startPoint y: 281, endPoint x: 566, endPoint y: 285, distance: 155.1
click at [566, 285] on input "Aviso de llegada || PO {{purchaseOrder}} | BL {{bookingNumber}} || CONTENEDOR {…" at bounding box center [779, 297] width 984 height 23
type input "Aviso de llegada || PO {{purchaseOrder}} | BL {{bookingNumber}} || AIR | ETA 23…"
drag, startPoint x: 627, startPoint y: 406, endPoint x: 386, endPoint y: 416, distance: 241.2
click at [386, 418] on div "Se confirma el arribo de buque al Puerto {{pod}} del siguiente embarque:" at bounding box center [785, 425] width 973 height 14
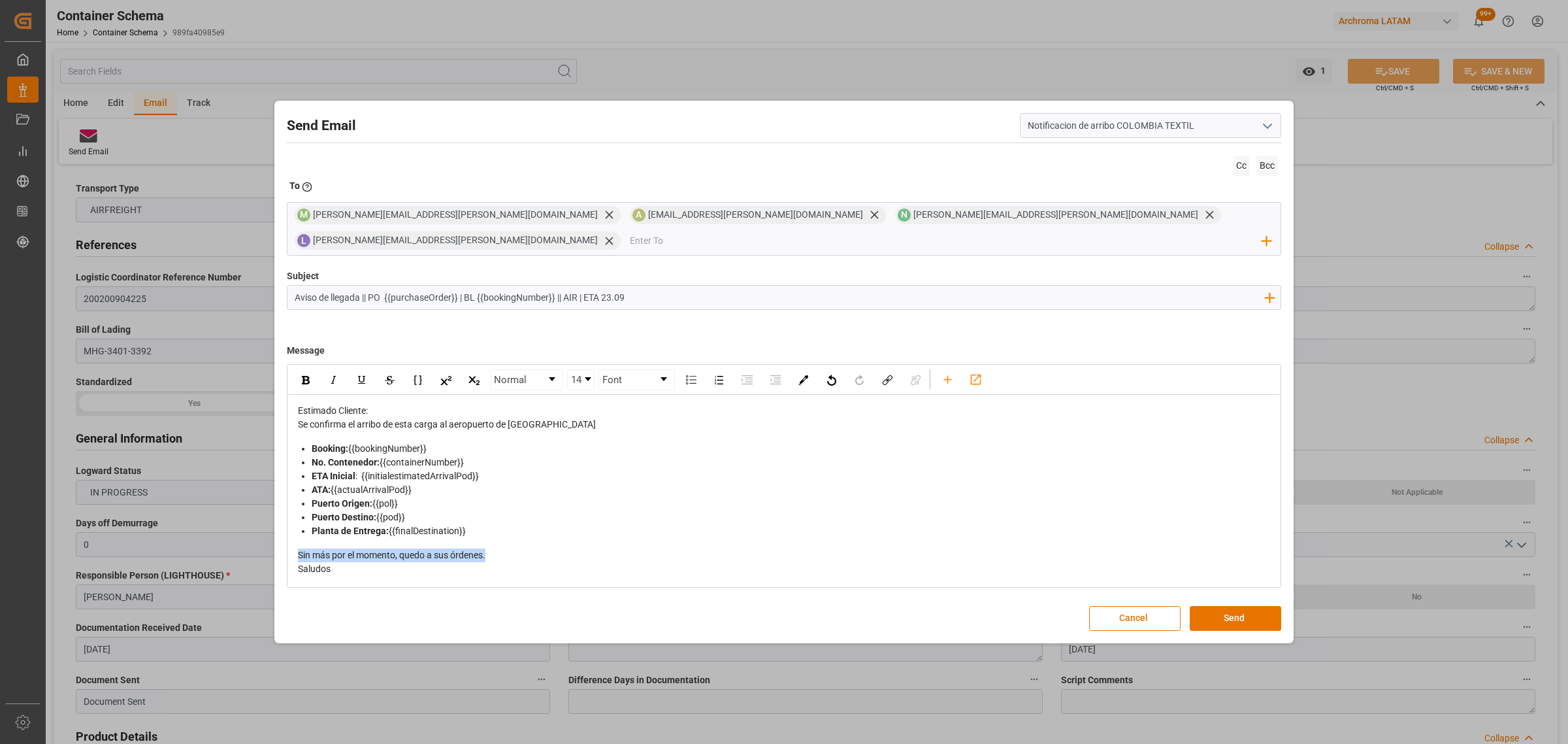
drag, startPoint x: 499, startPoint y: 540, endPoint x: 299, endPoint y: 544, distance: 200.0
click at [299, 548] on div "Sin más por el momento, quedo a sus órdenes." at bounding box center [785, 555] width 973 height 14
drag, startPoint x: 505, startPoint y: 541, endPoint x: 301, endPoint y: 489, distance: 210.5
click at [288, 537] on div "Estimado Cliente: Se confirma el arribo de esta carga al aeropuerto de Bogota B…" at bounding box center [783, 497] width 992 height 204
click at [305, 376] on img "rdw-inline-control" at bounding box center [306, 380] width 8 height 9
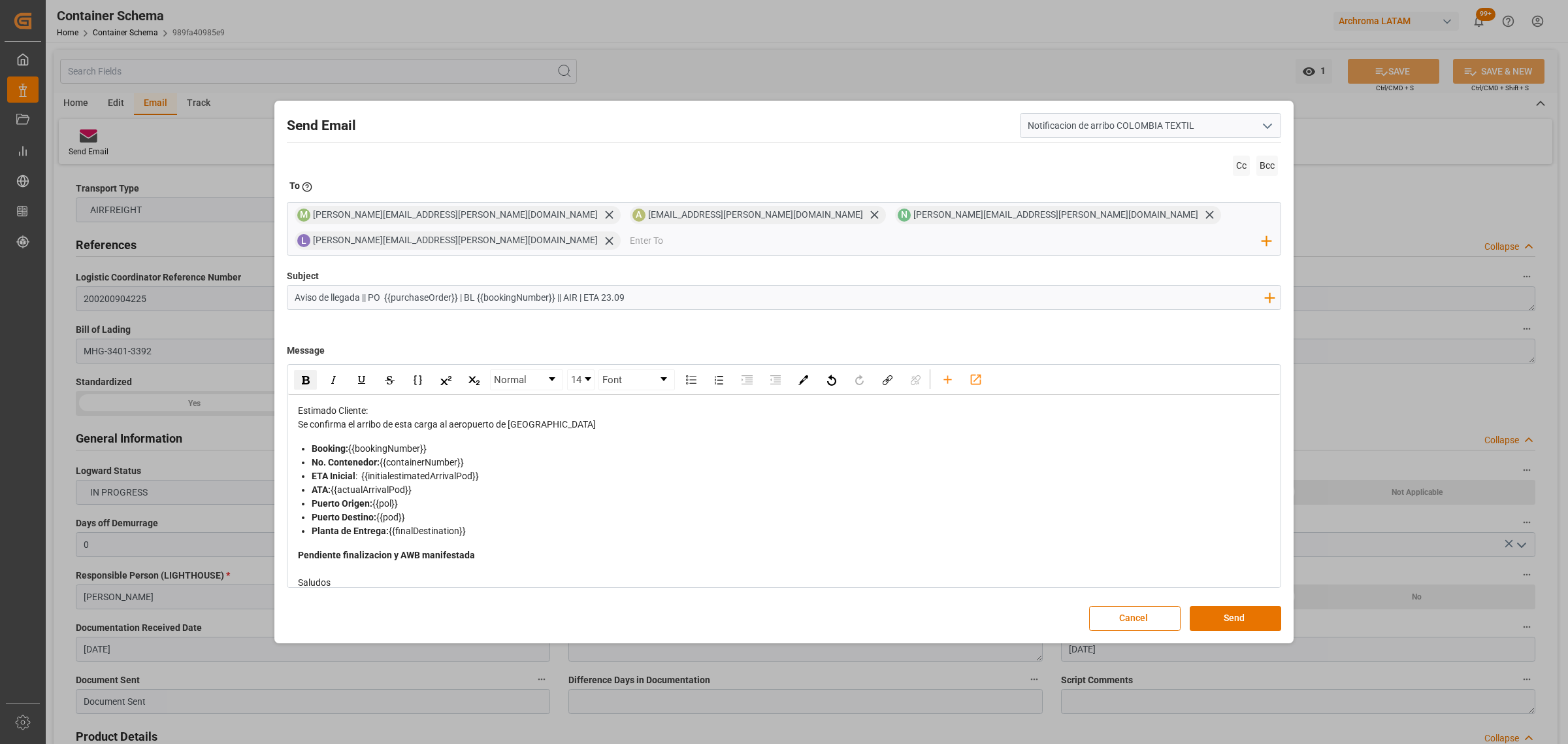
click at [387, 404] on div "Estimado Cliente:" at bounding box center [785, 411] width 973 height 14
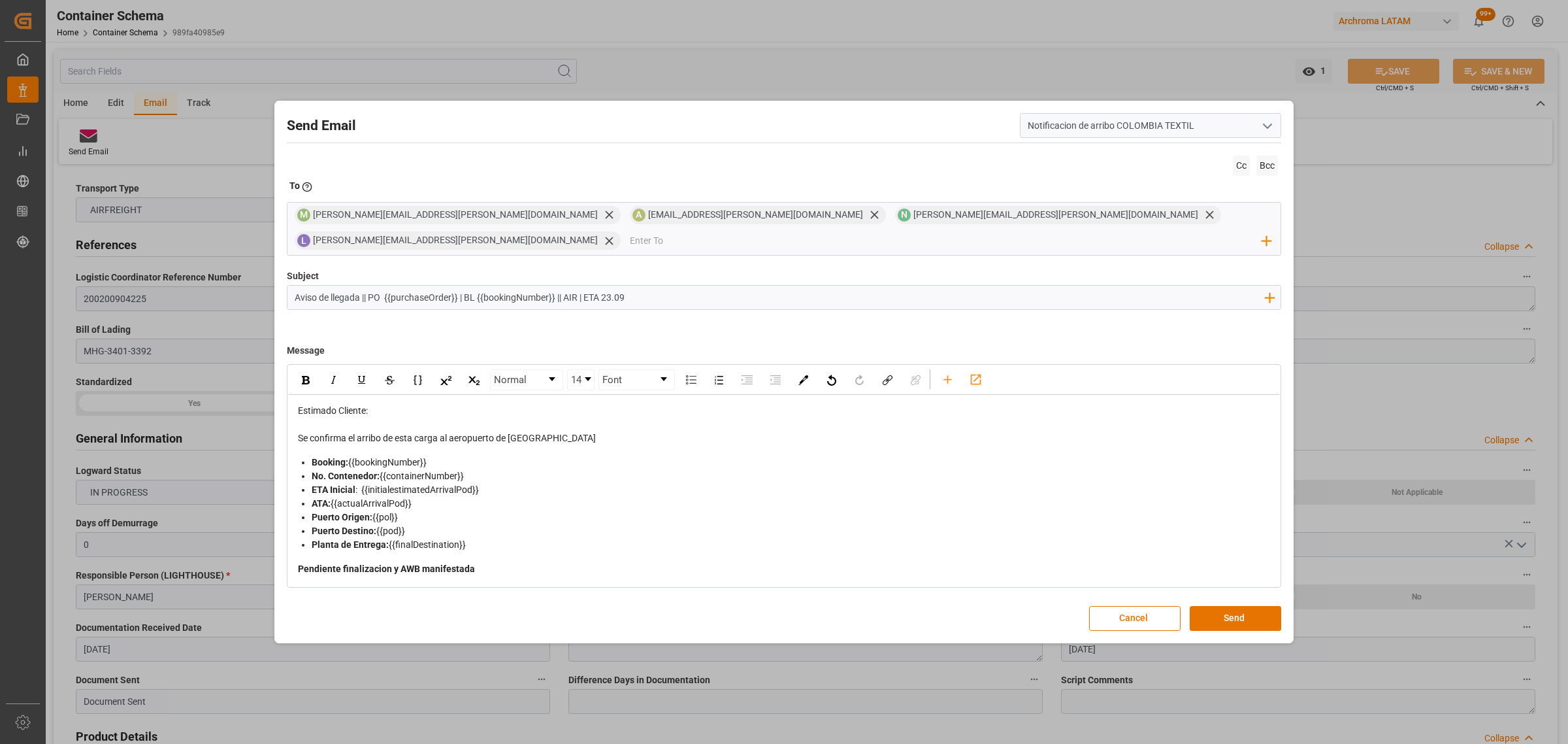
click at [577, 432] on div "Se confirma el arribo de esta carga al aeropuerto de Bogota" at bounding box center [785, 438] width 973 height 14
drag, startPoint x: 481, startPoint y: 464, endPoint x: 307, endPoint y: 466, distance: 174.0
click at [307, 466] on ul "Booking: {{bookingNumber}} No. Contenedor: {{containerNumber}} ETA Inicial : {{…" at bounding box center [785, 503] width 973 height 96
click at [1254, 612] on button "Send" at bounding box center [1235, 618] width 91 height 25
